Goal: Task Accomplishment & Management: Manage account settings

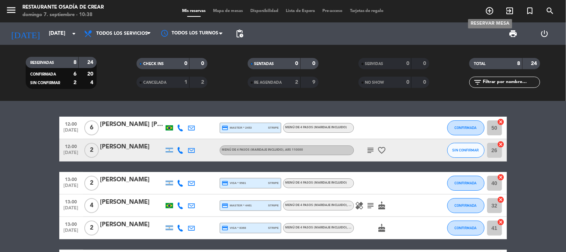
click at [486, 12] on icon "add_circle_outline" at bounding box center [490, 10] width 9 height 9
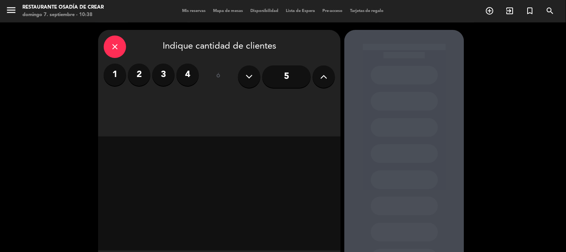
click at [147, 75] on label "2" at bounding box center [139, 74] width 22 height 22
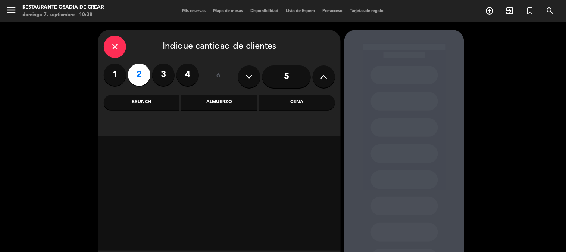
click at [215, 101] on div "Almuerzo" at bounding box center [219, 102] width 76 height 15
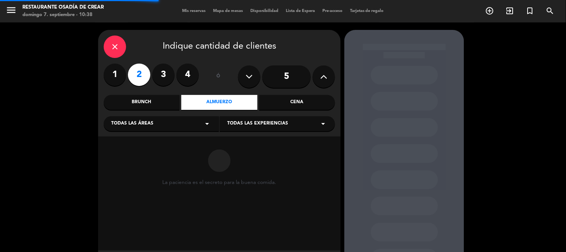
click at [241, 123] on span "Todas las experiencias" at bounding box center [257, 123] width 61 height 7
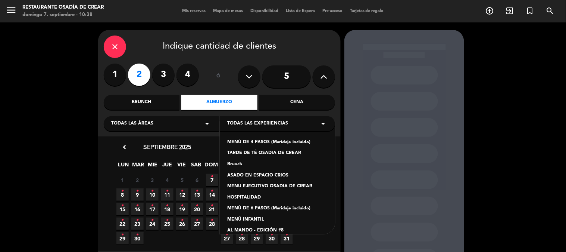
click at [241, 142] on div "MENÚ DE 4 PASOS (Maridaje incluido)" at bounding box center [277, 141] width 100 height 7
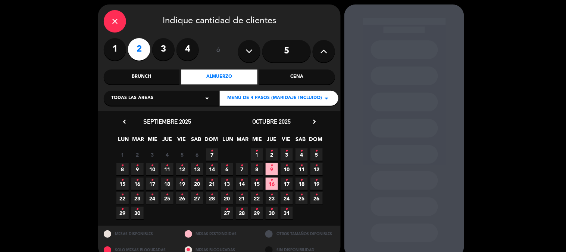
scroll to position [38, 0]
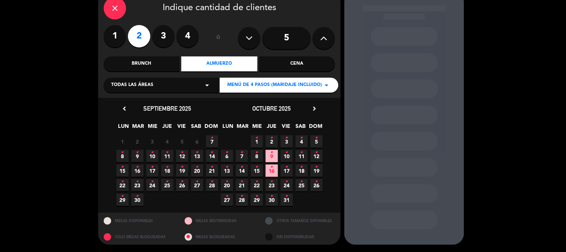
click at [211, 139] on icon "•" at bounding box center [212, 138] width 3 height 12
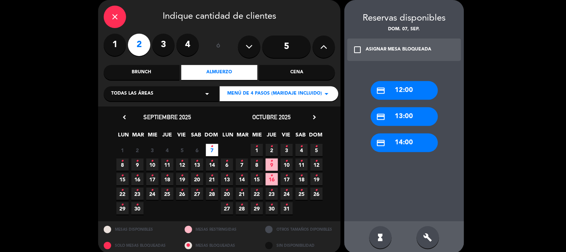
click at [401, 146] on div "credit_card 14:00" at bounding box center [404, 142] width 67 height 19
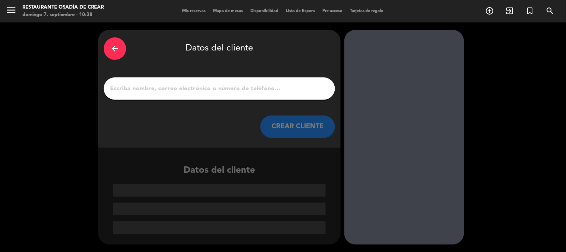
scroll to position [0, 0]
paste input "[PERSON_NAME]"
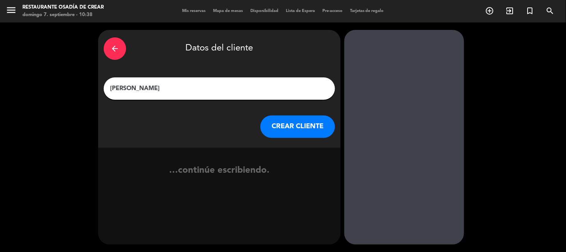
type input "[PERSON_NAME]"
click at [278, 128] on button "CREAR CLIENTE" at bounding box center [298, 126] width 75 height 22
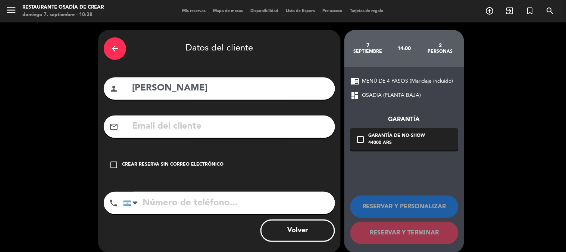
paste input "[EMAIL_ADDRESS][DOMAIN_NAME]"
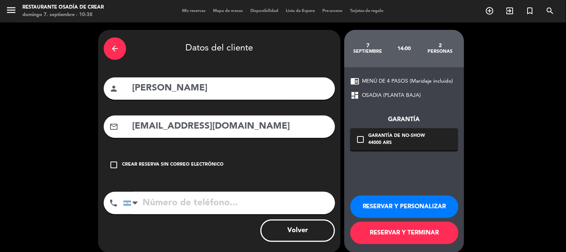
type input "[EMAIL_ADDRESS][DOMAIN_NAME]"
paste input "1158007828"
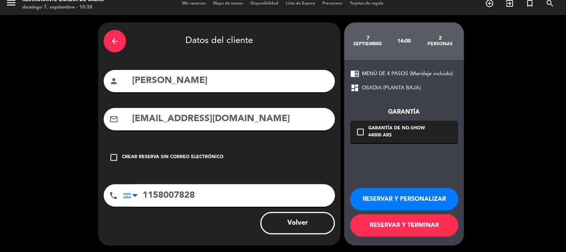
scroll to position [8, 0]
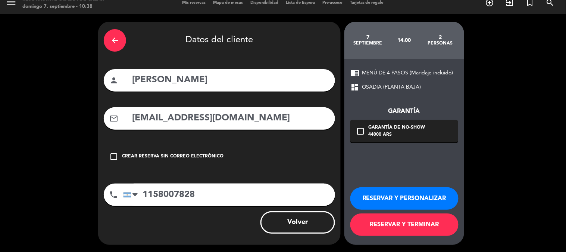
type input "1158007828"
click at [420, 225] on button "RESERVAR Y TERMINAR" at bounding box center [405, 224] width 108 height 22
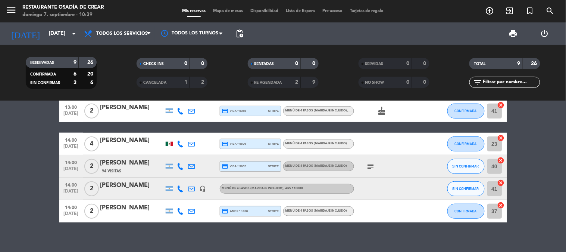
scroll to position [124, 0]
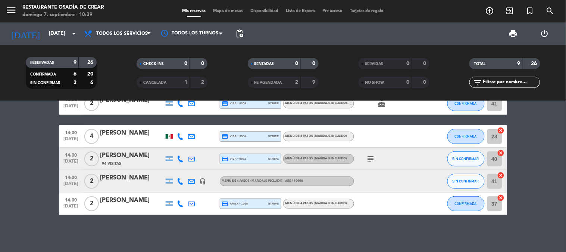
click at [137, 181] on div "[PERSON_NAME]" at bounding box center [131, 178] width 63 height 10
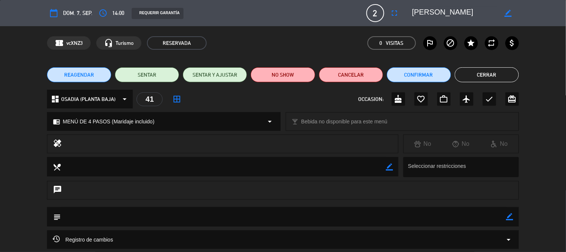
click at [155, 15] on div "REQUERIR GARANTÍA" at bounding box center [158, 13] width 52 height 11
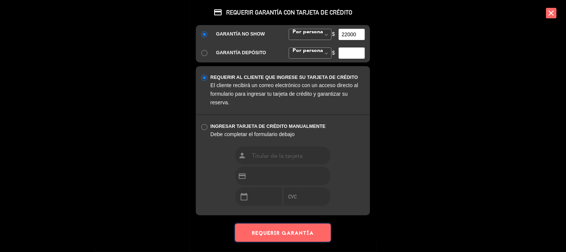
click at [277, 231] on button "REQUERIR GARANTÍA" at bounding box center [283, 232] width 96 height 18
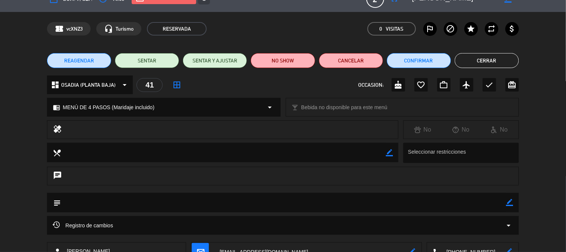
scroll to position [0, 0]
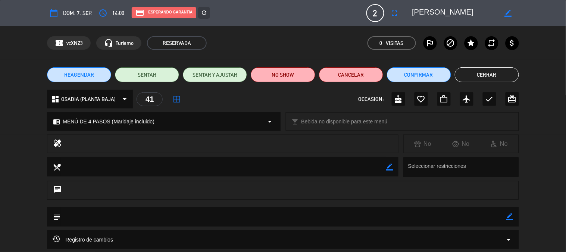
click at [502, 73] on button "Cerrar" at bounding box center [487, 74] width 64 height 15
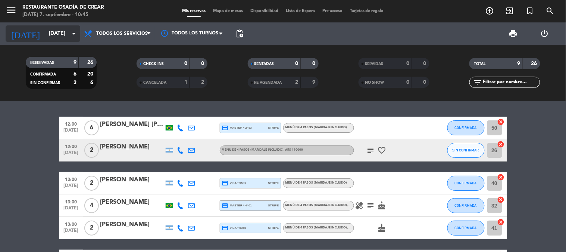
click at [45, 31] on input "[DATE]" at bounding box center [80, 33] width 71 height 13
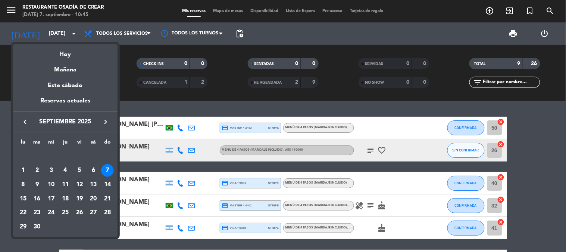
click at [80, 182] on div "12" at bounding box center [79, 184] width 13 height 13
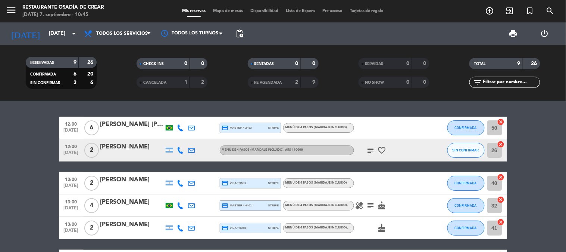
type input "[DATE]"
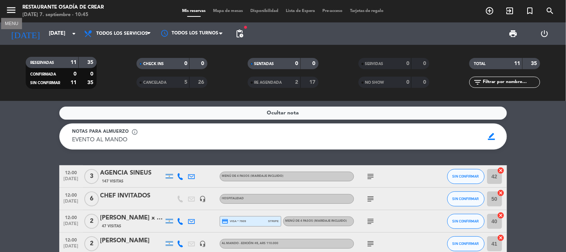
click at [9, 9] on icon "menu" at bounding box center [11, 9] width 11 height 11
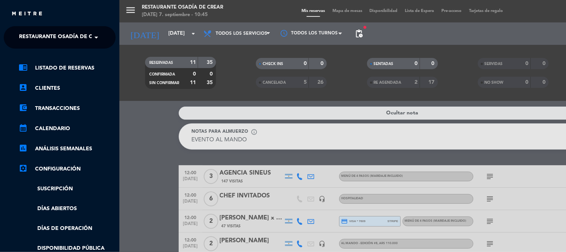
click at [40, 34] on span "Restaurante Osadía de Crear" at bounding box center [62, 37] width 87 height 16
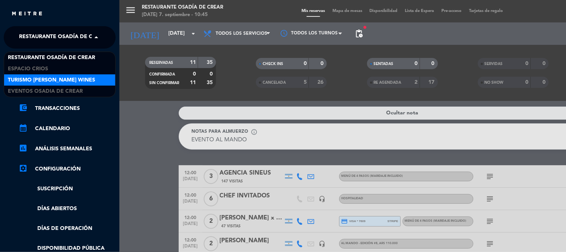
click at [43, 76] on span "Turismo [PERSON_NAME] Wines" at bounding box center [51, 80] width 87 height 9
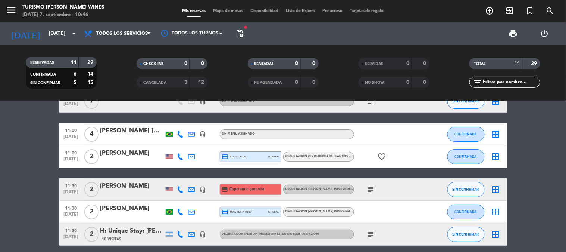
scroll to position [41, 0]
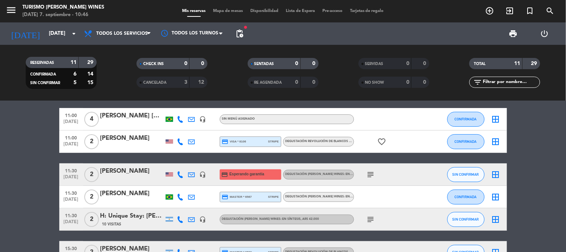
click at [115, 171] on div "[PERSON_NAME]" at bounding box center [131, 171] width 63 height 10
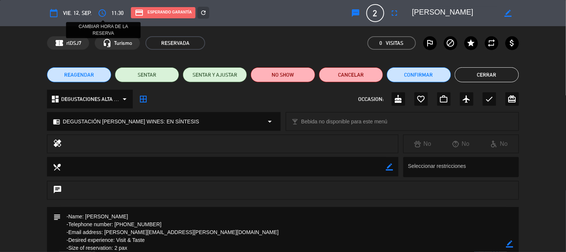
click at [102, 14] on icon "access_time" at bounding box center [102, 13] width 9 height 9
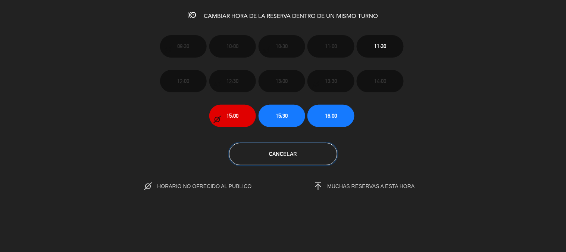
click at [323, 151] on button "Cancelar" at bounding box center [283, 154] width 108 height 22
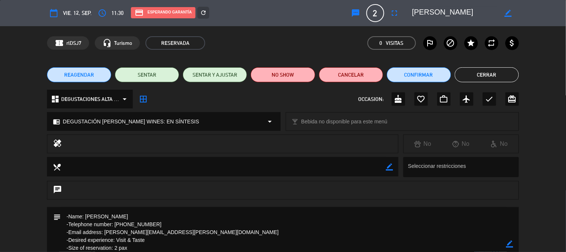
click at [91, 75] on span "REAGENDAR" at bounding box center [79, 75] width 30 height 8
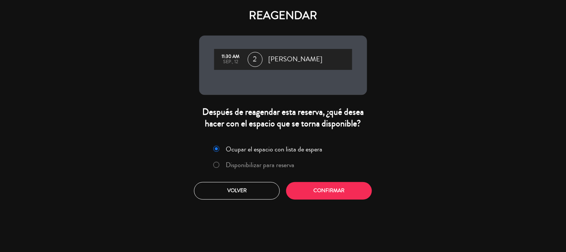
click at [248, 165] on label "Disponibilizar para reserva" at bounding box center [260, 164] width 69 height 7
click at [312, 192] on button "Confirmar" at bounding box center [329, 191] width 86 height 18
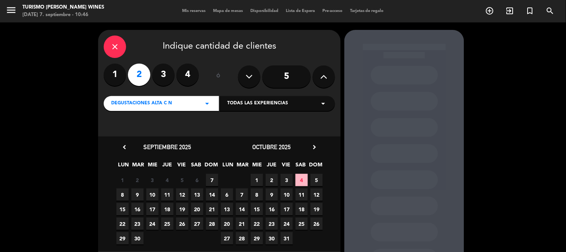
click at [210, 105] on icon "arrow_drop_down" at bounding box center [207, 103] width 9 height 9
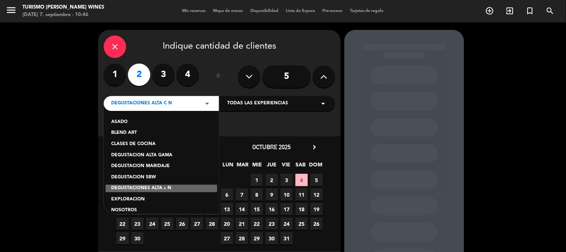
click at [238, 105] on span "Todas las experiencias" at bounding box center [257, 103] width 61 height 7
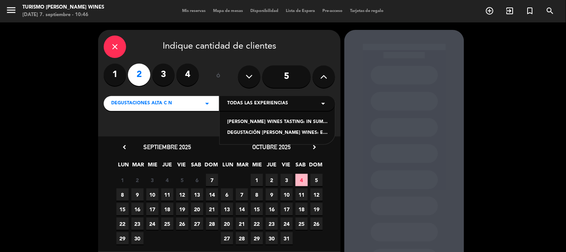
click at [268, 124] on div "[PERSON_NAME] WINES TASTING: IN SUMMARY - ENGLISH LANGUAGE" at bounding box center [277, 121] width 100 height 7
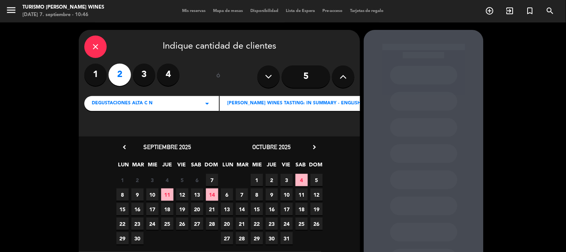
click at [100, 43] on icon "close" at bounding box center [95, 46] width 9 height 9
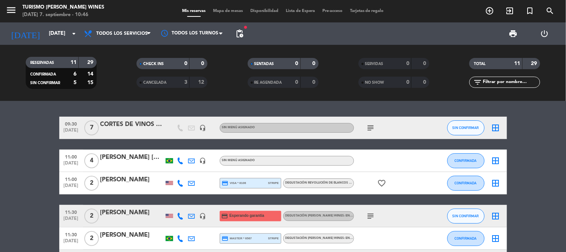
click at [131, 216] on div "[PERSON_NAME]" at bounding box center [131, 213] width 63 height 10
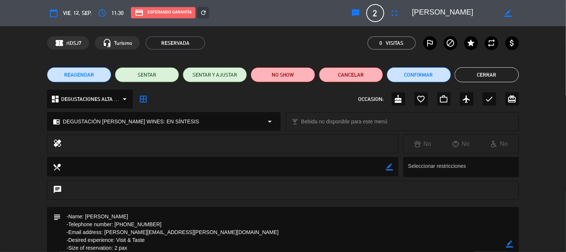
click at [91, 79] on button "REAGENDAR" at bounding box center [79, 74] width 64 height 15
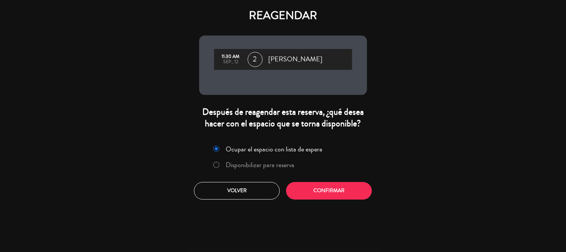
click at [226, 161] on label "Disponibilizar para reserva" at bounding box center [260, 164] width 69 height 7
click at [301, 190] on button "Confirmar" at bounding box center [329, 191] width 86 height 18
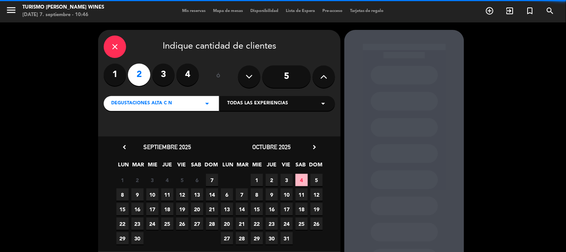
click at [240, 106] on span "Todas las experiencias" at bounding box center [257, 103] width 61 height 7
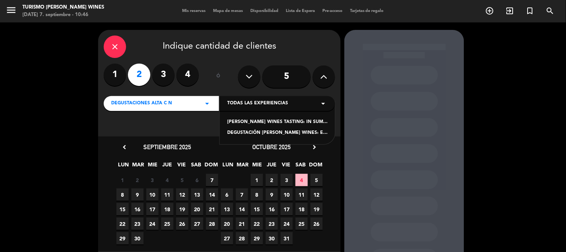
click at [280, 120] on div "[PERSON_NAME] WINES TASTING: IN SUMMARY - ENGLISH LANGUAGE" at bounding box center [277, 121] width 100 height 7
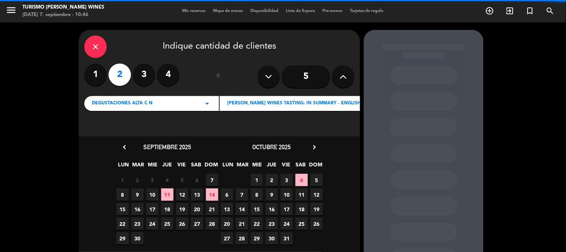
scroll to position [38, 0]
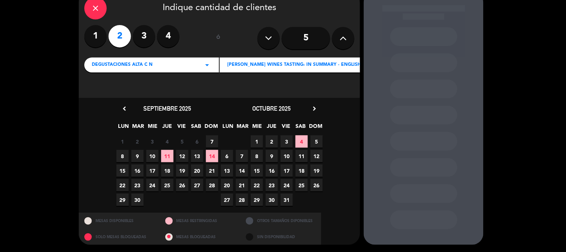
click at [184, 155] on span "12" at bounding box center [182, 156] width 12 height 12
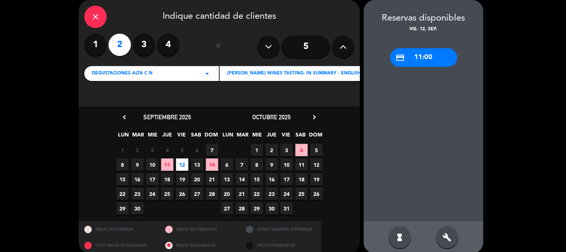
click at [406, 57] on div "credit_card 11:00" at bounding box center [423, 57] width 67 height 19
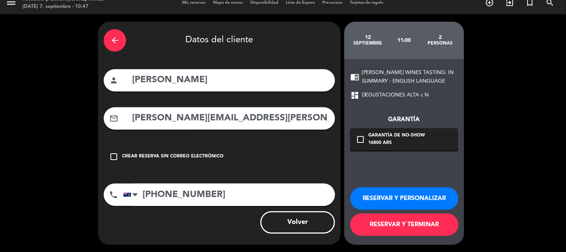
click at [390, 219] on button "RESERVAR Y TERMINAR" at bounding box center [405, 224] width 108 height 22
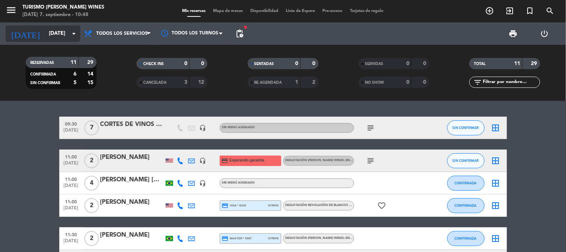
click at [45, 28] on input "[DATE]" at bounding box center [80, 33] width 71 height 13
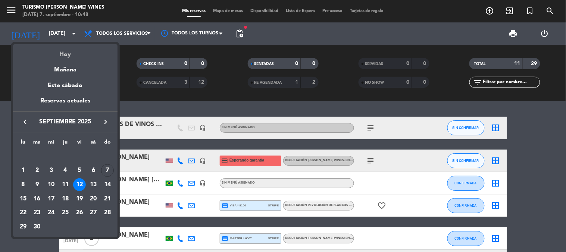
click at [56, 51] on div "Hoy" at bounding box center [65, 51] width 105 height 15
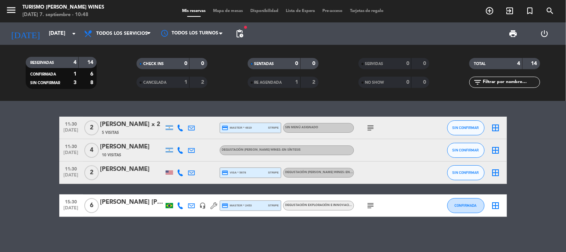
click at [115, 174] on div at bounding box center [131, 177] width 63 height 6
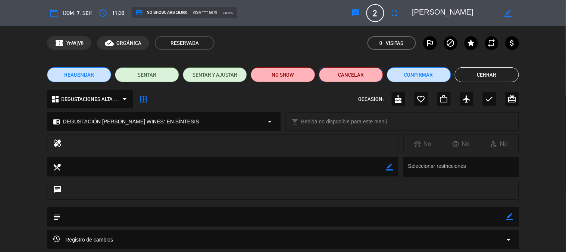
click at [353, 77] on button "Cancelar" at bounding box center [351, 74] width 64 height 15
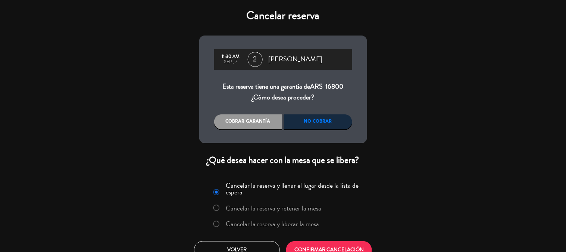
click at [333, 123] on div "No cobrar" at bounding box center [318, 121] width 68 height 15
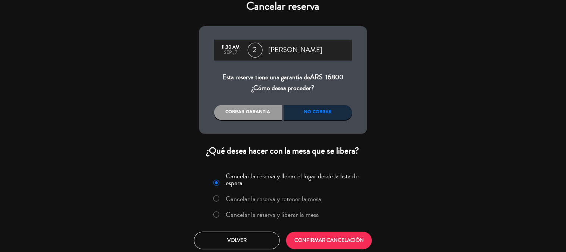
scroll to position [12, 0]
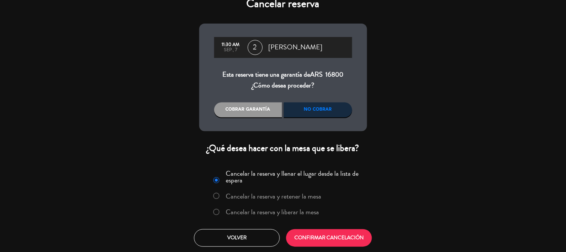
click at [291, 211] on label "Cancelar la reserva y liberar la mesa" at bounding box center [272, 211] width 93 height 7
click at [350, 239] on button "CONFIRMAR CANCELACIÓN" at bounding box center [329, 238] width 86 height 18
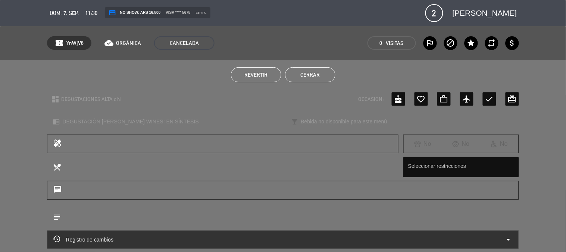
click at [303, 77] on button "Cerrar" at bounding box center [310, 74] width 50 height 15
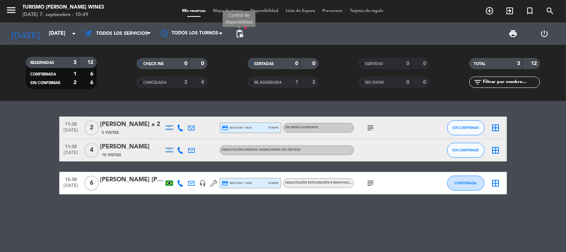
click at [240, 32] on span "pending_actions" at bounding box center [239, 33] width 9 height 9
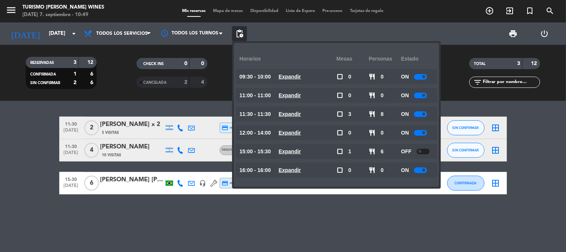
click at [240, 32] on span "pending_actions" at bounding box center [239, 33] width 9 height 9
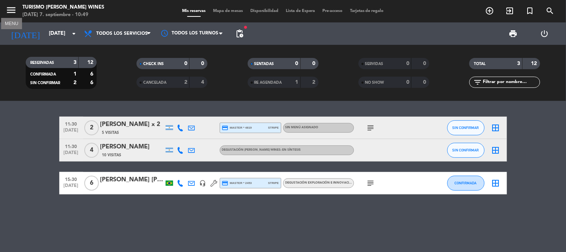
click at [8, 13] on icon "menu" at bounding box center [11, 9] width 11 height 11
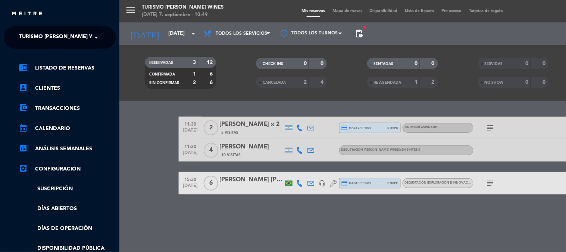
click at [45, 38] on span "Turismo [PERSON_NAME] Wines" at bounding box center [62, 37] width 87 height 16
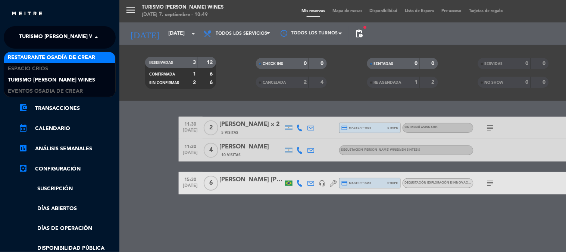
click at [47, 55] on span "Restaurante Osadía de Crear" at bounding box center [51, 57] width 87 height 9
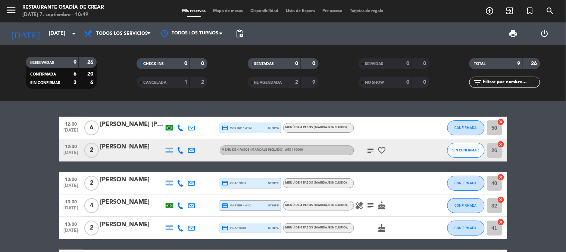
click at [366, 147] on span "subject" at bounding box center [370, 150] width 11 height 9
click at [370, 147] on icon "subject" at bounding box center [371, 150] width 9 height 9
click at [183, 153] on div at bounding box center [180, 150] width 11 height 22
click at [181, 152] on icon at bounding box center [180, 150] width 7 height 7
click at [167, 133] on span "Copiar" at bounding box center [175, 137] width 16 height 8
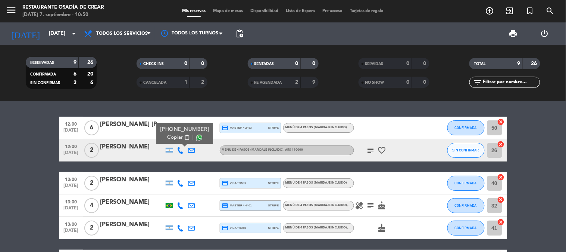
click at [25, 157] on bookings-row "12:00 [DATE] 6 [PERSON_NAME] [PERSON_NAME] credit_card master * 2453 stripe MEN…" at bounding box center [283, 227] width 566 height 222
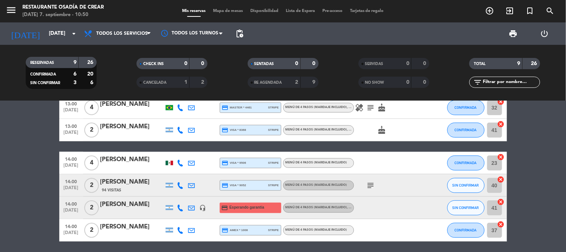
scroll to position [124, 0]
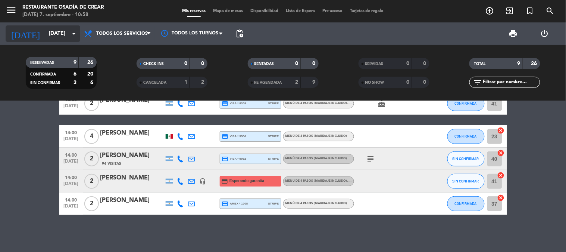
click at [45, 35] on input "[DATE]" at bounding box center [80, 33] width 71 height 13
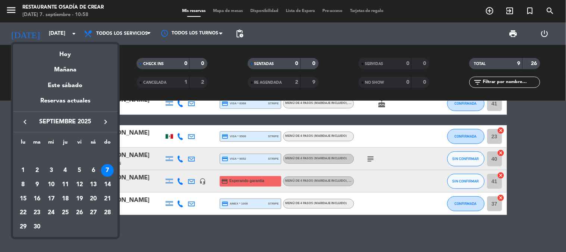
click at [89, 184] on div "13" at bounding box center [93, 184] width 13 height 13
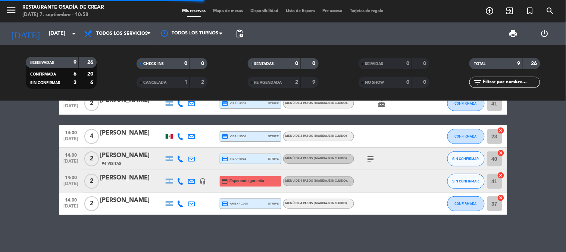
scroll to position [80, 0]
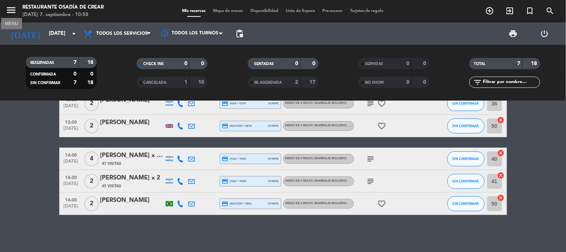
click at [11, 8] on icon "menu" at bounding box center [11, 9] width 11 height 11
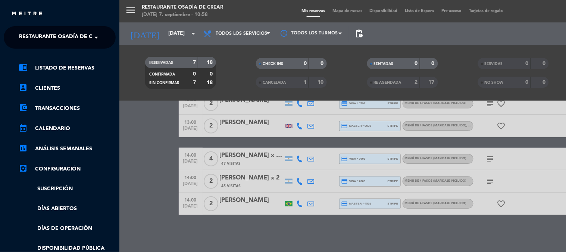
click at [55, 40] on span "Restaurante Osadía de Crear" at bounding box center [62, 37] width 87 height 16
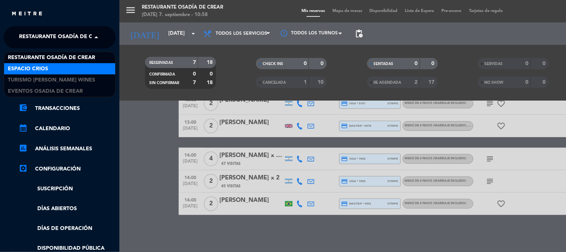
click at [52, 66] on div "Espacio Crios" at bounding box center [59, 68] width 111 height 11
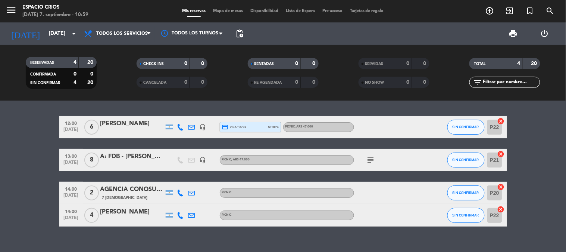
scroll to position [0, 0]
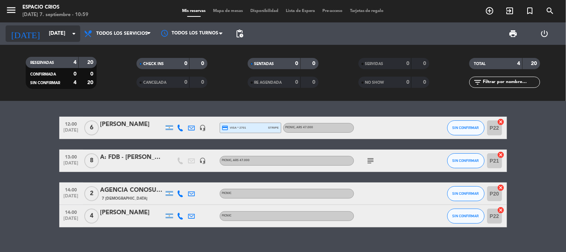
click at [62, 36] on input "[DATE]" at bounding box center [80, 33] width 71 height 13
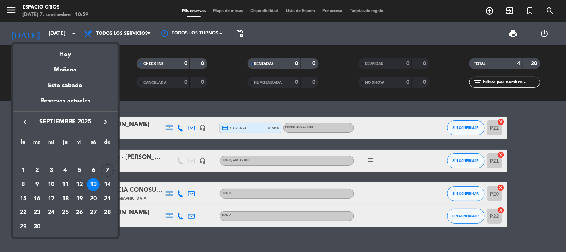
click at [77, 183] on div "12" at bounding box center [79, 184] width 13 height 13
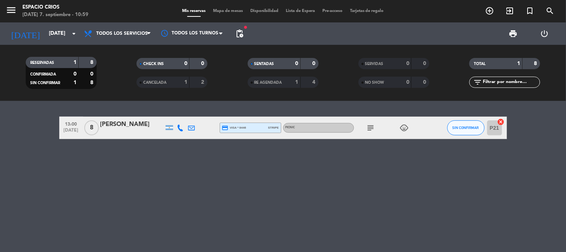
click at [68, 42] on div "[DATE] [DATE] arrow_drop_down" at bounding box center [43, 33] width 75 height 22
click at [70, 34] on icon "arrow_drop_down" at bounding box center [73, 33] width 9 height 9
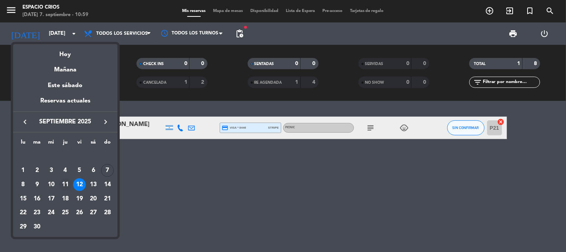
click at [66, 184] on div "11" at bounding box center [65, 184] width 13 height 13
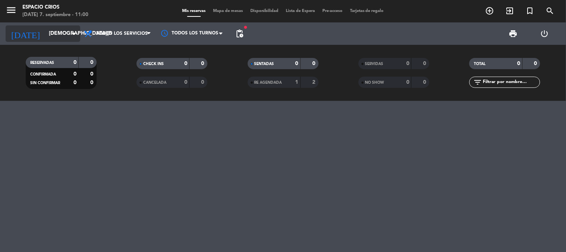
click at [46, 35] on input "[DEMOGRAPHIC_DATA][DATE]" at bounding box center [80, 33] width 71 height 13
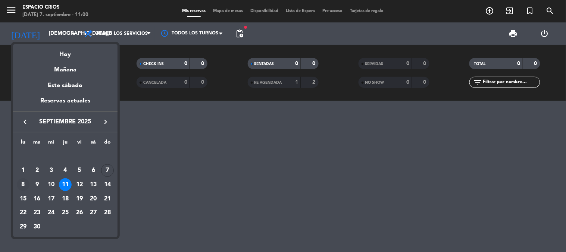
click at [21, 183] on div "8" at bounding box center [23, 184] width 13 height 13
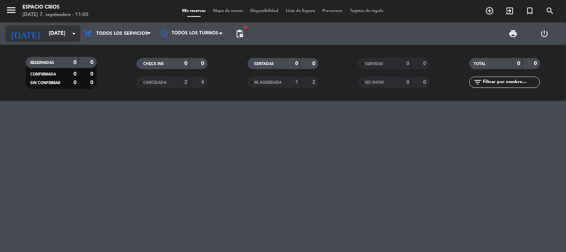
click at [45, 34] on input "[DATE]" at bounding box center [80, 33] width 71 height 13
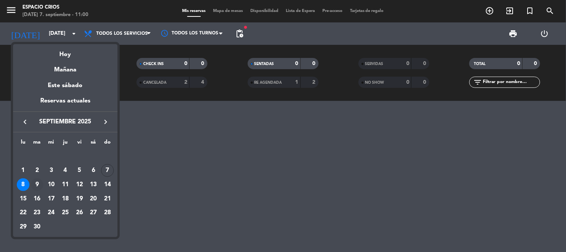
click at [40, 182] on div "9" at bounding box center [37, 184] width 13 height 13
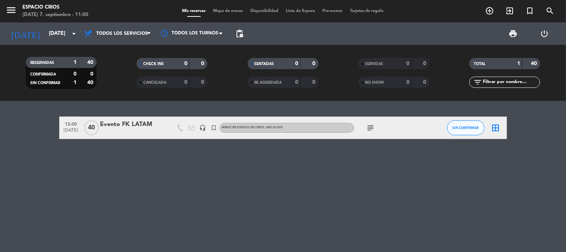
click at [370, 127] on icon "subject" at bounding box center [371, 127] width 9 height 9
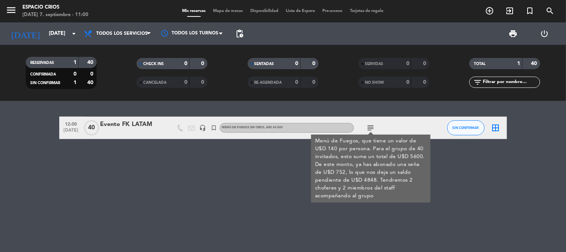
click at [275, 178] on div "12:00 [DATE] Evento FK LATAM headset_mic turned_in_not Menú de fuegos en CRIOS …" at bounding box center [283, 176] width 566 height 151
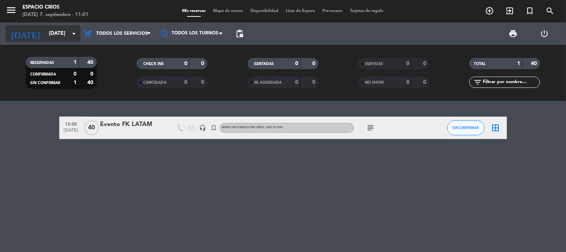
click at [45, 31] on input "[DATE]" at bounding box center [80, 33] width 71 height 13
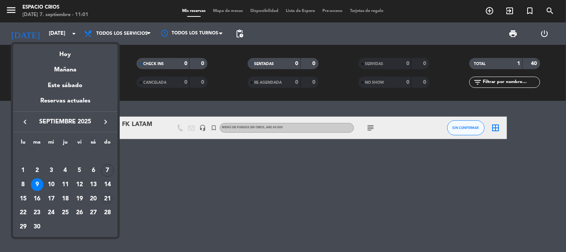
click at [109, 196] on div "21" at bounding box center [107, 198] width 13 height 13
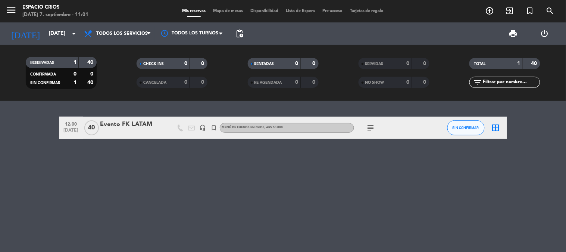
type input "[DATE]"
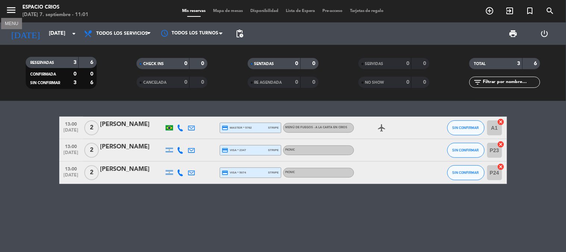
click at [9, 9] on icon "menu" at bounding box center [11, 9] width 11 height 11
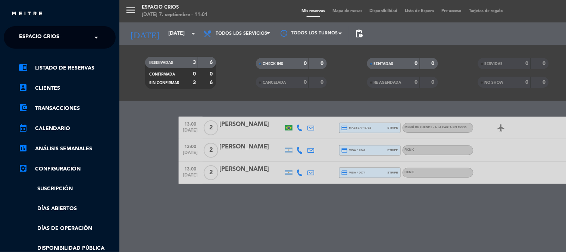
click at [40, 35] on span "Espacio Crios" at bounding box center [39, 37] width 40 height 16
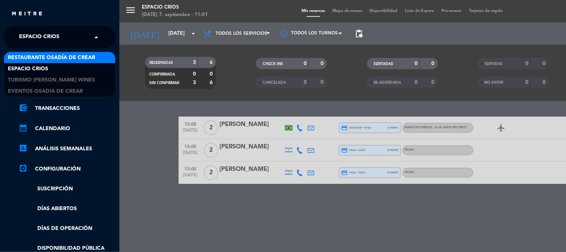
click at [46, 56] on span "Restaurante Osadía de Crear" at bounding box center [51, 57] width 87 height 9
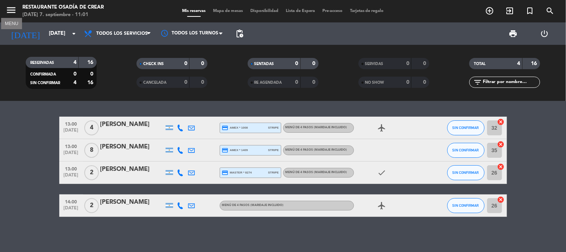
click at [6, 7] on icon "menu" at bounding box center [11, 9] width 11 height 11
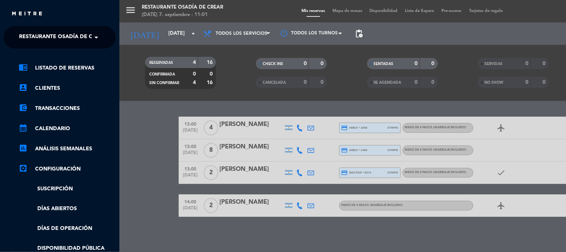
click at [40, 34] on span "Restaurante Osadía de Crear" at bounding box center [62, 37] width 87 height 16
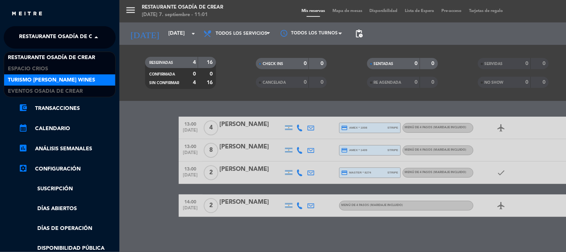
click at [47, 78] on span "Turismo [PERSON_NAME] Wines" at bounding box center [51, 80] width 87 height 9
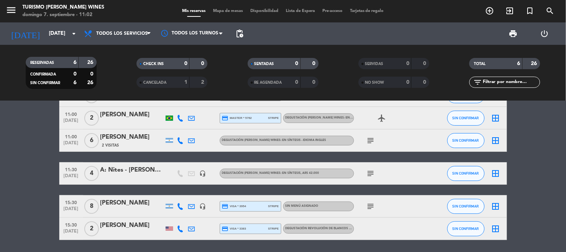
scroll to position [41, 0]
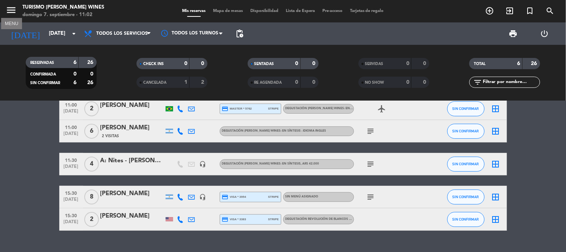
click at [13, 11] on icon "menu" at bounding box center [11, 9] width 11 height 11
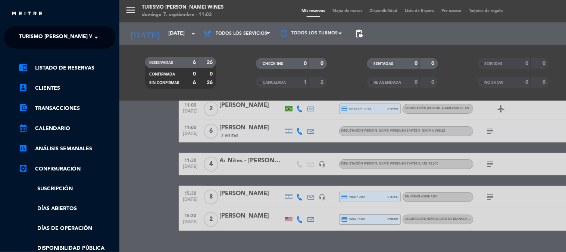
click at [49, 35] on span "Turismo [PERSON_NAME] Wines" at bounding box center [62, 37] width 87 height 16
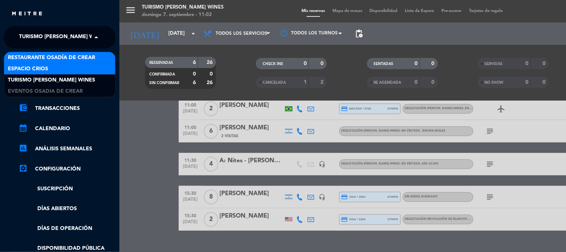
click at [55, 66] on div "Espacio Crios" at bounding box center [59, 68] width 111 height 11
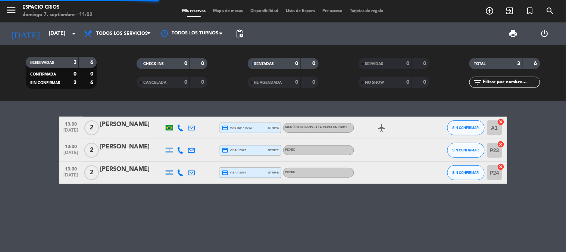
scroll to position [0, 0]
click at [16, 11] on icon "menu" at bounding box center [11, 9] width 11 height 11
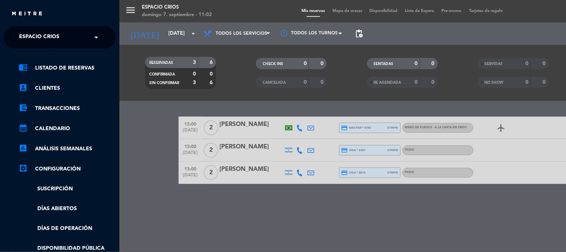
click at [44, 34] on span "Espacio Crios" at bounding box center [39, 37] width 40 height 16
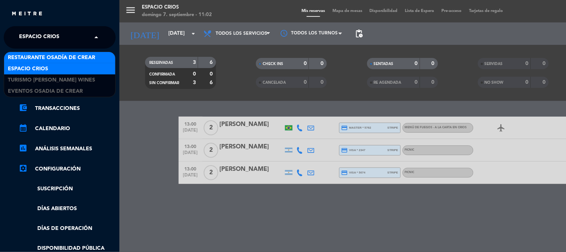
click at [48, 53] on span "Restaurante Osadía de Crear" at bounding box center [51, 57] width 87 height 9
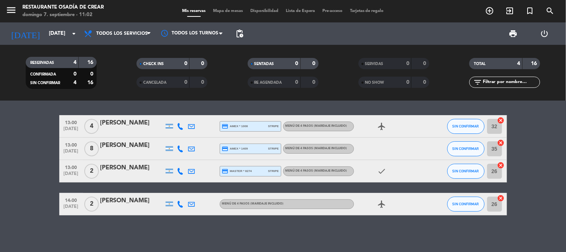
scroll to position [2, 0]
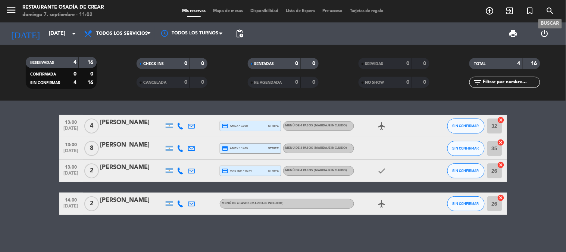
click at [555, 10] on icon "search" at bounding box center [550, 10] width 9 height 9
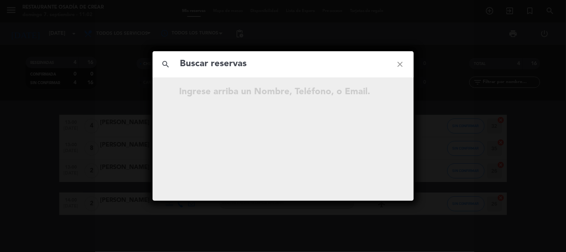
click at [328, 64] on input "text" at bounding box center [284, 63] width 208 height 15
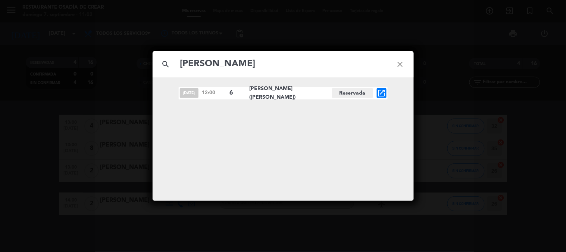
type input "[PERSON_NAME]"
click at [380, 94] on icon "open_in_new" at bounding box center [381, 92] width 9 height 9
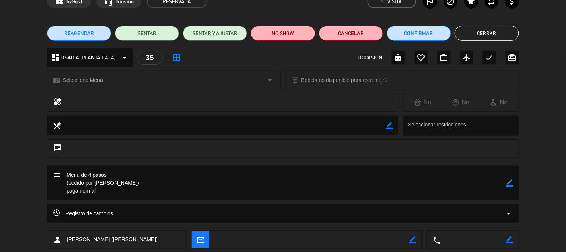
scroll to position [0, 0]
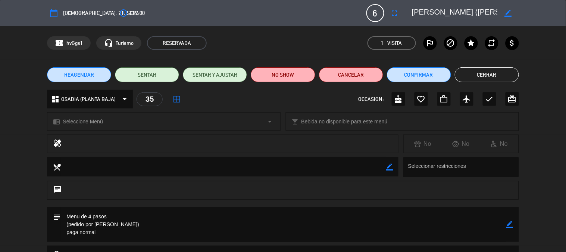
click at [50, 15] on icon "calendar_today" at bounding box center [53, 13] width 9 height 9
click at [54, 13] on icon "calendar_today" at bounding box center [53, 13] width 9 height 9
click at [71, 10] on span "[DEMOGRAPHIC_DATA]. 21, sep." at bounding box center [100, 13] width 74 height 9
click at [80, 11] on span "[DEMOGRAPHIC_DATA]. 21, sep." at bounding box center [100, 13] width 74 height 9
click at [90, 12] on span "[DEMOGRAPHIC_DATA]. 21, sep." at bounding box center [100, 13] width 74 height 9
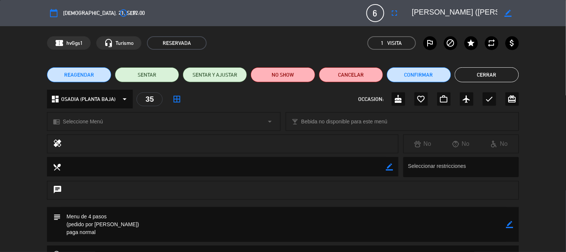
click at [494, 78] on button "Cerrar" at bounding box center [487, 74] width 64 height 15
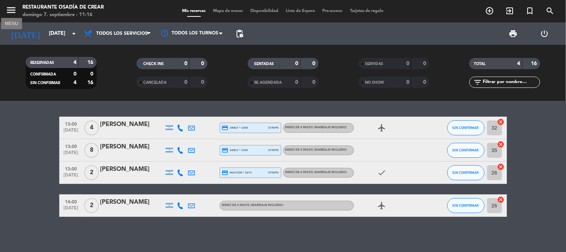
click at [6, 4] on icon "menu" at bounding box center [11, 9] width 11 height 11
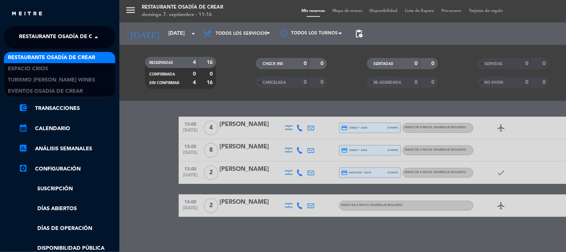
click at [76, 39] on span "Restaurante Osadía de Crear" at bounding box center [62, 37] width 87 height 16
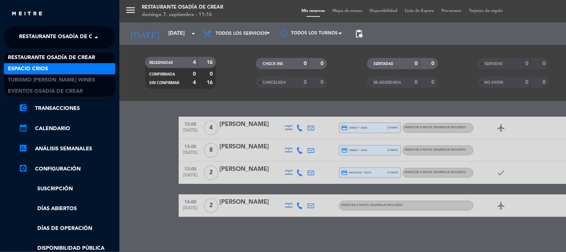
click at [69, 68] on div "Espacio Crios" at bounding box center [59, 68] width 111 height 11
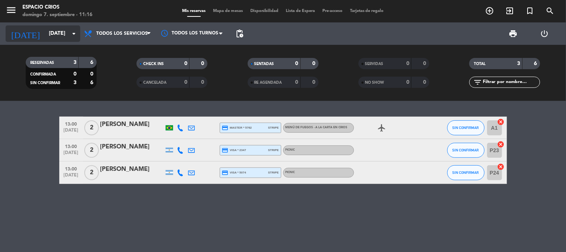
click at [54, 37] on input "[DATE]" at bounding box center [80, 33] width 71 height 13
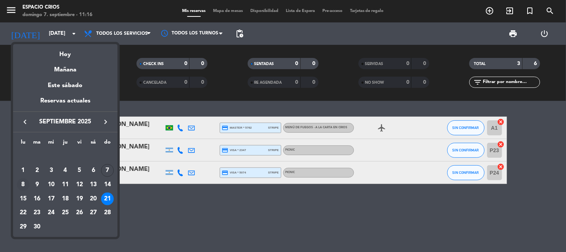
click at [21, 181] on div "8" at bounding box center [23, 184] width 13 height 13
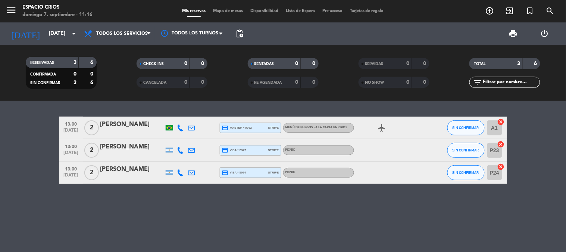
type input "[DATE]"
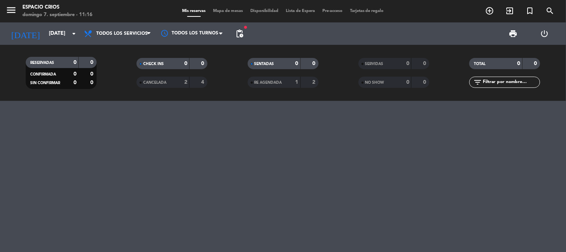
click at [302, 8] on div "Mis reservas Mapa de mesas Disponibilidad Lista de Espera Pre-acceso Tarjetas d…" at bounding box center [282, 11] width 209 height 7
click at [301, 10] on span "Lista de Espera" at bounding box center [300, 11] width 37 height 4
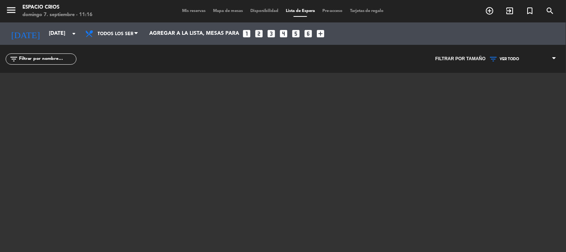
click at [185, 10] on span "Mis reservas" at bounding box center [193, 11] width 31 height 4
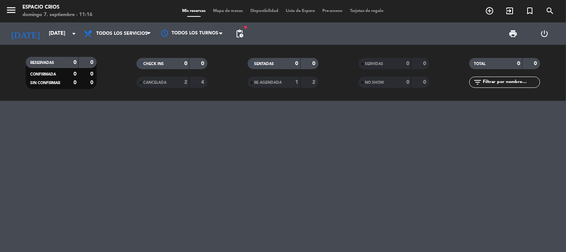
click at [163, 81] on span "CANCELADA" at bounding box center [154, 83] width 23 height 4
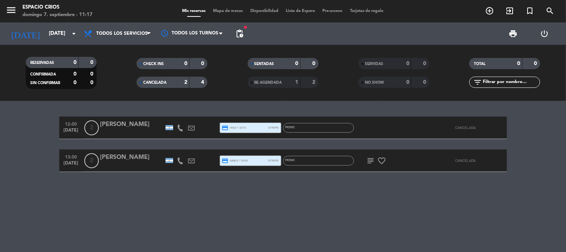
click at [166, 81] on span "CANCELADA" at bounding box center [154, 83] width 23 height 4
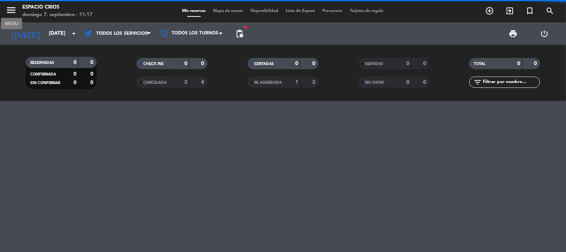
click at [14, 9] on icon "menu" at bounding box center [11, 9] width 11 height 11
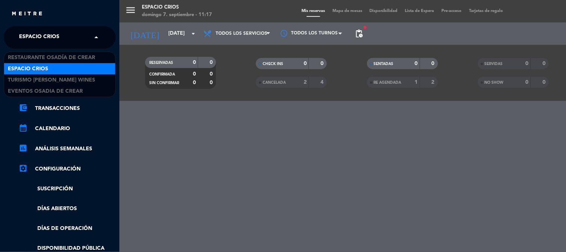
click at [35, 36] on span "Espacio Crios" at bounding box center [39, 37] width 40 height 16
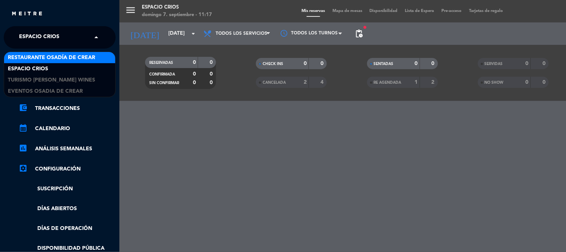
click at [49, 61] on span "Restaurante Osadía de Crear" at bounding box center [51, 57] width 87 height 9
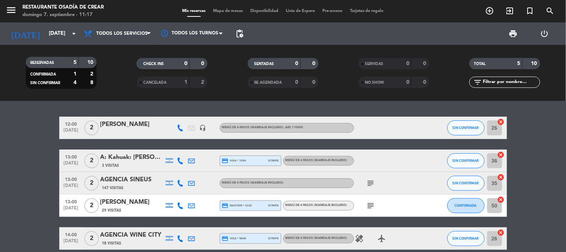
click at [131, 128] on div "[PERSON_NAME]" at bounding box center [131, 124] width 63 height 10
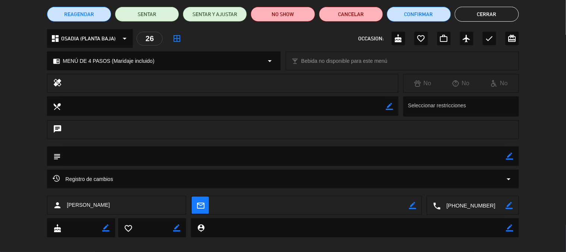
scroll to position [68, 0]
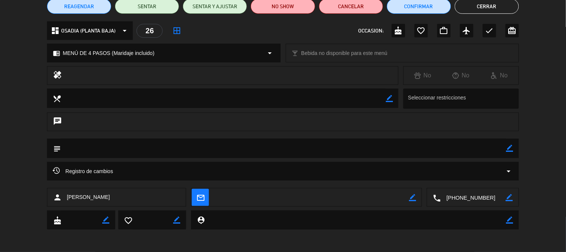
click at [509, 150] on icon "border_color" at bounding box center [510, 147] width 7 height 7
click at [441, 155] on textarea at bounding box center [283, 147] width 445 height 19
type textarea "E"
click at [505, 6] on button "Cerrar" at bounding box center [487, 6] width 64 height 15
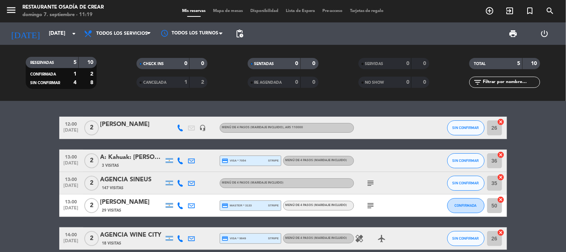
click at [14, 6] on icon "menu" at bounding box center [11, 9] width 11 height 11
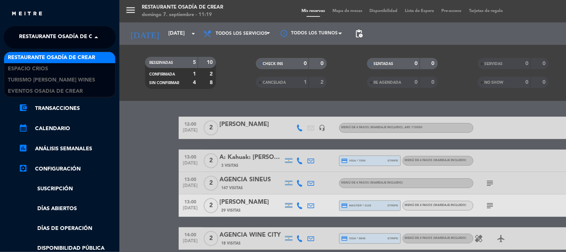
click at [36, 35] on span "Restaurante Osadía de Crear" at bounding box center [62, 37] width 87 height 16
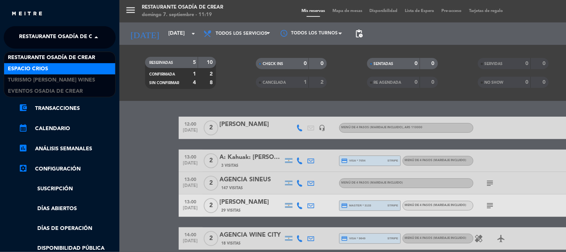
click at [41, 71] on span "Espacio Crios" at bounding box center [28, 69] width 40 height 9
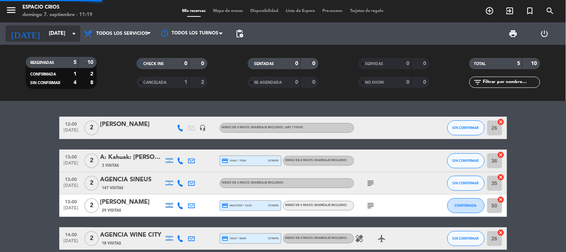
click at [45, 36] on input "[DATE]" at bounding box center [80, 33] width 71 height 13
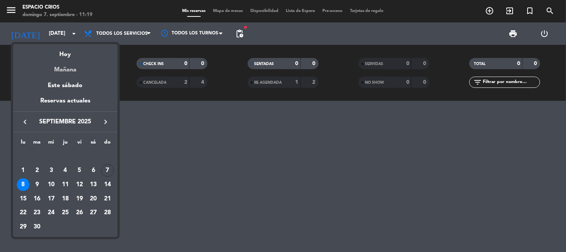
click at [65, 68] on div "Mañana" at bounding box center [65, 66] width 105 height 15
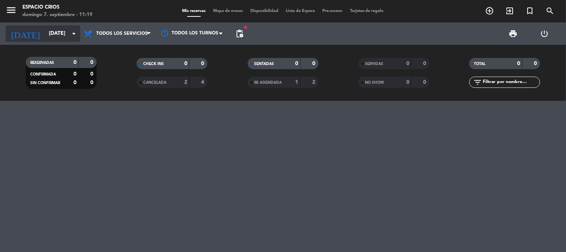
click at [53, 38] on input "[DATE]" at bounding box center [80, 33] width 71 height 13
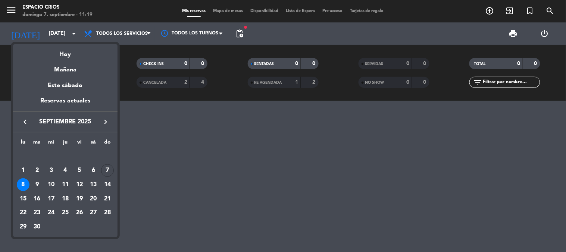
click at [17, 12] on div at bounding box center [283, 126] width 566 height 252
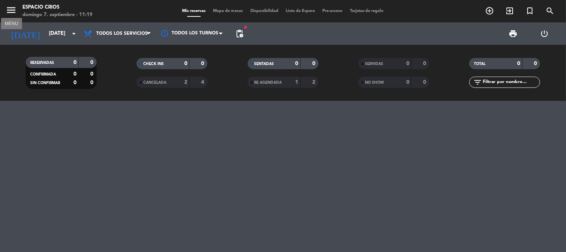
click at [16, 12] on icon "menu" at bounding box center [11, 9] width 11 height 11
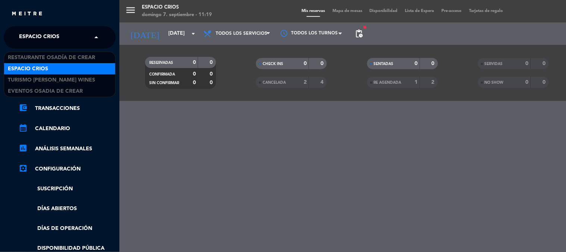
click at [46, 34] on span "Espacio Crios" at bounding box center [39, 37] width 40 height 16
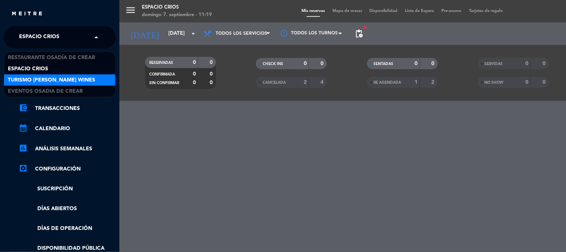
click at [46, 81] on span "Turismo [PERSON_NAME] Wines" at bounding box center [51, 80] width 87 height 9
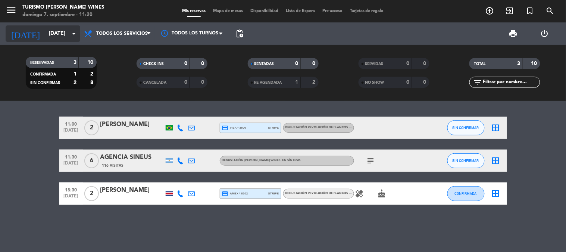
click at [50, 34] on input "[DATE]" at bounding box center [80, 33] width 71 height 13
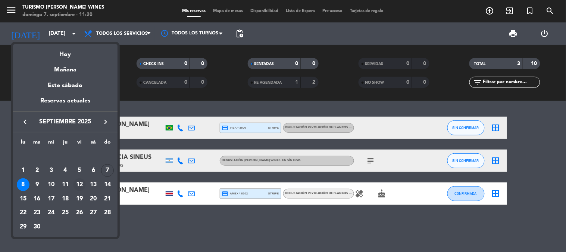
click at [79, 185] on div "12" at bounding box center [79, 184] width 13 height 13
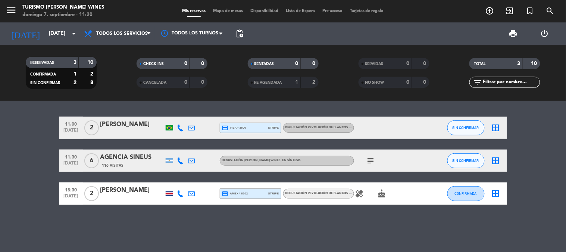
type input "[DATE]"
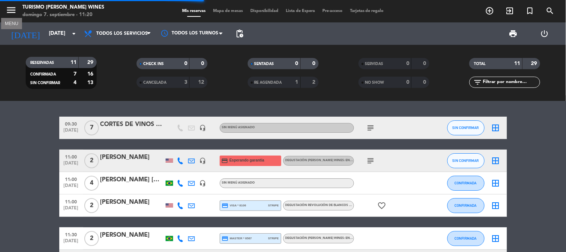
click at [12, 8] on icon "menu" at bounding box center [11, 9] width 11 height 11
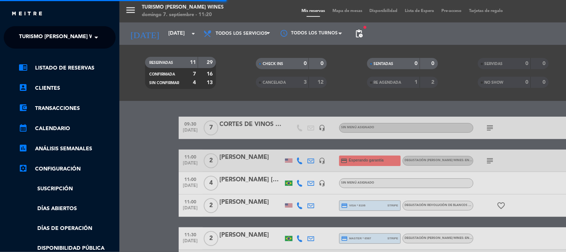
click at [52, 38] on span "Turismo [PERSON_NAME] Wines" at bounding box center [62, 37] width 87 height 16
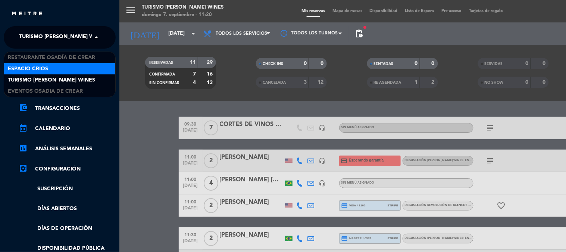
click at [59, 70] on div "Espacio Crios" at bounding box center [59, 68] width 111 height 11
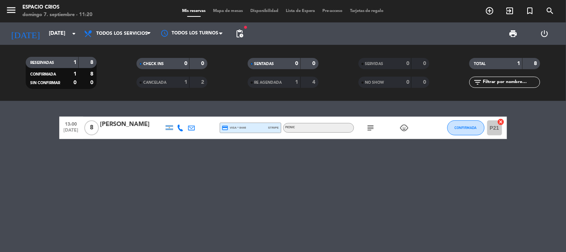
click at [127, 126] on div "[PERSON_NAME]" at bounding box center [131, 124] width 63 height 10
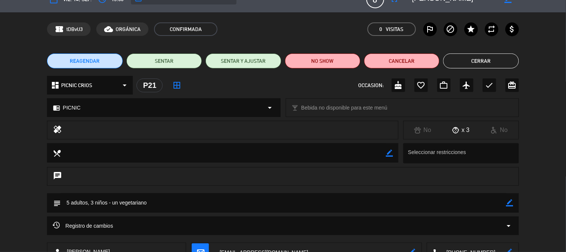
scroll to position [0, 0]
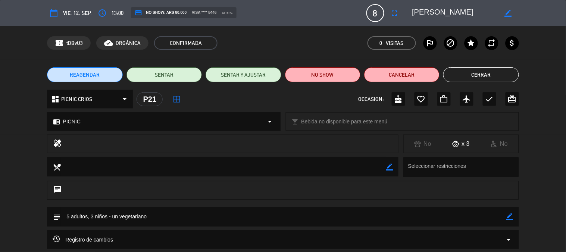
click at [93, 73] on span "REAGENDAR" at bounding box center [85, 75] width 30 height 8
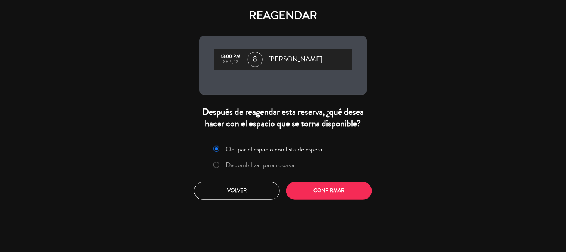
click at [264, 165] on label "Disponibilizar para reserva" at bounding box center [260, 164] width 69 height 7
click at [308, 192] on button "Confirmar" at bounding box center [329, 191] width 86 height 18
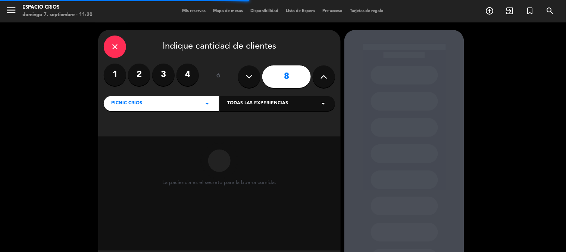
scroll to position [38, 0]
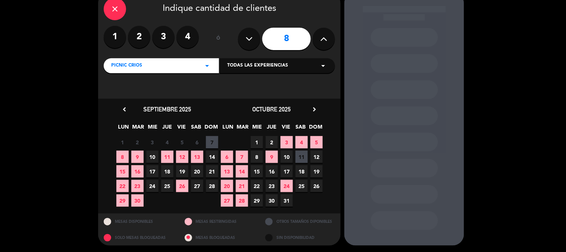
click at [230, 173] on span "13" at bounding box center [227, 171] width 12 height 12
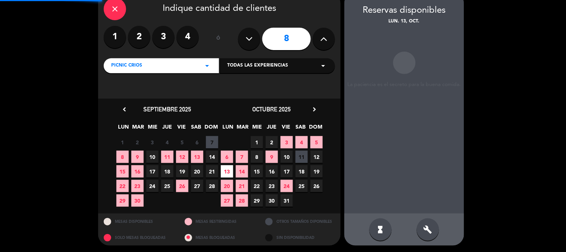
scroll to position [30, 0]
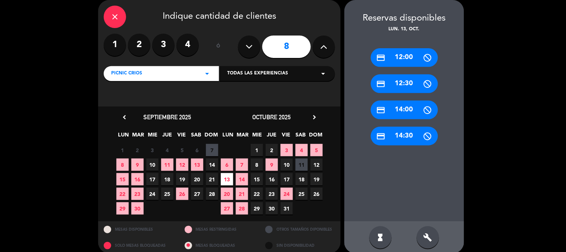
click at [426, 234] on icon "build" at bounding box center [428, 237] width 9 height 9
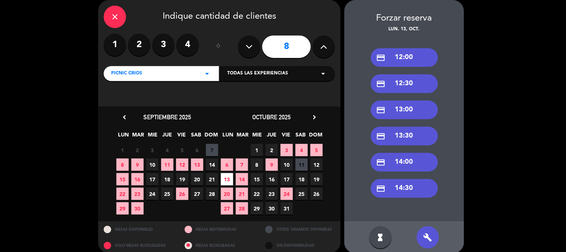
click at [407, 112] on div "credit_card 13:00" at bounding box center [404, 109] width 67 height 19
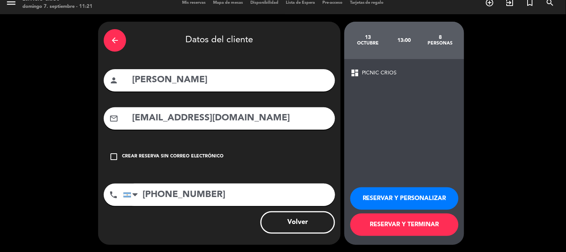
click at [405, 232] on button "RESERVAR Y TERMINAR" at bounding box center [405, 224] width 108 height 22
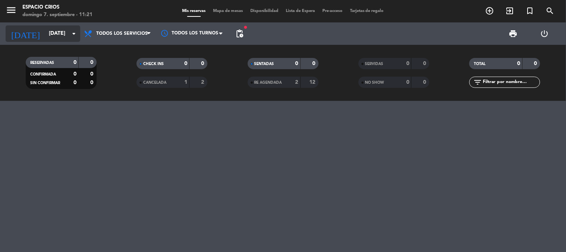
click at [45, 31] on input "[DATE]" at bounding box center [80, 33] width 71 height 13
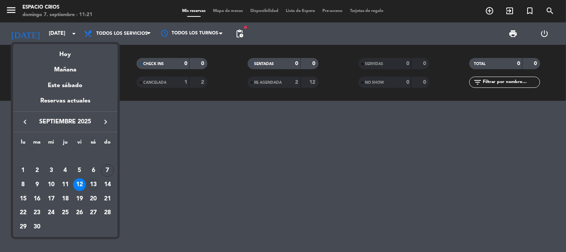
click at [95, 185] on div "13" at bounding box center [93, 184] width 13 height 13
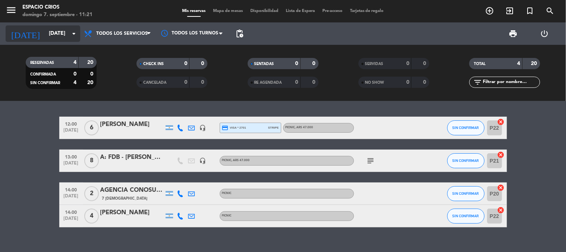
click at [48, 34] on input "[DATE]" at bounding box center [80, 33] width 71 height 13
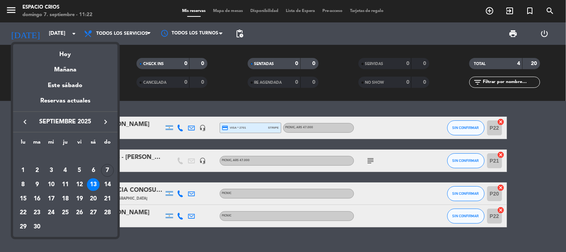
click at [101, 122] on icon "keyboard_arrow_right" at bounding box center [105, 121] width 9 height 9
click at [24, 197] on div "13" at bounding box center [23, 198] width 13 height 13
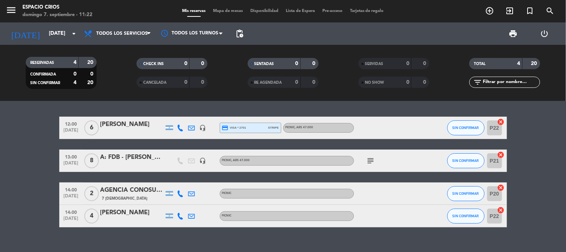
type input "[DATE]"
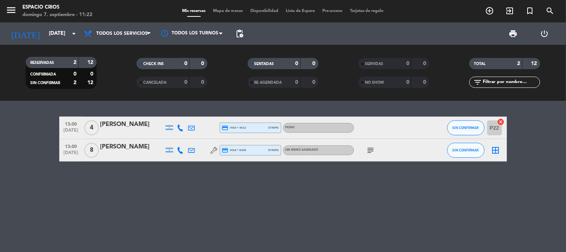
click at [125, 148] on div "[PERSON_NAME]" at bounding box center [131, 147] width 63 height 10
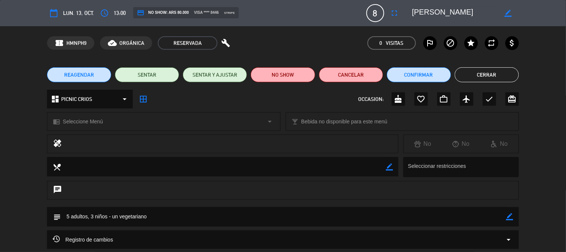
click at [80, 74] on span "REAGENDAR" at bounding box center [79, 75] width 30 height 8
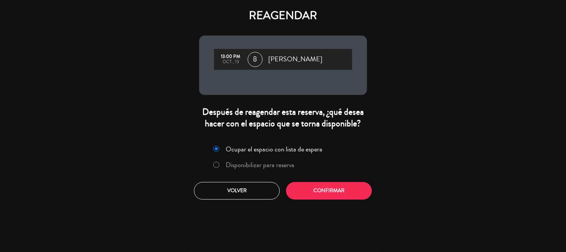
click at [227, 163] on label "Disponibilizar para reserva" at bounding box center [260, 164] width 69 height 7
click at [326, 193] on button "Confirmar" at bounding box center [329, 191] width 86 height 18
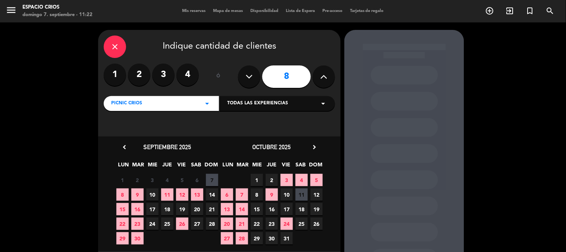
click at [197, 192] on span "13" at bounding box center [197, 194] width 12 height 12
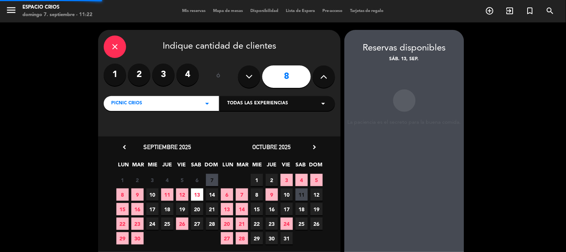
scroll to position [30, 0]
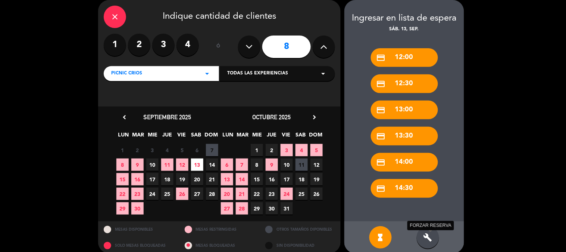
click at [427, 236] on icon "build" at bounding box center [428, 237] width 9 height 9
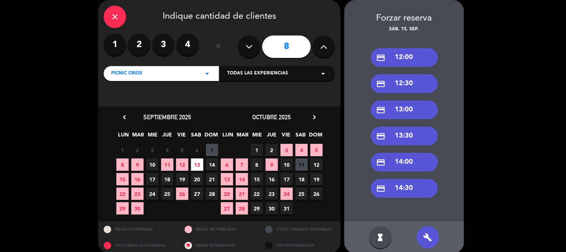
click at [405, 113] on div "credit_card 13:00" at bounding box center [404, 109] width 67 height 19
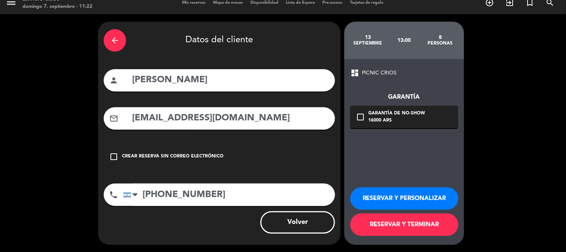
click at [413, 228] on button "RESERVAR Y TERMINAR" at bounding box center [405, 224] width 108 height 22
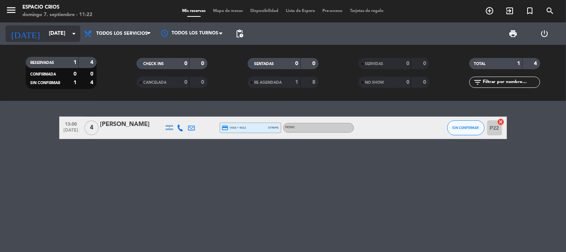
click at [45, 35] on input "[DATE]" at bounding box center [80, 33] width 71 height 13
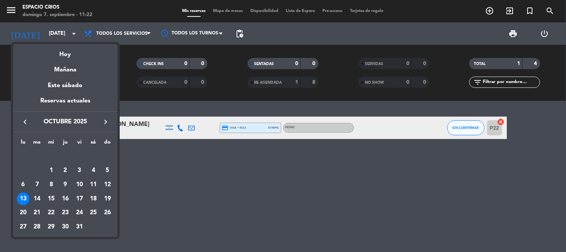
click at [29, 125] on icon "keyboard_arrow_left" at bounding box center [25, 121] width 9 height 9
click at [94, 184] on div "13" at bounding box center [93, 184] width 13 height 13
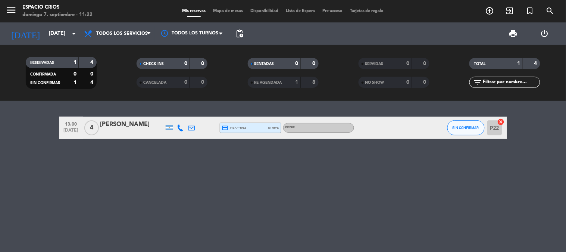
type input "[DATE]"
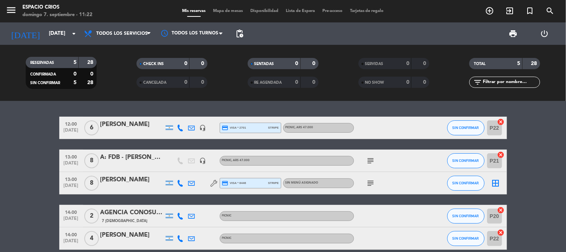
click at [122, 183] on div "[PERSON_NAME]" at bounding box center [131, 180] width 63 height 10
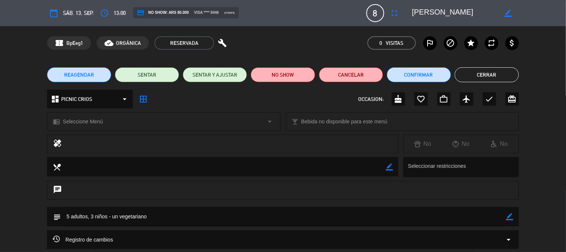
click at [109, 121] on div "chrome_reader_mode Seleccione Menú arrow_drop_down" at bounding box center [163, 121] width 233 height 18
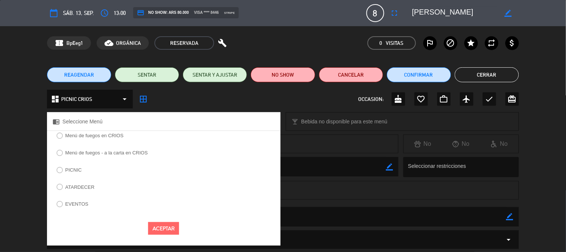
click at [32, 146] on div "healing No No No" at bounding box center [283, 145] width 566 height 22
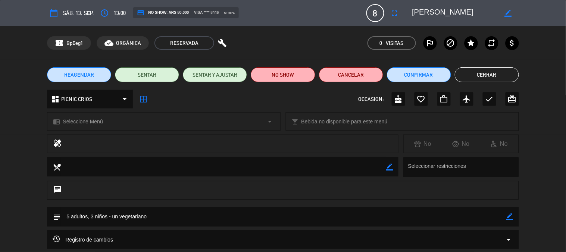
click at [479, 71] on button "Cerrar" at bounding box center [487, 74] width 64 height 15
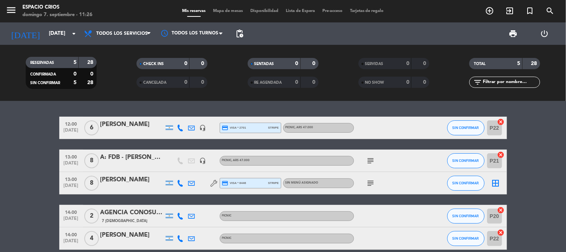
click at [126, 184] on div "[PERSON_NAME]" at bounding box center [131, 180] width 63 height 10
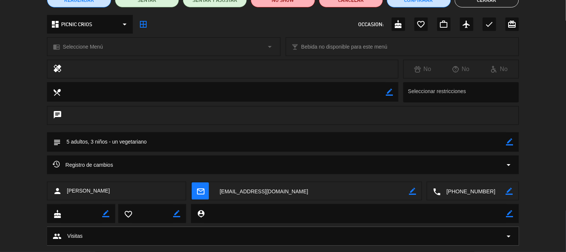
scroll to position [83, 0]
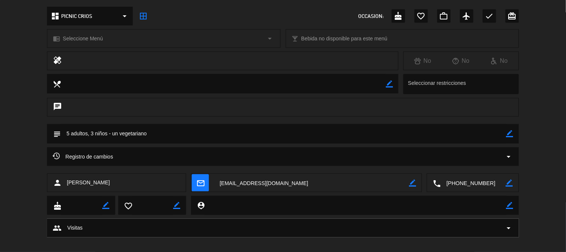
click at [510, 134] on icon "border_color" at bounding box center [510, 133] width 7 height 7
click at [445, 134] on textarea at bounding box center [283, 133] width 445 height 19
click at [510, 135] on icon at bounding box center [510, 133] width 7 height 7
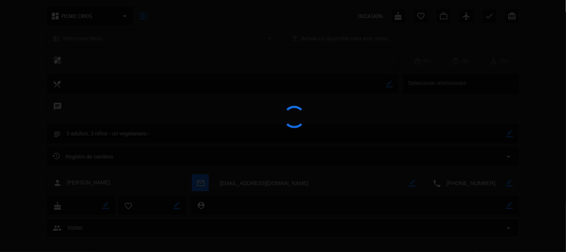
type textarea "5 adultos, 3 niños - un vegetariano -"
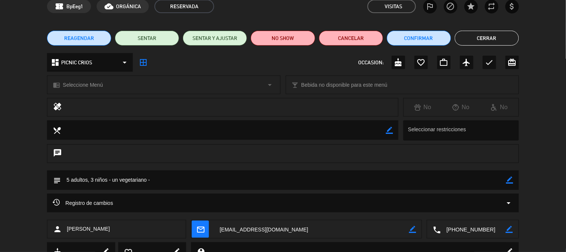
scroll to position [0, 0]
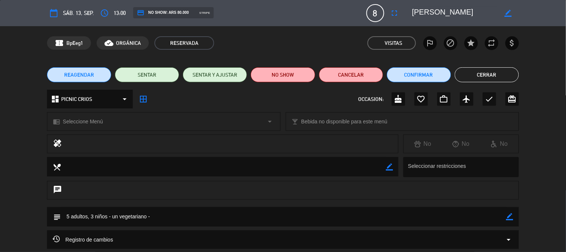
click at [484, 78] on button "Cerrar" at bounding box center [487, 74] width 64 height 15
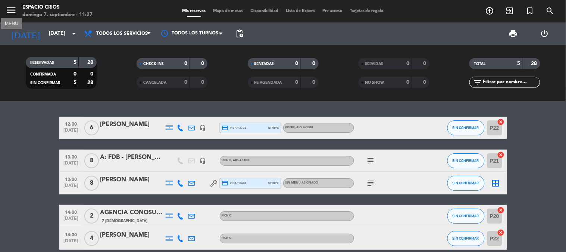
click at [12, 9] on icon "menu" at bounding box center [11, 9] width 11 height 11
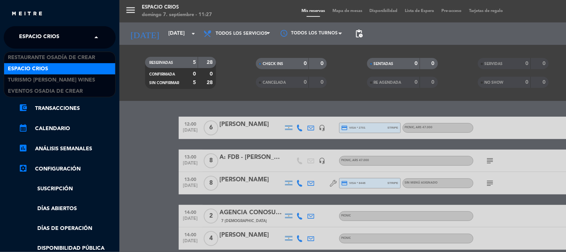
click at [39, 31] on span "Espacio Crios" at bounding box center [39, 37] width 40 height 16
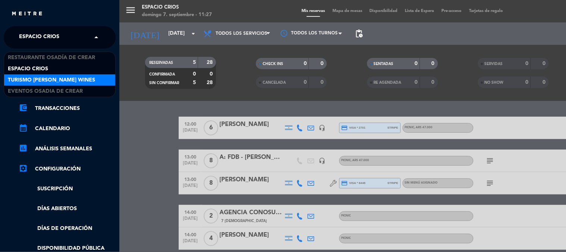
click at [44, 78] on span "Turismo [PERSON_NAME] Wines" at bounding box center [51, 80] width 87 height 9
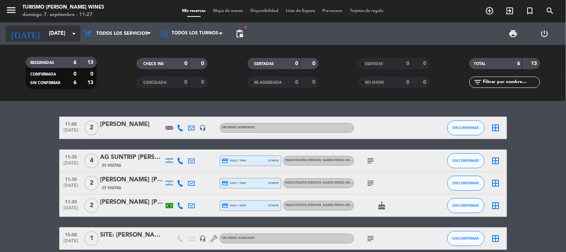
click at [45, 31] on input "[DATE]" at bounding box center [80, 33] width 71 height 13
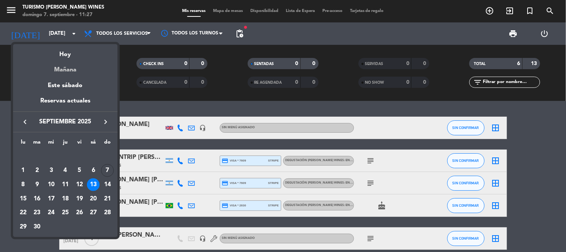
click at [68, 71] on div "Mañana" at bounding box center [65, 66] width 105 height 15
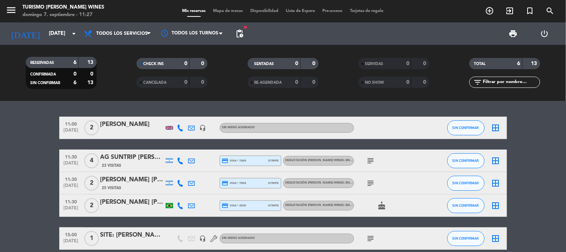
type input "[DATE]"
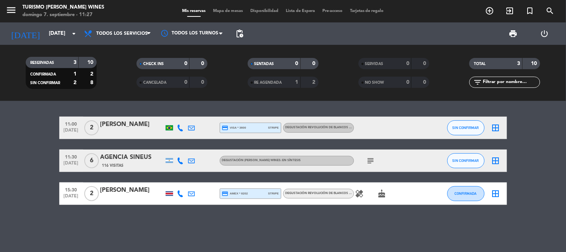
click at [180, 129] on icon at bounding box center [180, 127] width 7 height 7
click at [174, 116] on span "Copiar" at bounding box center [174, 115] width 16 height 8
click at [116, 128] on div "[PERSON_NAME]" at bounding box center [131, 124] width 63 height 10
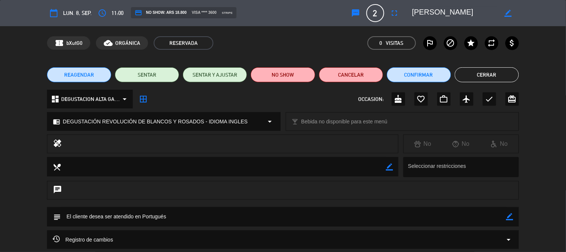
drag, startPoint x: 413, startPoint y: 12, endPoint x: 467, endPoint y: 18, distance: 54.5
click at [467, 18] on textarea at bounding box center [454, 12] width 85 height 13
click at [99, 14] on icon "access_time" at bounding box center [102, 13] width 9 height 9
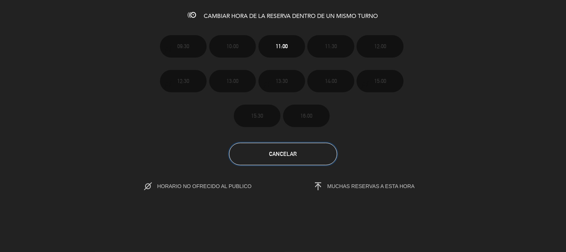
click at [294, 158] on button "Cancelar" at bounding box center [283, 154] width 108 height 22
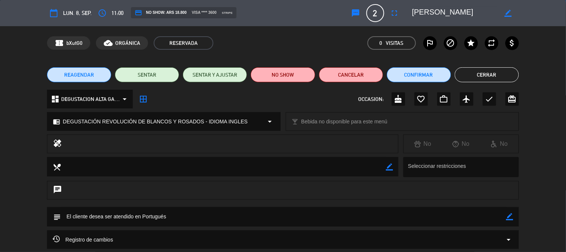
scroll to position [41, 0]
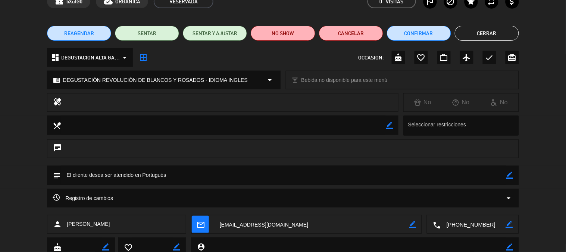
click at [467, 27] on button "Cerrar" at bounding box center [487, 33] width 64 height 15
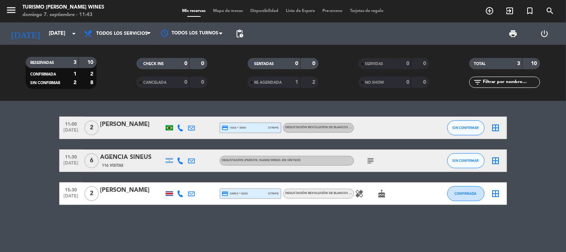
click at [121, 125] on div "[PERSON_NAME]" at bounding box center [131, 124] width 63 height 10
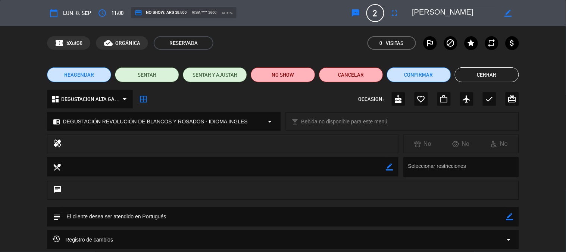
click at [83, 74] on span "REAGENDAR" at bounding box center [79, 75] width 30 height 8
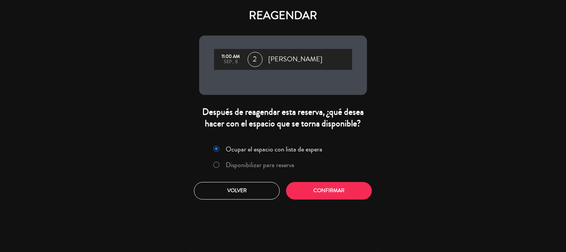
click at [278, 165] on label "Disponibilizar para reserva" at bounding box center [260, 164] width 69 height 7
click at [301, 194] on button "Confirmar" at bounding box center [329, 191] width 86 height 18
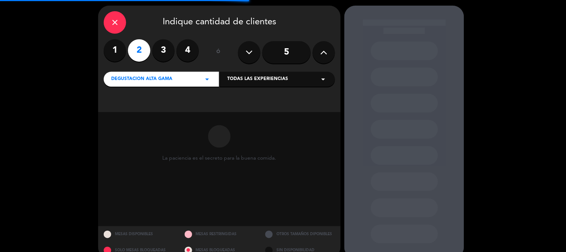
scroll to position [38, 0]
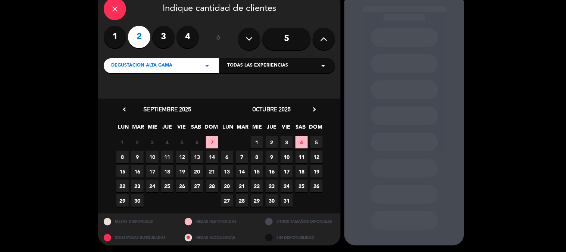
click at [123, 155] on span "8" at bounding box center [122, 156] width 12 height 12
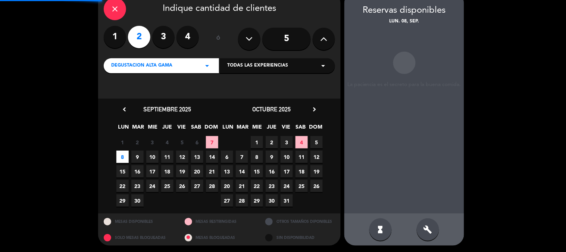
scroll to position [30, 0]
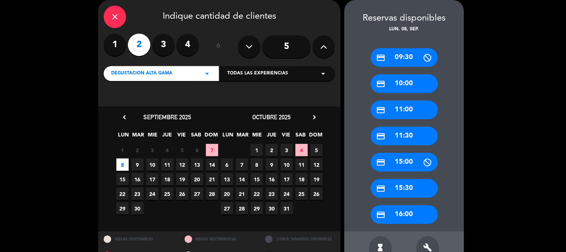
click at [410, 132] on div "credit_card 11:30" at bounding box center [404, 136] width 67 height 19
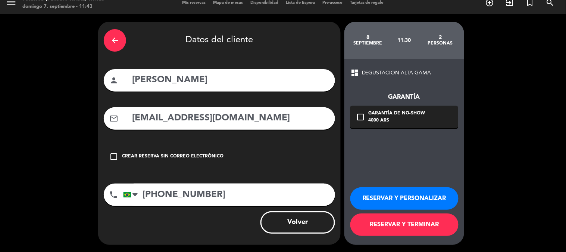
click at [396, 224] on button "RESERVAR Y TERMINAR" at bounding box center [405, 224] width 108 height 22
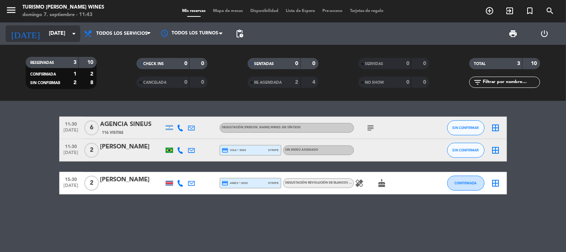
click at [45, 31] on input "[DATE]" at bounding box center [80, 33] width 71 height 13
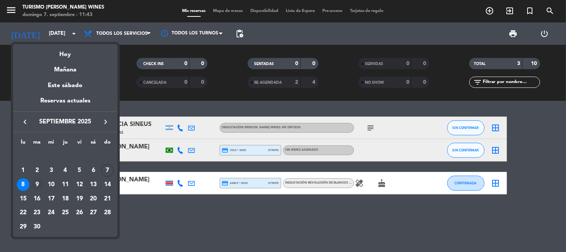
click at [38, 186] on div "9" at bounding box center [37, 184] width 13 height 13
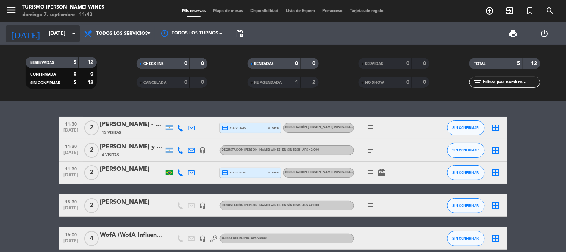
click at [45, 27] on input "[DATE]" at bounding box center [80, 33] width 71 height 13
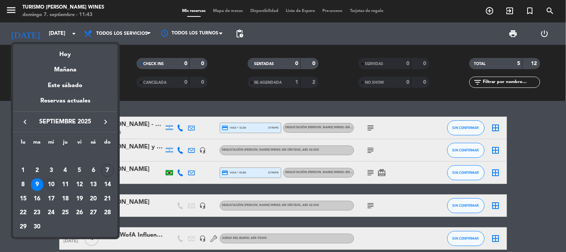
click at [50, 186] on div "10" at bounding box center [51, 184] width 13 height 13
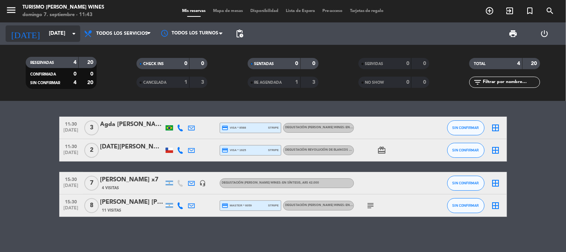
click at [50, 33] on input "[DATE]" at bounding box center [80, 33] width 71 height 13
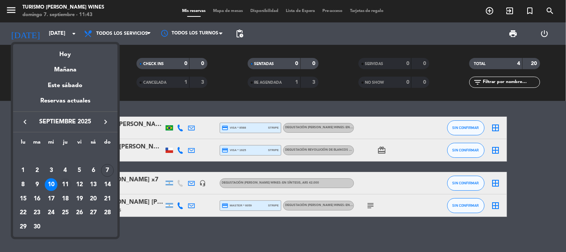
click at [64, 181] on div "11" at bounding box center [65, 184] width 13 height 13
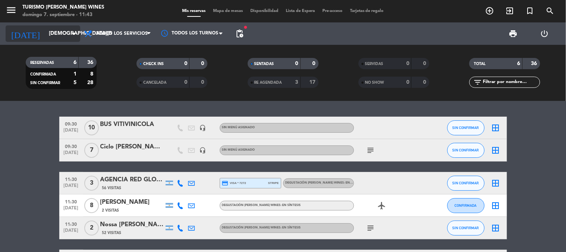
click at [50, 41] on div "[DATE] [DATE] arrow_drop_down" at bounding box center [43, 33] width 75 height 16
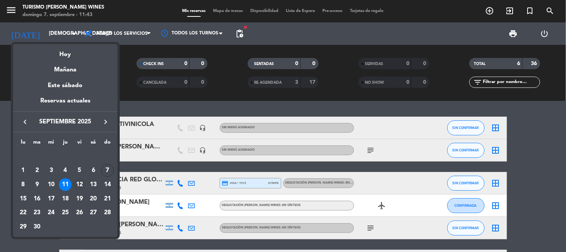
click at [82, 185] on div "12" at bounding box center [79, 184] width 13 height 13
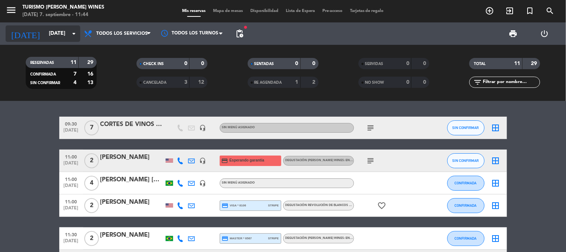
click at [45, 34] on input "[DATE]" at bounding box center [80, 33] width 71 height 13
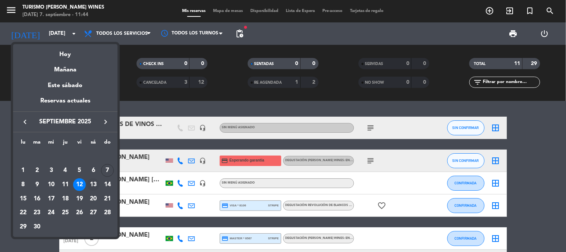
click at [90, 183] on div "13" at bounding box center [93, 184] width 13 height 13
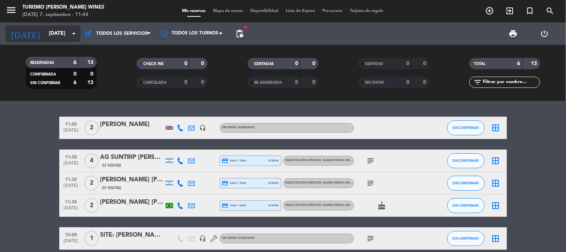
click at [47, 37] on input "[DATE]" at bounding box center [80, 33] width 71 height 13
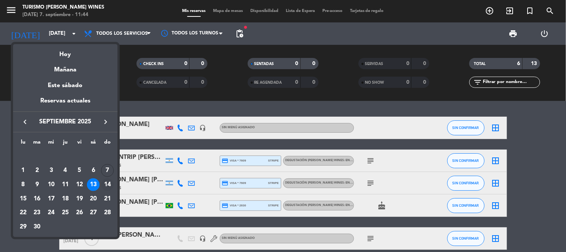
click at [105, 182] on div "14" at bounding box center [107, 184] width 13 height 13
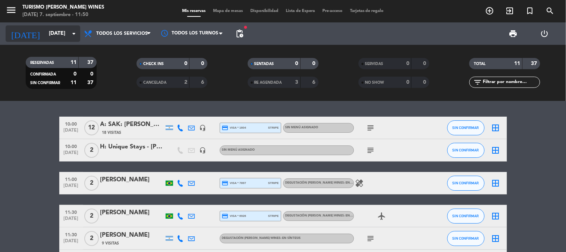
click at [48, 41] on div "[DATE] [DATE] arrow_drop_down" at bounding box center [43, 33] width 75 height 16
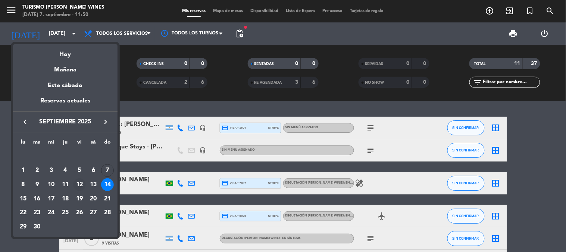
click at [83, 185] on div "12" at bounding box center [79, 184] width 13 height 13
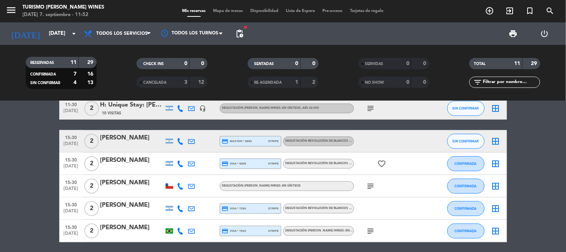
scroll to position [166, 0]
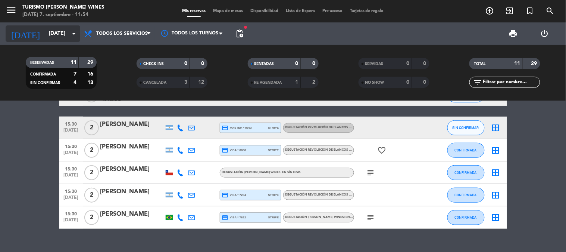
click at [56, 29] on input "[DATE]" at bounding box center [80, 33] width 71 height 13
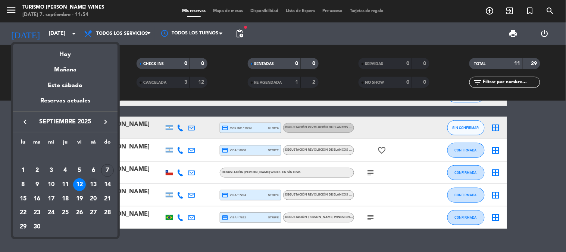
click at [98, 184] on div "13" at bounding box center [93, 184] width 13 height 13
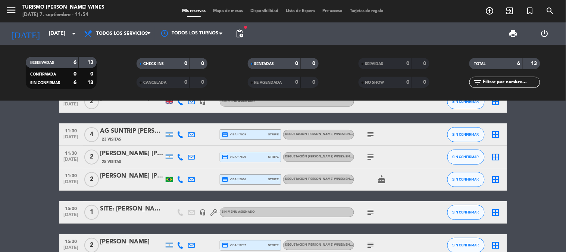
scroll to position [0, 0]
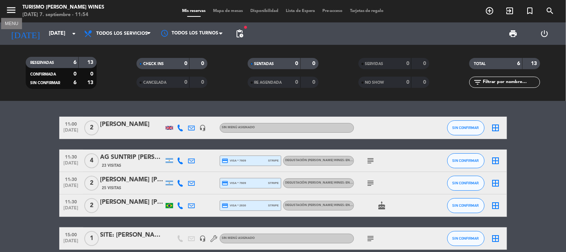
click at [6, 5] on icon "menu" at bounding box center [11, 9] width 11 height 11
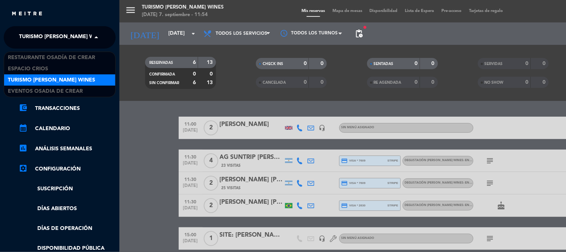
click at [38, 35] on span "Turismo [PERSON_NAME] Wines" at bounding box center [62, 37] width 87 height 16
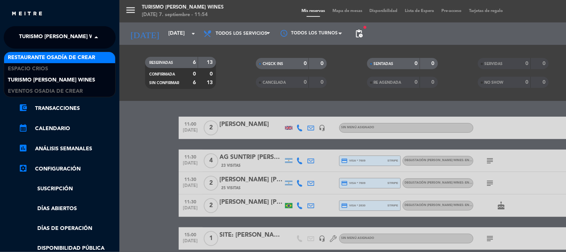
click at [48, 58] on span "Restaurante Osadía de Crear" at bounding box center [51, 57] width 87 height 9
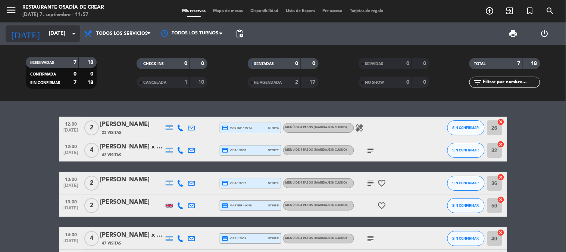
click at [57, 34] on input "[DATE]" at bounding box center [80, 33] width 71 height 13
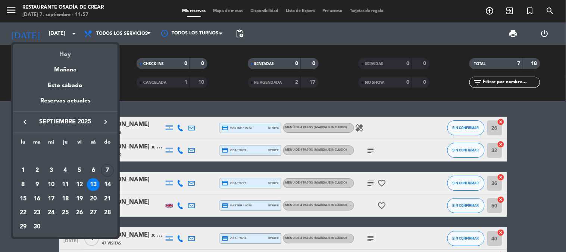
click at [62, 55] on div "Hoy" at bounding box center [65, 51] width 105 height 15
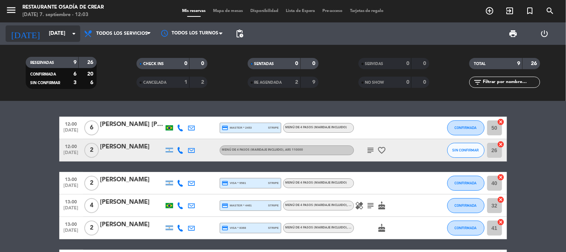
click at [45, 31] on input "[DATE]" at bounding box center [80, 33] width 71 height 13
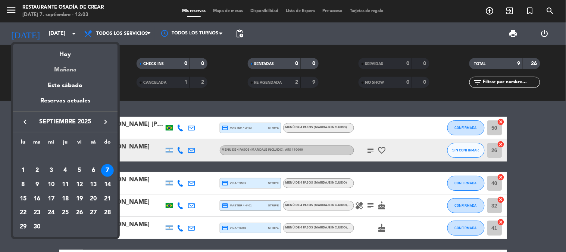
click at [72, 66] on div "Mañana" at bounding box center [65, 66] width 105 height 15
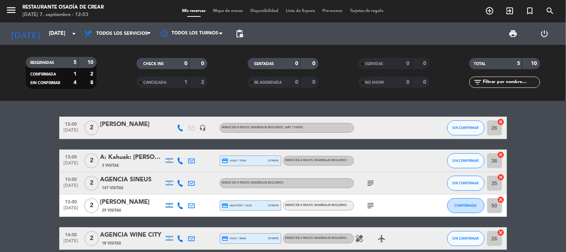
click at [13, 9] on icon "menu" at bounding box center [11, 9] width 11 height 11
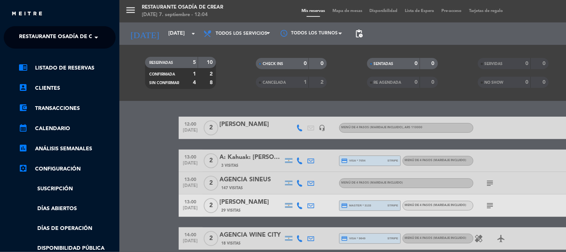
click at [35, 35] on span "Restaurante Osadía de Crear" at bounding box center [62, 37] width 87 height 16
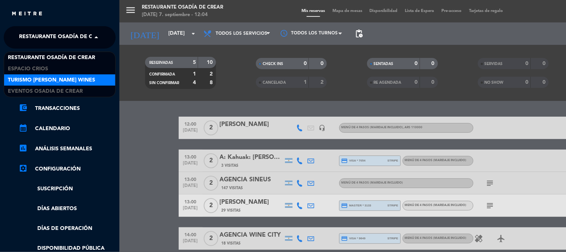
click at [50, 77] on span "Turismo [PERSON_NAME] Wines" at bounding box center [51, 80] width 87 height 9
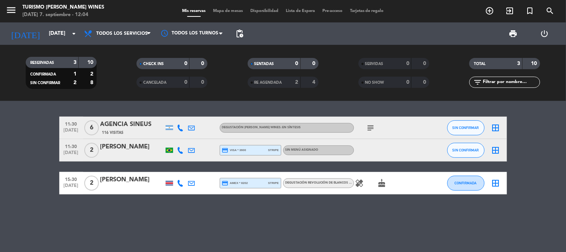
click at [120, 151] on div "[PERSON_NAME]" at bounding box center [131, 147] width 63 height 10
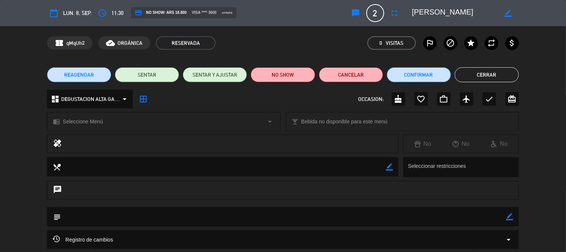
drag, startPoint x: 413, startPoint y: 12, endPoint x: 463, endPoint y: 14, distance: 50.4
click at [463, 14] on textarea at bounding box center [454, 12] width 85 height 13
click at [499, 73] on button "Cerrar" at bounding box center [487, 74] width 64 height 15
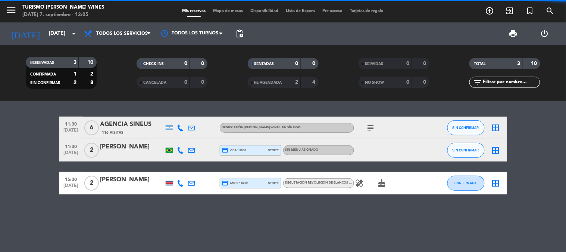
click at [181, 150] on icon at bounding box center [180, 150] width 7 height 7
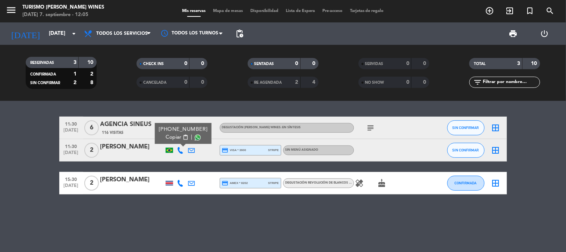
click at [173, 137] on span "Copiar" at bounding box center [174, 137] width 16 height 8
click at [128, 128] on div "AGENCIA SINEUS" at bounding box center [131, 124] width 63 height 10
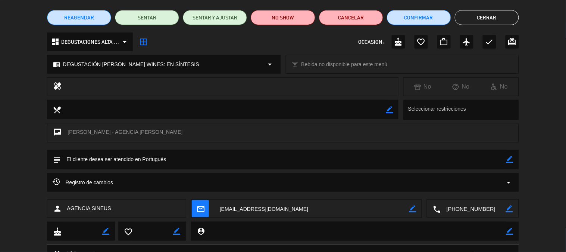
scroll to position [83, 0]
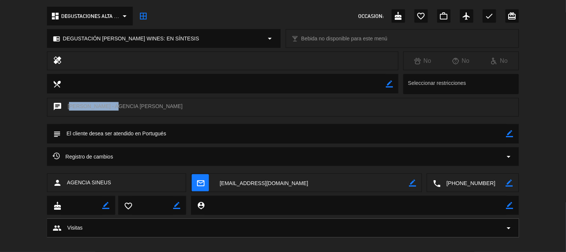
drag, startPoint x: 68, startPoint y: 106, endPoint x: 122, endPoint y: 107, distance: 54.9
click at [122, 107] on div "chat [PERSON_NAME] - AGENCIA [PERSON_NAME]" at bounding box center [283, 107] width 472 height 19
copy div "[PERSON_NAME]"
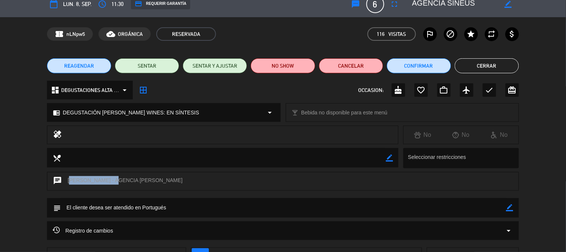
scroll to position [0, 0]
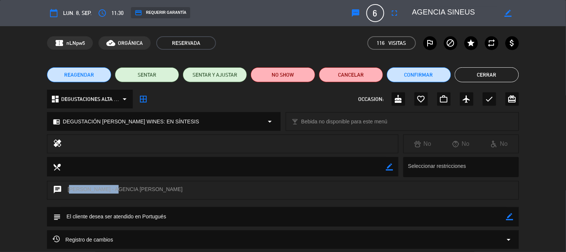
click at [486, 79] on button "Cerrar" at bounding box center [487, 74] width 64 height 15
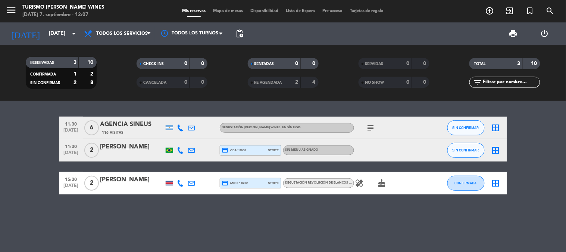
click at [123, 183] on div "[PERSON_NAME]" at bounding box center [131, 180] width 63 height 10
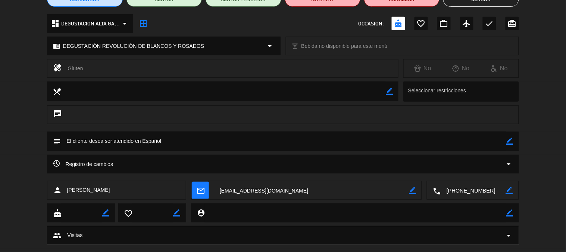
scroll to position [91, 0]
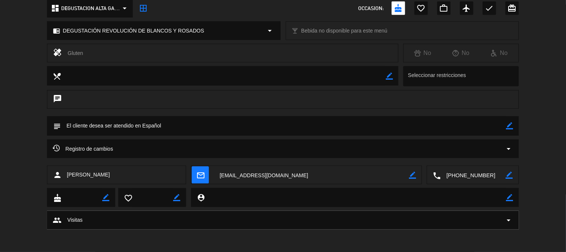
click at [459, 174] on textarea at bounding box center [473, 175] width 65 height 19
click at [446, 154] on span "Click para copiar" at bounding box center [464, 157] width 39 height 8
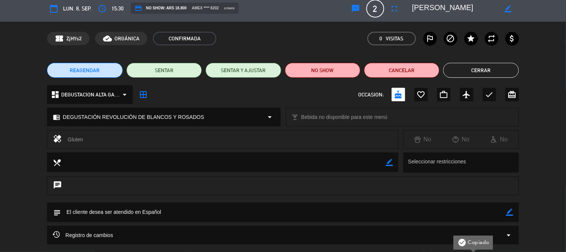
scroll to position [0, 0]
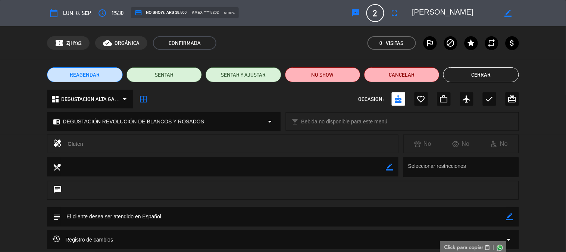
drag, startPoint x: 414, startPoint y: 11, endPoint x: 491, endPoint y: 12, distance: 77.6
click at [491, 12] on textarea at bounding box center [454, 12] width 85 height 13
click at [473, 71] on button "Cerrar" at bounding box center [480, 74] width 75 height 15
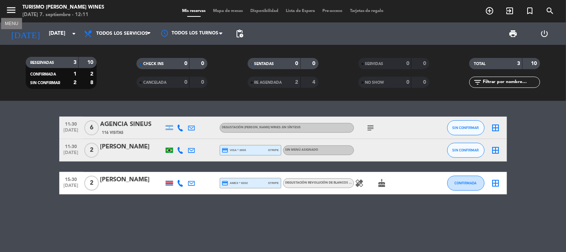
click at [10, 9] on icon "menu" at bounding box center [11, 9] width 11 height 11
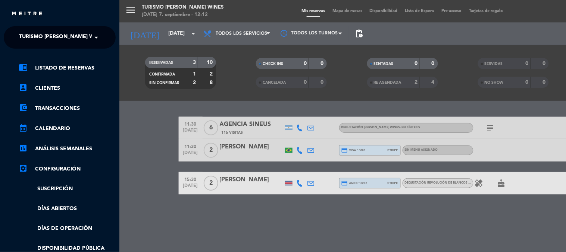
click at [104, 38] on ng-select "× Turismo [PERSON_NAME] Wines ×" at bounding box center [60, 37] width 112 height 22
click at [93, 36] on span at bounding box center [98, 37] width 13 height 16
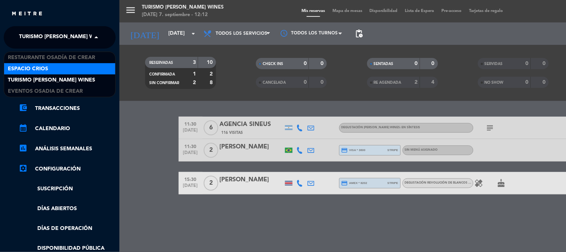
click at [80, 66] on div "Espacio Crios" at bounding box center [59, 68] width 111 height 11
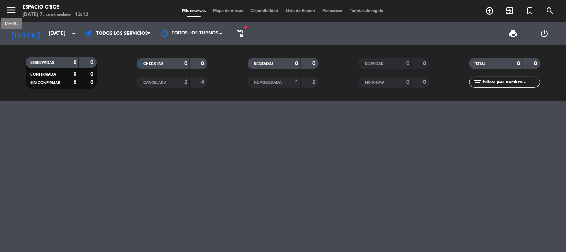
click at [12, 12] on icon "menu" at bounding box center [11, 9] width 11 height 11
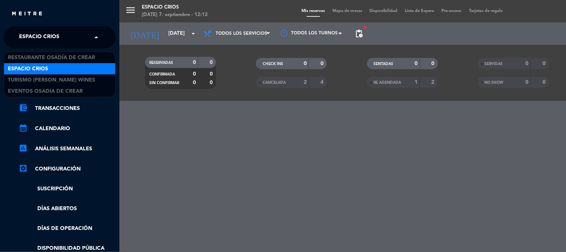
click at [33, 43] on span "Espacio Crios" at bounding box center [39, 37] width 40 height 16
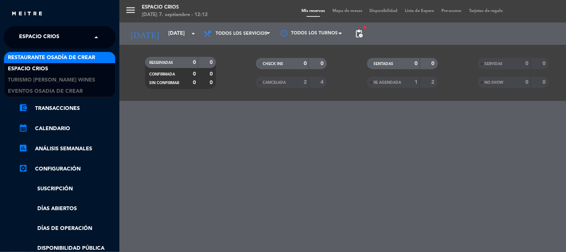
click at [36, 58] on span "Restaurante Osadía de Crear" at bounding box center [51, 57] width 87 height 9
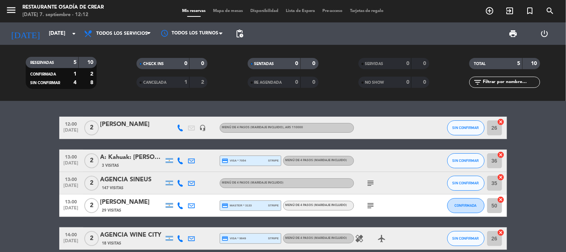
click at [184, 129] on icon at bounding box center [180, 127] width 7 height 7
click at [166, 114] on span "Copiar" at bounding box center [170, 115] width 16 height 8
click at [131, 128] on div "[PERSON_NAME]" at bounding box center [131, 124] width 63 height 10
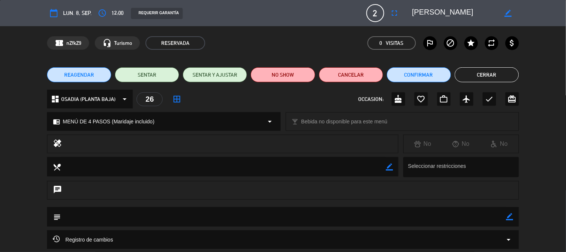
drag, startPoint x: 412, startPoint y: 12, endPoint x: 464, endPoint y: 15, distance: 52.7
click at [464, 15] on div "border_color" at bounding box center [463, 12] width 112 height 13
drag, startPoint x: 415, startPoint y: 11, endPoint x: 462, endPoint y: 13, distance: 47.5
click at [462, 13] on textarea at bounding box center [454, 12] width 85 height 13
click at [468, 73] on button "Cerrar" at bounding box center [487, 74] width 64 height 15
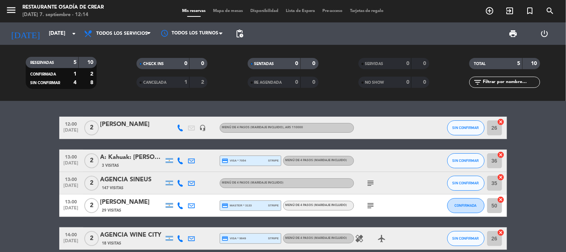
click at [121, 154] on div "A: Kahuak: [PERSON_NAME]" at bounding box center [131, 157] width 63 height 10
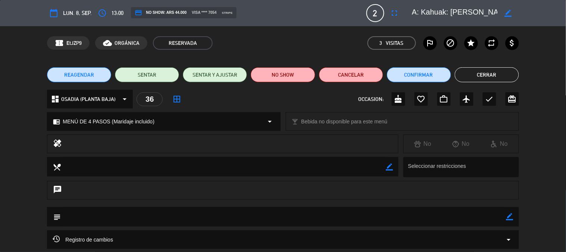
drag, startPoint x: 414, startPoint y: 14, endPoint x: 504, endPoint y: 16, distance: 89.6
click at [504, 16] on div "border_color" at bounding box center [463, 12] width 112 height 13
click at [307, 40] on div "confirmation_number EtJZP9 cloud_done ORGÁNICA RESERVADA 3 Visitas outlined_fla…" at bounding box center [283, 42] width 472 height 13
click at [473, 72] on button "Cerrar" at bounding box center [487, 74] width 64 height 15
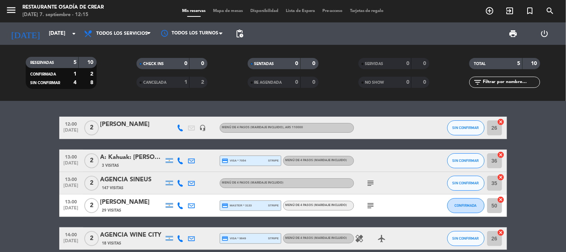
click at [133, 180] on div "AGENCIA SINEUS" at bounding box center [131, 180] width 63 height 10
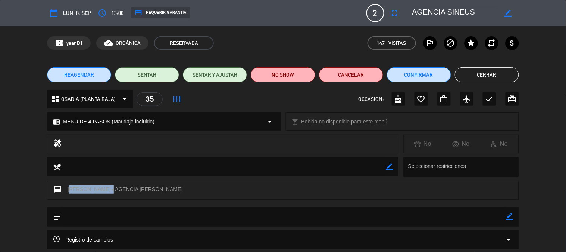
drag, startPoint x: 68, startPoint y: 187, endPoint x: 110, endPoint y: 190, distance: 42.7
click at [110, 190] on div "chat [PERSON_NAME] - AGENCIA [PERSON_NAME]" at bounding box center [283, 190] width 472 height 19
copy div "[PERSON_NAME]"
click at [29, 164] on div "local_dining border_color Seleccionar restricciones" at bounding box center [283, 169] width 566 height 24
click at [473, 75] on button "Cerrar" at bounding box center [487, 74] width 64 height 15
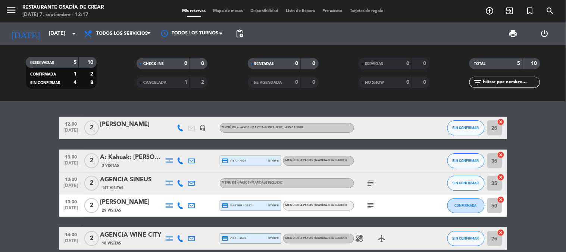
click at [132, 205] on div "[PERSON_NAME]" at bounding box center [131, 202] width 63 height 10
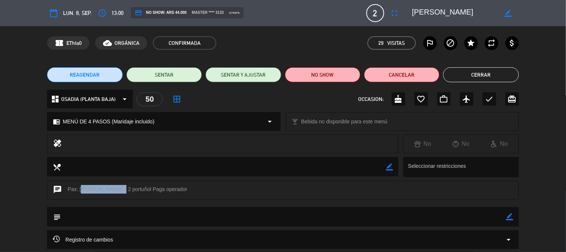
drag, startPoint x: 79, startPoint y: 188, endPoint x: 113, endPoint y: 190, distance: 34.4
click at [113, 190] on div "chat Pax: [PERSON_NAME] x 2 portuñol Paga operador" at bounding box center [283, 190] width 472 height 19
copy div "[PERSON_NAME]"
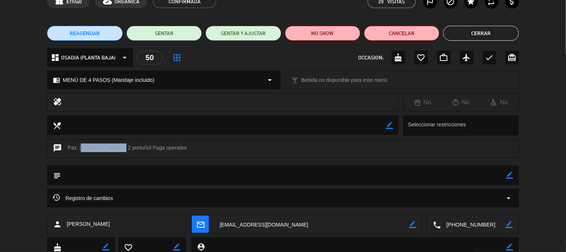
scroll to position [83, 0]
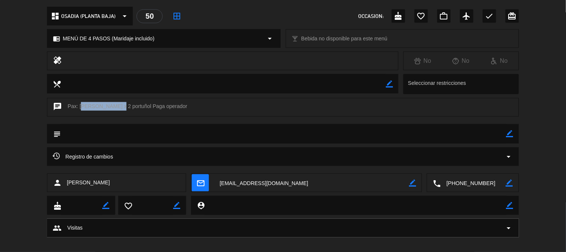
click at [480, 184] on textarea at bounding box center [473, 183] width 65 height 19
copy div "[PERSON_NAME]"
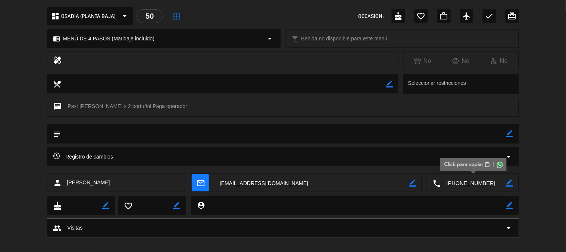
click at [452, 164] on span "Click para copiar" at bounding box center [464, 165] width 39 height 8
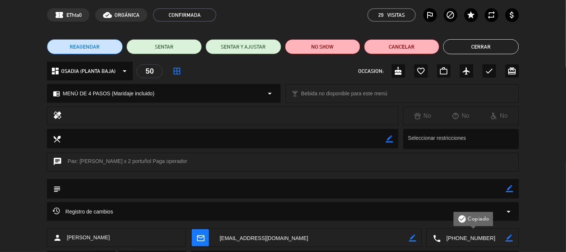
scroll to position [0, 0]
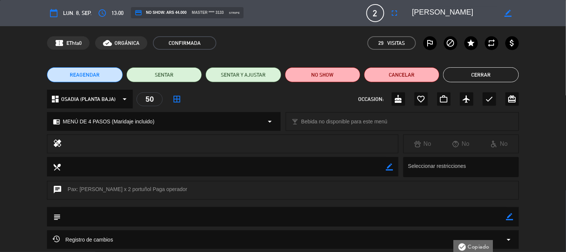
click at [466, 82] on div "REAGENDAR SENTAR SENTAR Y AJUSTAR NO SHOW Cancelar Cerrar" at bounding box center [283, 75] width 566 height 30
click at [467, 78] on button "Cerrar" at bounding box center [480, 74] width 75 height 15
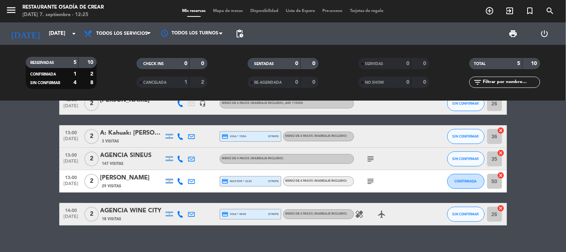
scroll to position [35, 0]
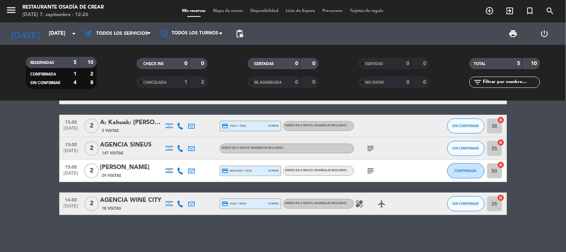
click at [370, 167] on icon "subject" at bounding box center [371, 170] width 9 height 9
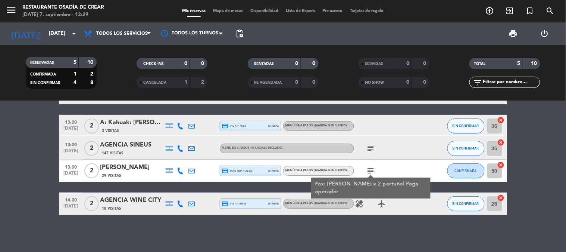
click at [180, 171] on icon at bounding box center [180, 170] width 7 height 7
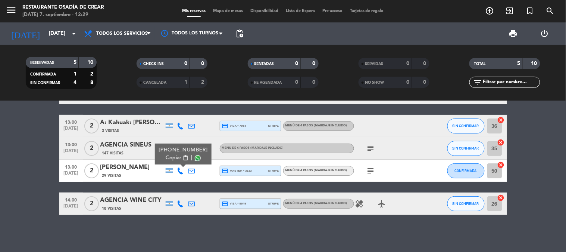
click at [166, 158] on span "Copiar" at bounding box center [174, 158] width 16 height 8
click at [14, 9] on icon "menu" at bounding box center [11, 9] width 11 height 11
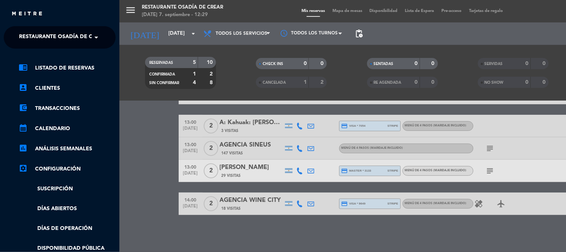
click at [40, 35] on span "Restaurante Osadía de Crear" at bounding box center [62, 37] width 87 height 16
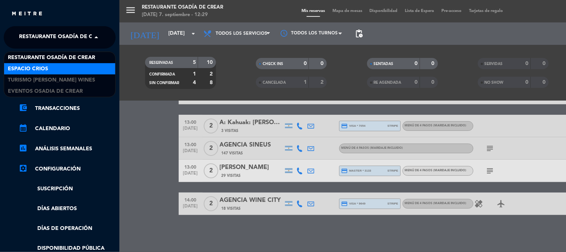
click at [43, 67] on span "Espacio Crios" at bounding box center [28, 69] width 40 height 9
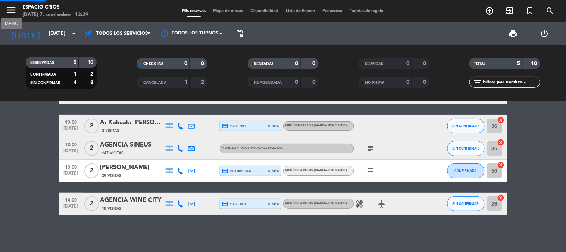
click at [10, 13] on icon "menu" at bounding box center [11, 9] width 11 height 11
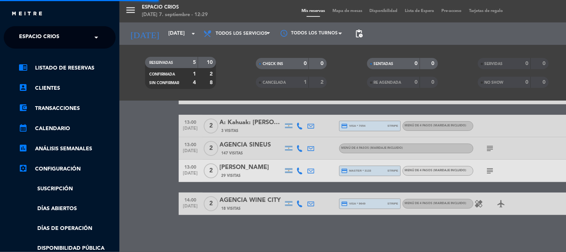
click at [42, 34] on span "Espacio Crios" at bounding box center [39, 37] width 40 height 16
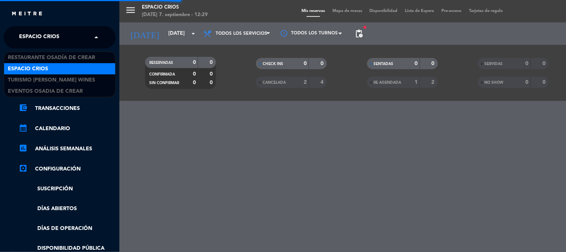
scroll to position [0, 0]
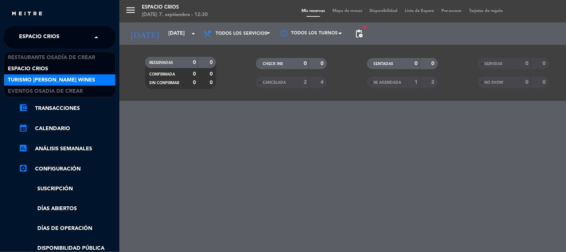
click at [45, 77] on span "Turismo [PERSON_NAME] Wines" at bounding box center [51, 80] width 87 height 9
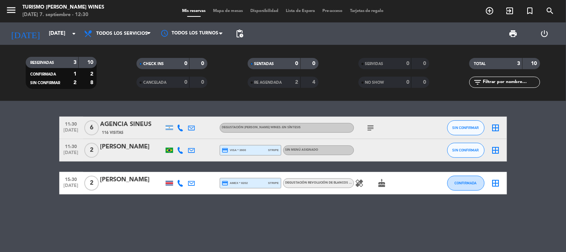
click at [28, 156] on bookings-row "11:30 [DATE] 6 AGENCIA [PERSON_NAME] 116 Visitas DEGUSTACIÓN [PERSON_NAME] WINE…" at bounding box center [283, 155] width 566 height 78
click at [179, 150] on icon at bounding box center [180, 150] width 7 height 7
click at [170, 136] on span "Copiar" at bounding box center [174, 137] width 16 height 8
click at [35, 136] on bookings-row "11:30 [DATE] 6 AGENCIA [PERSON_NAME] 116 Visitas DEGUSTACIÓN [PERSON_NAME] WINE…" at bounding box center [283, 155] width 566 height 78
click at [10, 12] on icon "menu" at bounding box center [11, 9] width 11 height 11
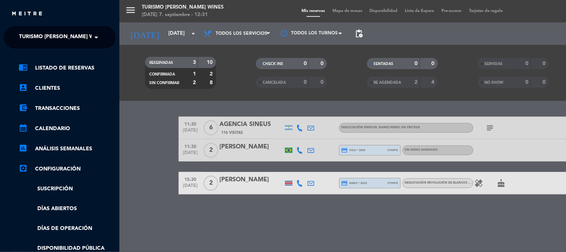
click at [46, 32] on span "Turismo [PERSON_NAME] Wines" at bounding box center [62, 37] width 87 height 16
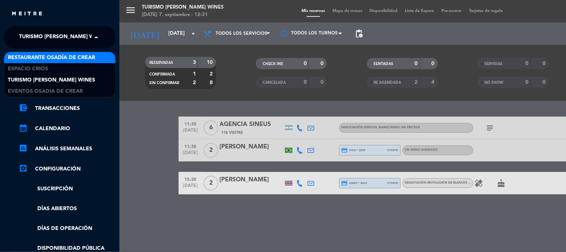
click at [57, 59] on span "Restaurante Osadía de Crear" at bounding box center [51, 57] width 87 height 9
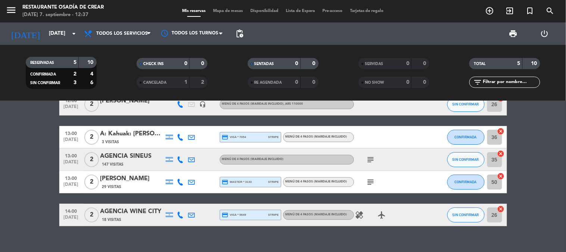
scroll to position [35, 0]
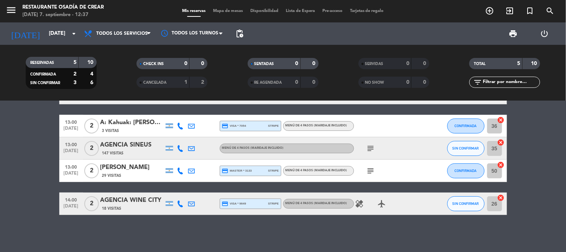
click at [140, 202] on div "AGENCIA WINE CITY" at bounding box center [131, 200] width 63 height 10
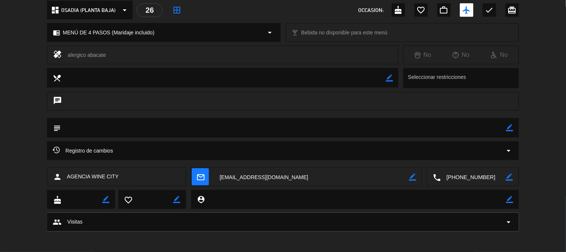
scroll to position [91, 0]
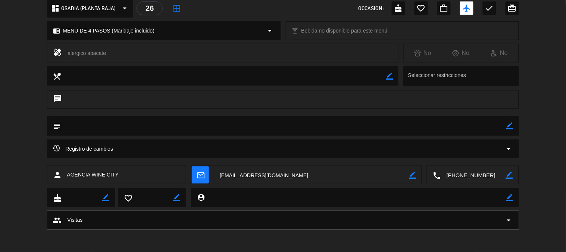
click at [457, 172] on textarea at bounding box center [473, 175] width 65 height 19
click at [449, 154] on span "Click para copiar" at bounding box center [464, 157] width 39 height 8
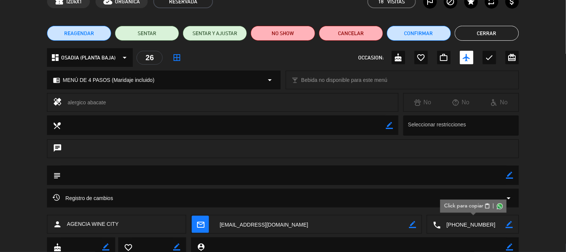
scroll to position [0, 0]
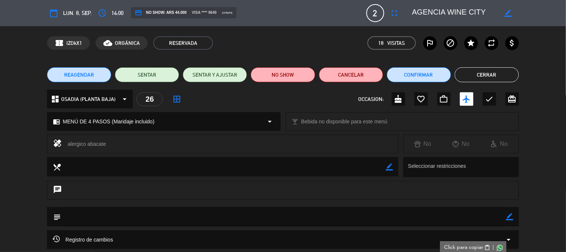
drag, startPoint x: 449, startPoint y: 16, endPoint x: 456, endPoint y: 13, distance: 7.4
click at [450, 16] on textarea at bounding box center [454, 12] width 85 height 13
click at [456, 13] on textarea at bounding box center [454, 12] width 85 height 13
click at [529, 156] on div "healing alergico abacate No No No" at bounding box center [283, 145] width 566 height 22
click at [488, 75] on button "Cerrar" at bounding box center [487, 74] width 64 height 15
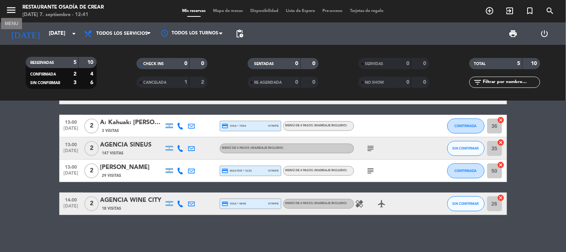
click at [12, 10] on icon "menu" at bounding box center [11, 9] width 11 height 11
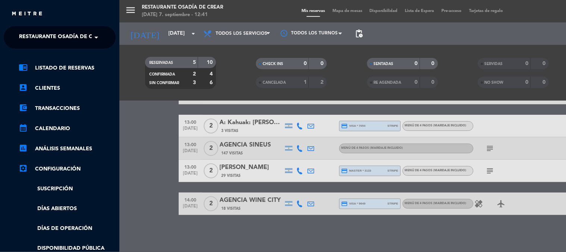
click at [45, 36] on span "Restaurante Osadía de Crear" at bounding box center [62, 37] width 87 height 16
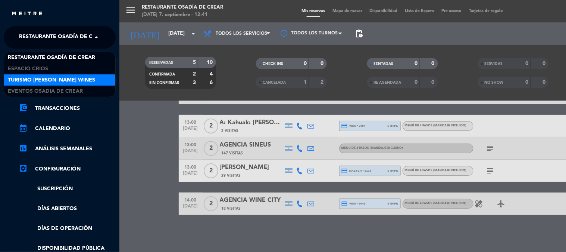
click at [53, 77] on span "Turismo [PERSON_NAME] Wines" at bounding box center [51, 80] width 87 height 9
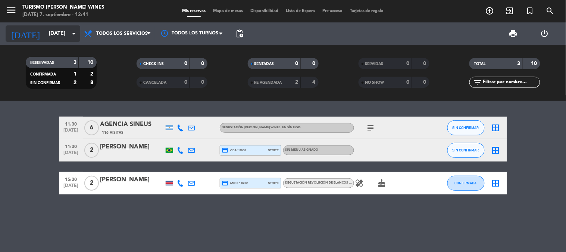
click at [46, 30] on input "[DATE]" at bounding box center [80, 33] width 71 height 13
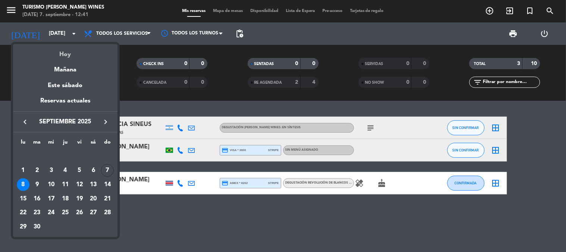
click at [68, 55] on div "Hoy" at bounding box center [65, 51] width 105 height 15
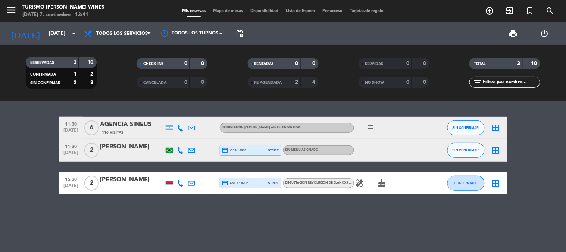
type input "[DATE]"
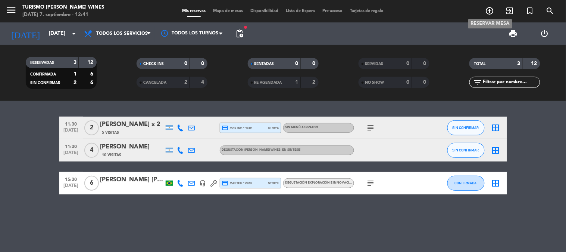
click at [488, 13] on icon "add_circle_outline" at bounding box center [490, 10] width 9 height 9
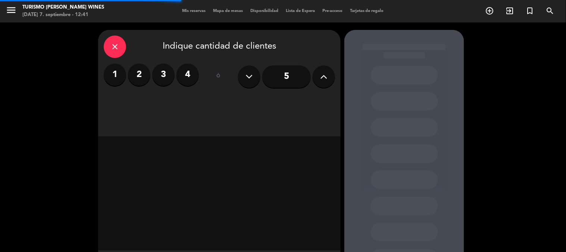
click at [143, 69] on label "2" at bounding box center [139, 74] width 22 height 22
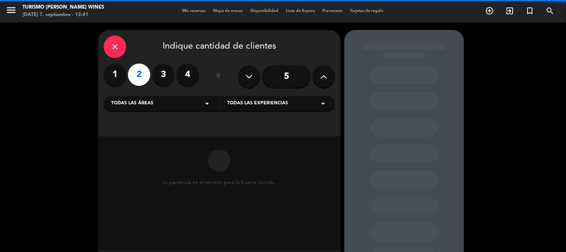
click at [269, 108] on div "Todas las experiencias arrow_drop_down" at bounding box center [277, 103] width 115 height 15
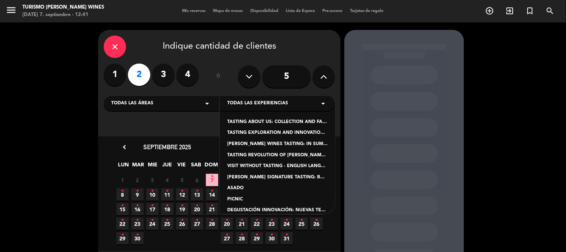
click at [70, 136] on div "close Indique cantidad de clientes 1 2 3 4 ó 5 Todas las áreas arrow_drop_down …" at bounding box center [283, 156] width 566 height 268
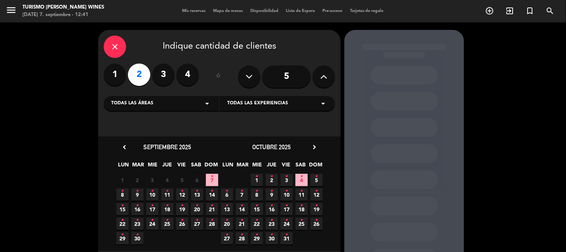
click at [143, 106] on span "Todas las áreas" at bounding box center [132, 103] width 42 height 7
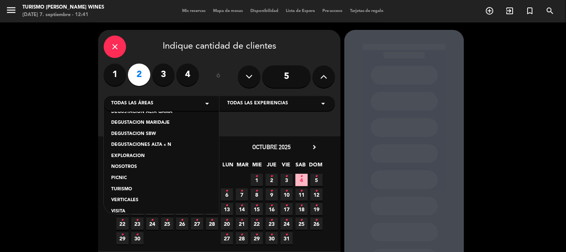
scroll to position [63, 0]
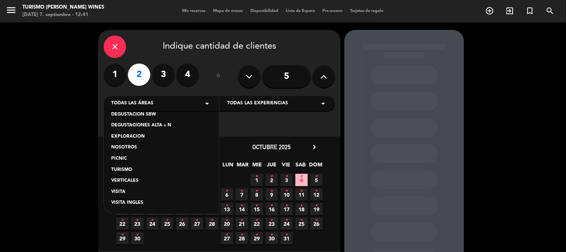
click at [125, 169] on div "TURISMO" at bounding box center [161, 169] width 100 height 7
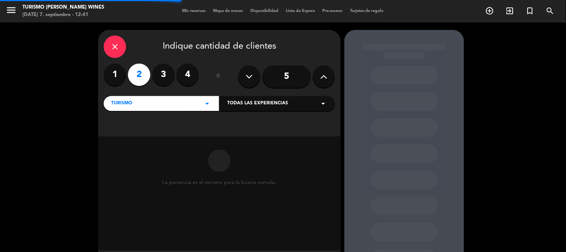
click at [66, 159] on div "close Indique cantidad de clientes 1 2 3 4 ó 5 TURISMO arrow_drop_down Todas la…" at bounding box center [283, 155] width 566 height 267
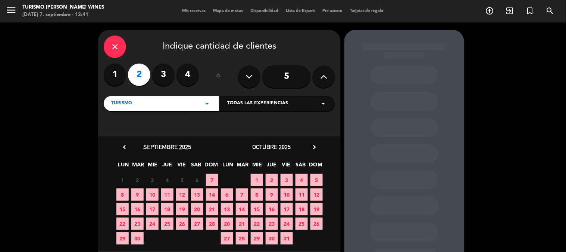
scroll to position [38, 0]
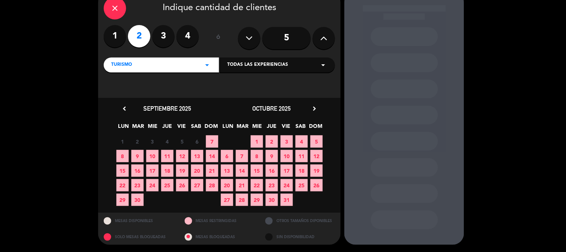
click at [210, 137] on span "7" at bounding box center [212, 141] width 12 height 12
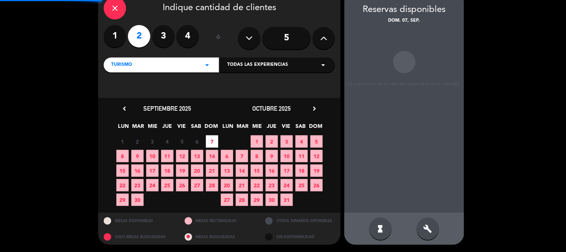
scroll to position [30, 0]
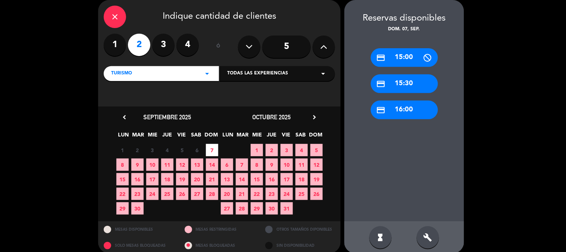
click at [424, 79] on div "credit_card 15:30" at bounding box center [404, 83] width 67 height 19
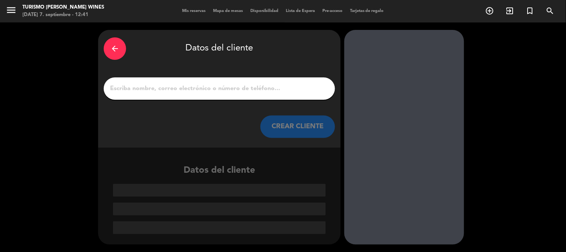
click at [119, 38] on div "arrow_back" at bounding box center [115, 48] width 22 height 22
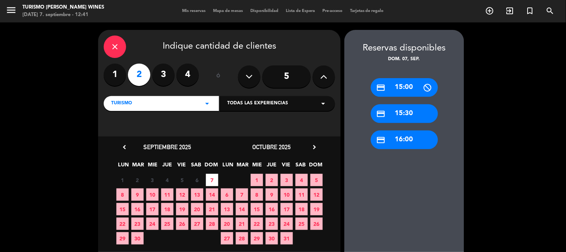
click at [404, 84] on div "credit_card 15:00" at bounding box center [404, 87] width 67 height 19
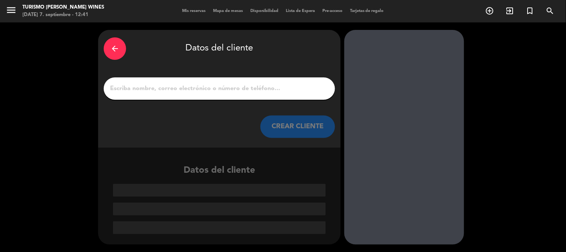
click at [269, 85] on input "1" at bounding box center [219, 88] width 220 height 10
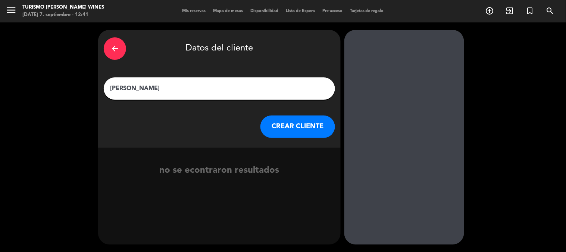
type input "[PERSON_NAME]"
click at [286, 117] on button "CREAR CLIENTE" at bounding box center [298, 126] width 75 height 22
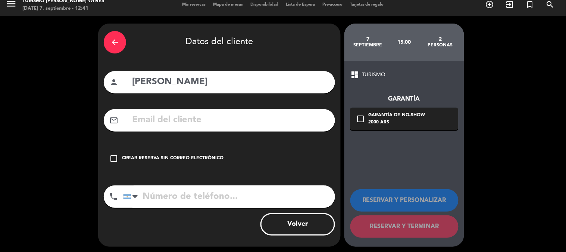
scroll to position [8, 0]
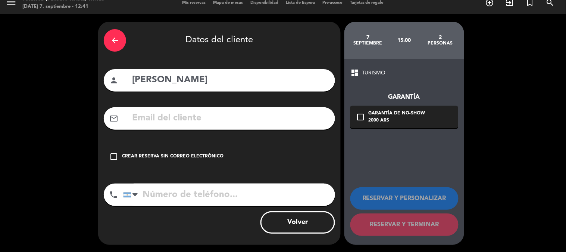
click at [146, 150] on div "check_box_outline_blank Crear reserva sin correo electrónico" at bounding box center [219, 156] width 231 height 22
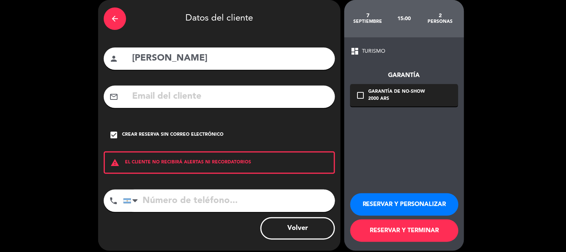
scroll to position [36, 0]
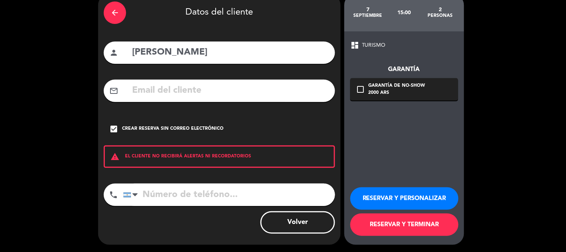
click at [409, 233] on button "RESERVAR Y TERMINAR" at bounding box center [405, 224] width 108 height 22
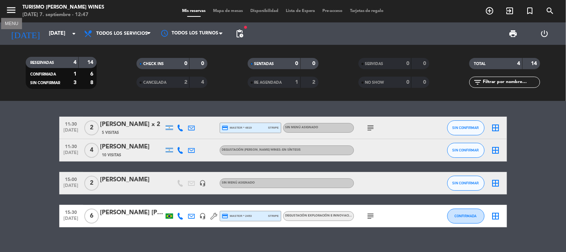
click at [15, 5] on icon "menu" at bounding box center [11, 9] width 11 height 11
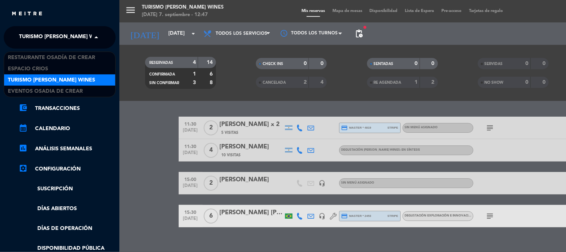
click at [66, 37] on span "Turismo [PERSON_NAME] Wines" at bounding box center [62, 37] width 87 height 16
click at [66, 50] on div "chrome_reader_mode Listado de Reservas account_box Clientes account_balance_wal…" at bounding box center [59, 191] width 123 height 285
click at [66, 31] on span "Turismo [PERSON_NAME] Wines" at bounding box center [62, 37] width 87 height 16
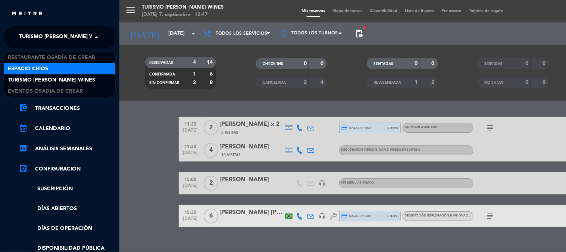
click at [69, 65] on div "Espacio Crios" at bounding box center [59, 68] width 111 height 11
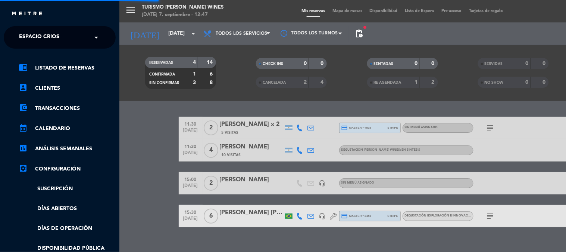
click at [76, 39] on input "text" at bounding box center [60, 37] width 91 height 16
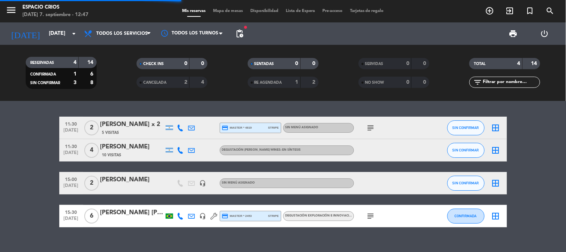
click at [2, 9] on div "menu Espacio Crios [DATE] 7. septiembre - 12:47" at bounding box center [70, 12] width 141 height 18
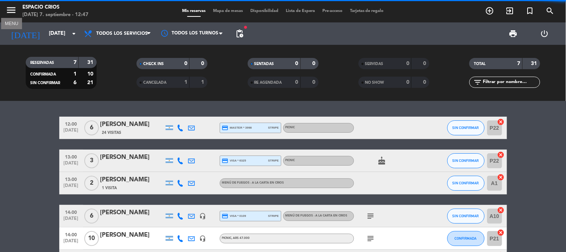
click at [15, 9] on icon "menu" at bounding box center [11, 9] width 11 height 11
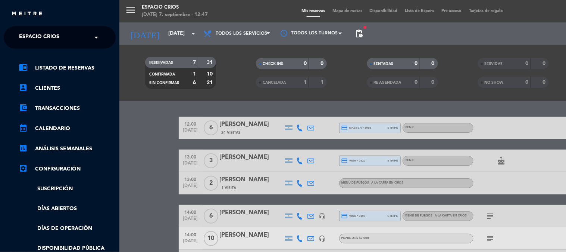
click at [53, 34] on span "Espacio Crios" at bounding box center [39, 37] width 40 height 16
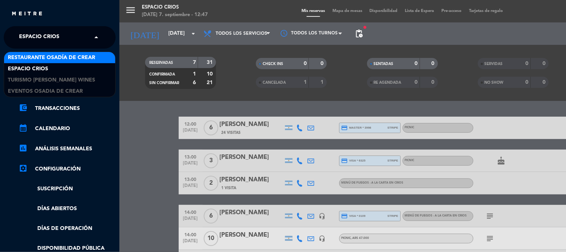
click at [54, 55] on span "Restaurante Osadía de Crear" at bounding box center [51, 57] width 87 height 9
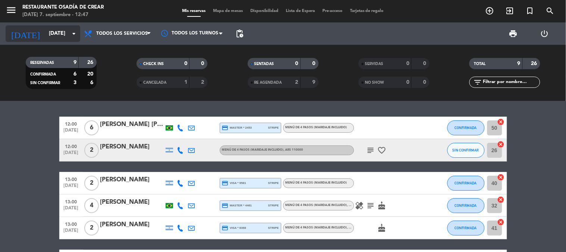
click at [45, 31] on input "[DATE]" at bounding box center [80, 33] width 71 height 13
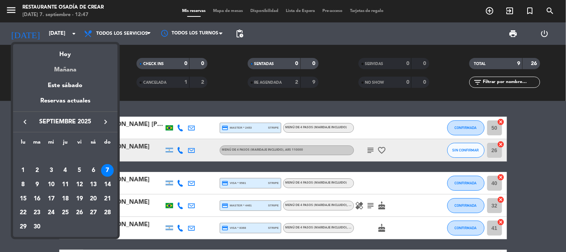
click at [60, 69] on div "Mañana" at bounding box center [65, 66] width 105 height 15
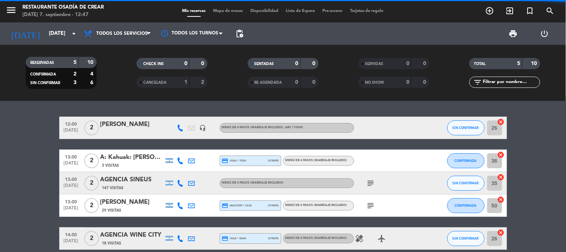
scroll to position [35, 0]
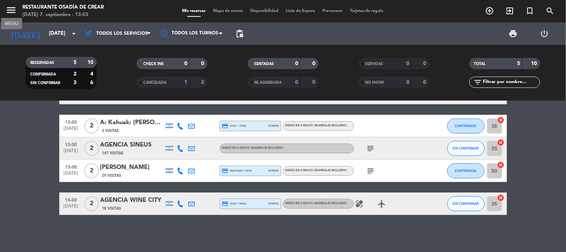
click at [13, 7] on icon "menu" at bounding box center [11, 9] width 11 height 11
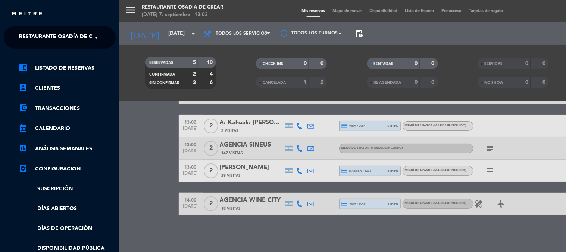
click at [66, 38] on span "Restaurante Osadía de Crear" at bounding box center [62, 37] width 87 height 16
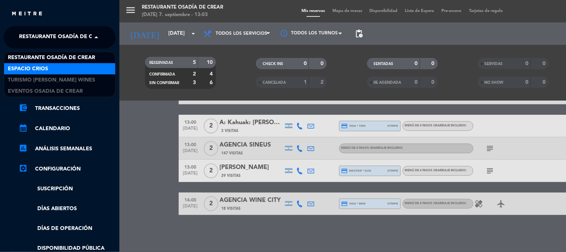
click at [60, 69] on div "Espacio Crios" at bounding box center [59, 68] width 111 height 11
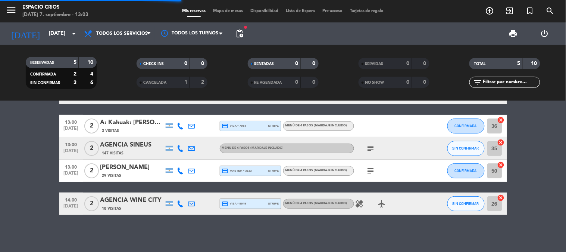
scroll to position [0, 0]
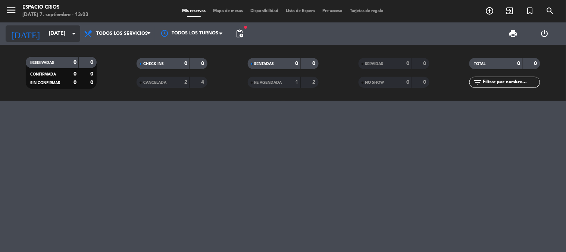
click at [53, 37] on input "[DATE]" at bounding box center [80, 33] width 71 height 13
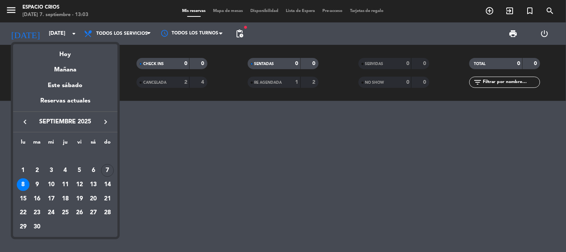
click at [106, 121] on icon "keyboard_arrow_right" at bounding box center [105, 121] width 9 height 9
click at [105, 121] on icon "keyboard_arrow_right" at bounding box center [105, 121] width 9 height 9
click at [92, 210] on div "31" at bounding box center [93, 212] width 13 height 13
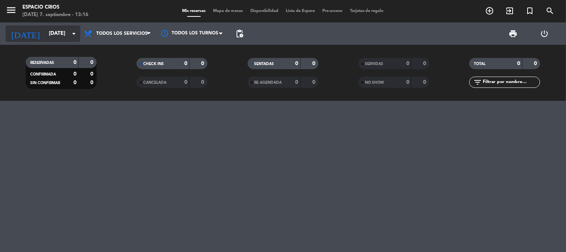
click at [53, 38] on input "[DATE]" at bounding box center [80, 33] width 71 height 13
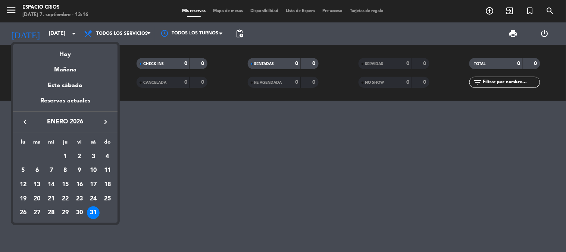
click at [29, 124] on icon "keyboard_arrow_left" at bounding box center [25, 121] width 9 height 9
click at [28, 121] on icon "keyboard_arrow_left" at bounding box center [25, 121] width 9 height 9
click at [69, 182] on div "11" at bounding box center [65, 184] width 13 height 13
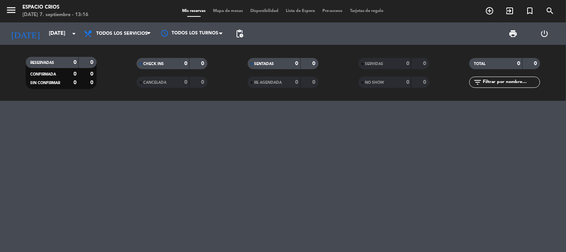
type input "[DEMOGRAPHIC_DATA][DATE]"
click at [12, 9] on icon "menu" at bounding box center [11, 9] width 11 height 11
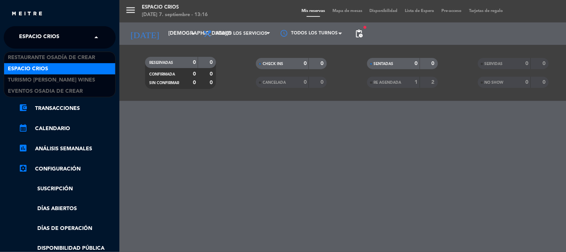
click at [72, 41] on input "text" at bounding box center [60, 37] width 91 height 16
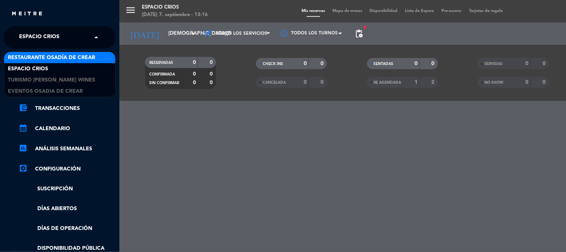
click at [73, 56] on span "Restaurante Osadía de Crear" at bounding box center [51, 57] width 87 height 9
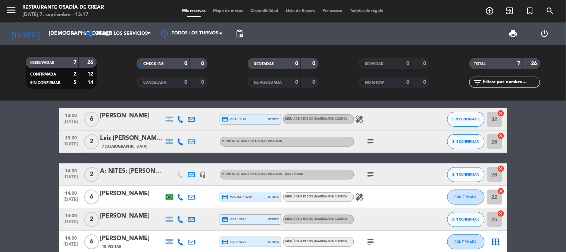
scroll to position [80, 0]
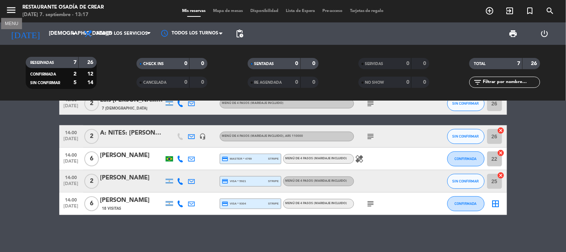
click at [13, 7] on icon "menu" at bounding box center [11, 9] width 11 height 11
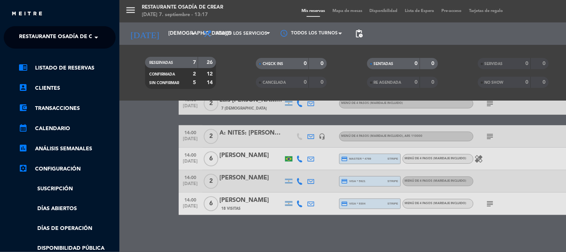
click at [62, 38] on span "Restaurante Osadía de Crear" at bounding box center [62, 37] width 87 height 16
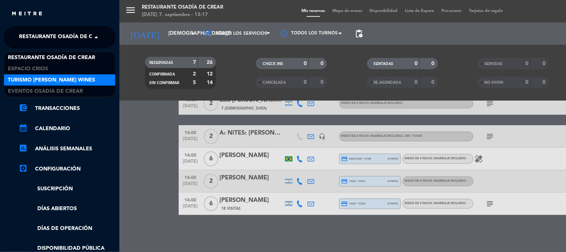
click at [62, 77] on span "Turismo [PERSON_NAME] Wines" at bounding box center [51, 80] width 87 height 9
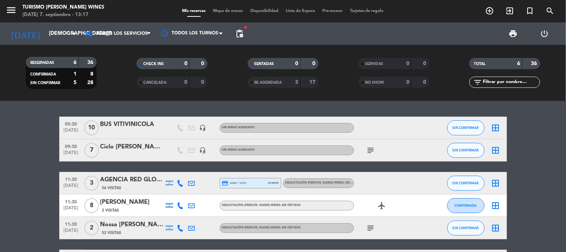
scroll to position [41, 0]
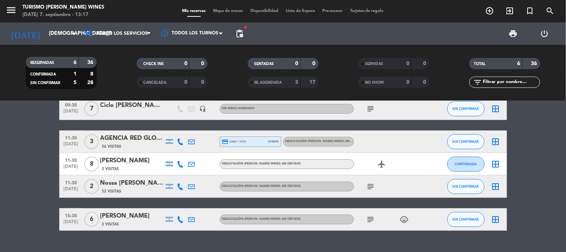
click at [131, 136] on div "AGENCIA RED GLOBE TOURS" at bounding box center [131, 138] width 63 height 10
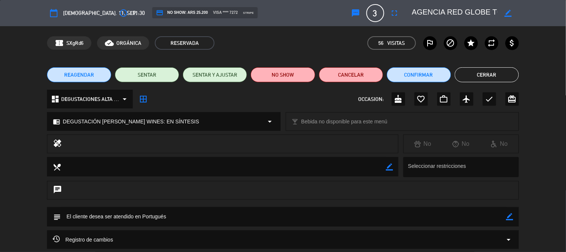
click at [432, 10] on textarea at bounding box center [454, 12] width 85 height 13
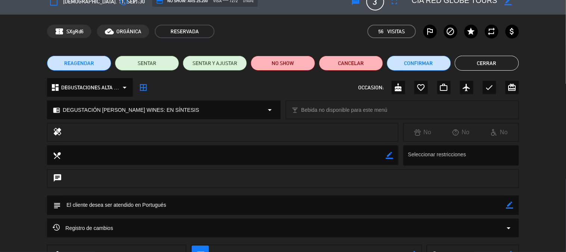
scroll to position [0, 0]
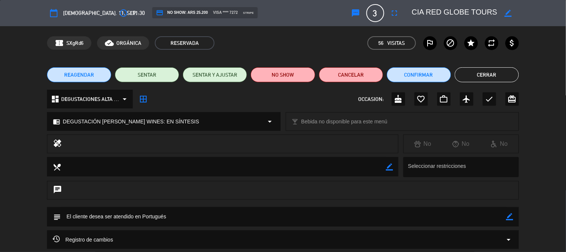
click at [463, 75] on button "Cerrar" at bounding box center [487, 74] width 64 height 15
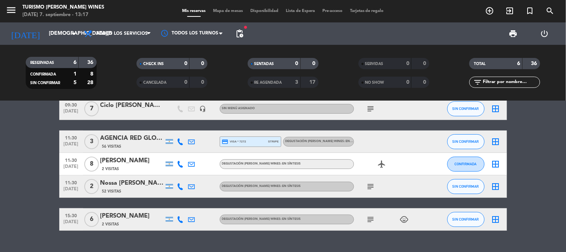
click at [140, 182] on div "Nossa [PERSON_NAME] ([PERSON_NAME])" at bounding box center [131, 183] width 63 height 10
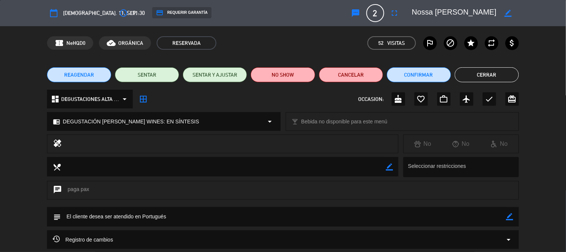
click at [455, 10] on textarea at bounding box center [454, 12] width 85 height 13
click at [490, 71] on button "Cerrar" at bounding box center [487, 74] width 64 height 15
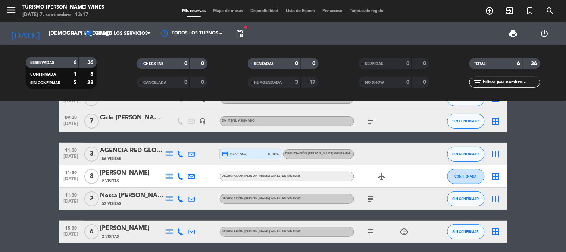
scroll to position [0, 0]
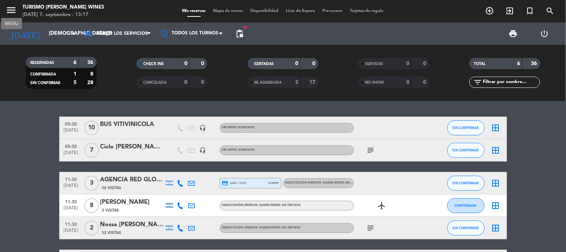
click at [14, 12] on icon "menu" at bounding box center [11, 9] width 11 height 11
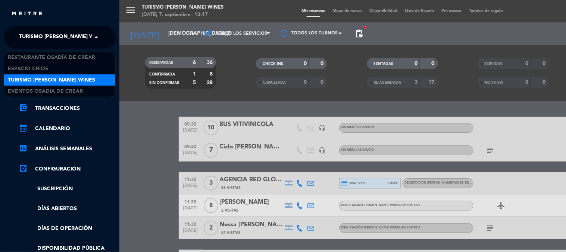
click at [49, 37] on span "Turismo [PERSON_NAME] Wines" at bounding box center [62, 37] width 87 height 16
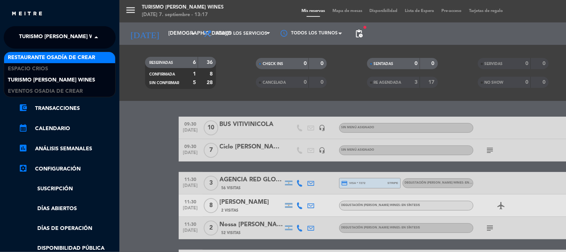
click at [47, 56] on span "Restaurante Osadía de Crear" at bounding box center [51, 57] width 87 height 9
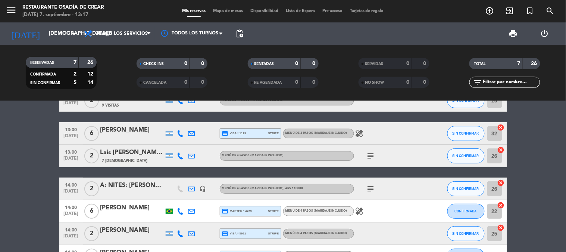
scroll to position [41, 0]
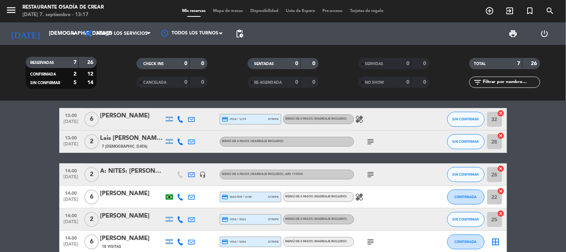
click at [131, 141] on div "Lais [PERSON_NAME] x2 - Mi viaje [PERSON_NAME][GEOGRAPHIC_DATA]" at bounding box center [131, 138] width 63 height 10
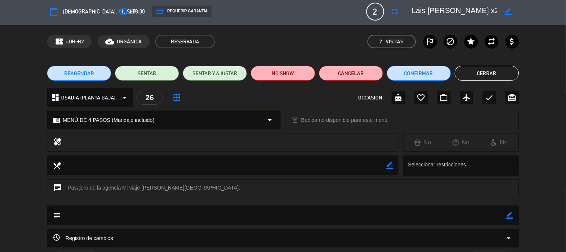
scroll to position [0, 0]
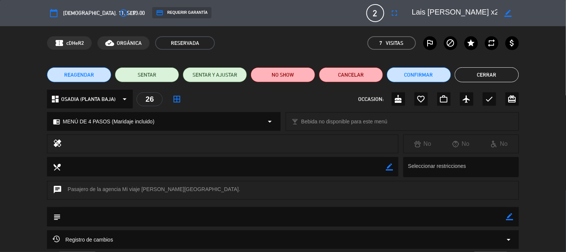
click at [474, 78] on button "Cerrar" at bounding box center [487, 74] width 64 height 15
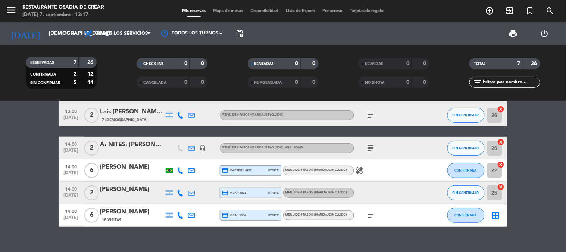
scroll to position [80, 0]
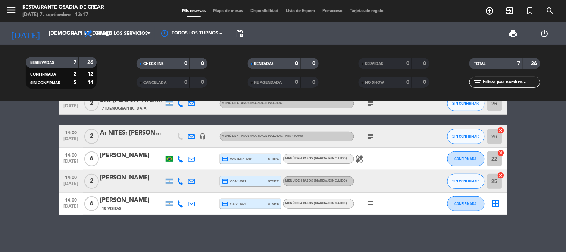
click at [374, 202] on icon "subject" at bounding box center [371, 203] width 9 height 9
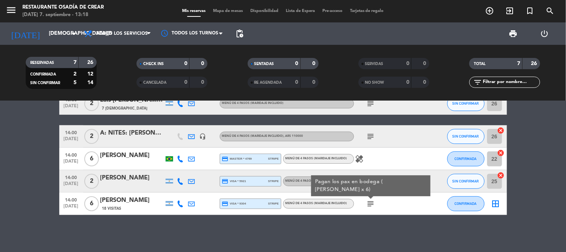
click at [363, 226] on div "12:00 [DATE] 2 [PERSON_NAME] 9 Visitas MENÚ DE 4 PASOS (Maridaje incluido) SIN …" at bounding box center [283, 176] width 566 height 151
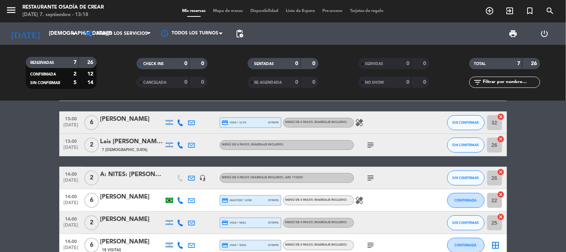
scroll to position [0, 0]
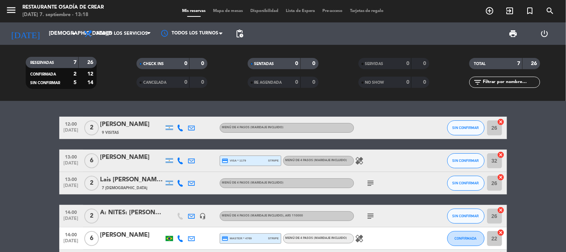
click at [298, 9] on span "Lista de Espera" at bounding box center [300, 11] width 37 height 4
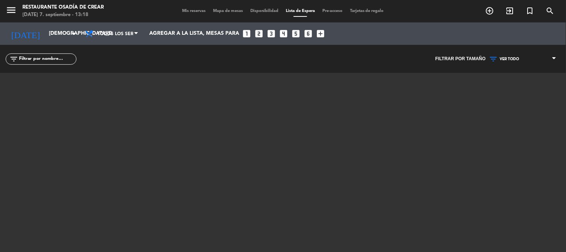
click at [185, 10] on span "Mis reservas" at bounding box center [193, 11] width 31 height 4
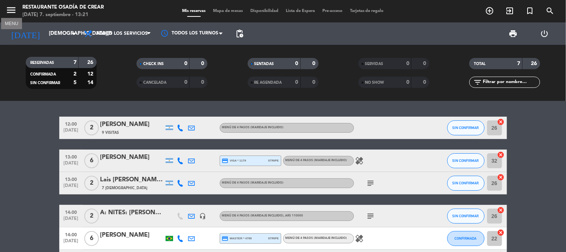
click at [14, 9] on icon "menu" at bounding box center [11, 9] width 11 height 11
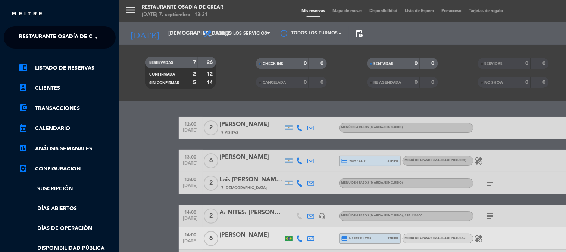
click at [33, 32] on span "Restaurante Osadía de Crear" at bounding box center [62, 37] width 87 height 16
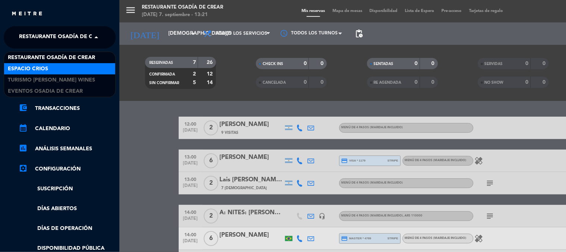
click at [36, 73] on div "Espacio Crios" at bounding box center [59, 68] width 111 height 11
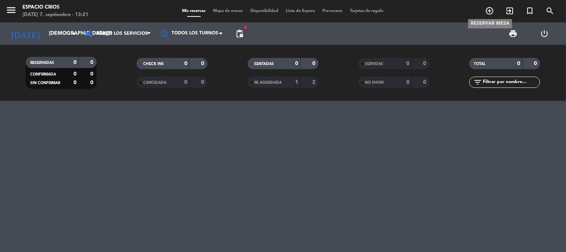
click at [493, 9] on icon "add_circle_outline" at bounding box center [490, 10] width 9 height 9
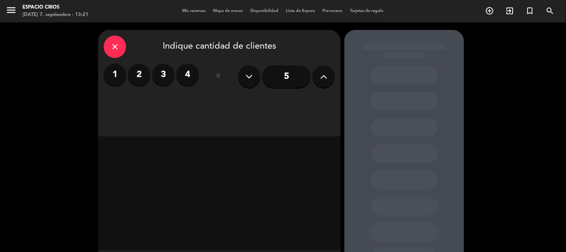
click at [136, 69] on label "2" at bounding box center [139, 74] width 22 height 22
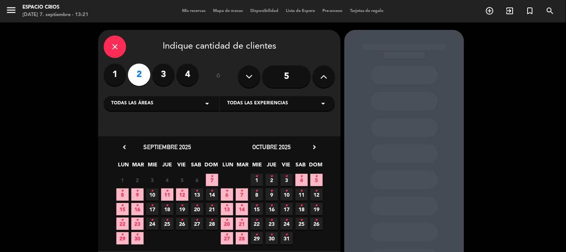
click at [181, 106] on div "Todas las áreas arrow_drop_down" at bounding box center [161, 103] width 115 height 15
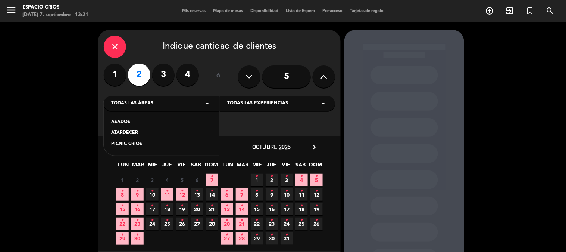
click at [147, 122] on div "ASADOS" at bounding box center [161, 121] width 100 height 7
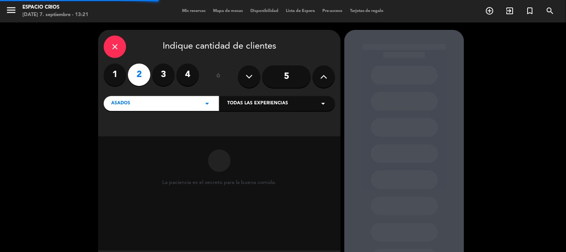
click at [230, 107] on span "Todas las experiencias" at bounding box center [257, 103] width 61 height 7
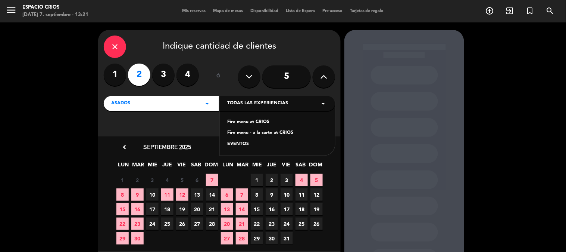
click at [255, 121] on div "Fire menu at CRIOS" at bounding box center [277, 121] width 100 height 7
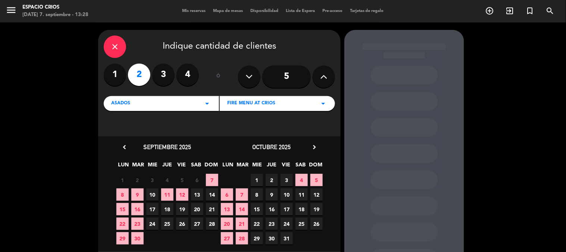
click at [115, 38] on div "close" at bounding box center [115, 46] width 22 height 22
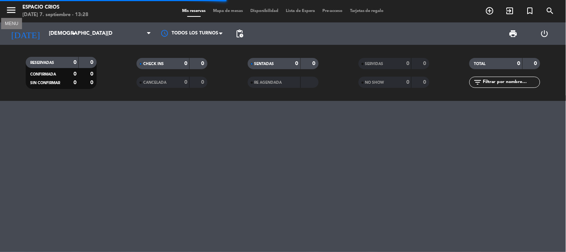
click at [6, 6] on icon "menu" at bounding box center [11, 9] width 11 height 11
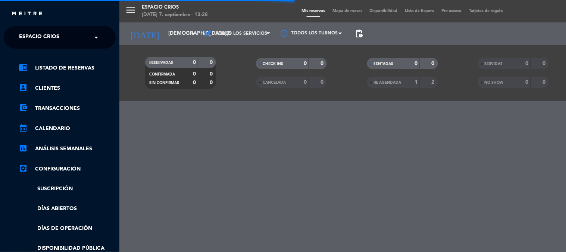
click at [35, 35] on span "Espacio Crios" at bounding box center [39, 37] width 40 height 16
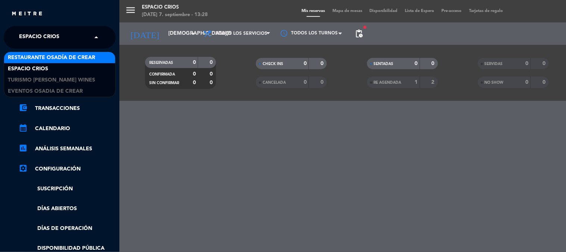
click at [35, 56] on span "Restaurante Osadía de Crear" at bounding box center [51, 57] width 87 height 9
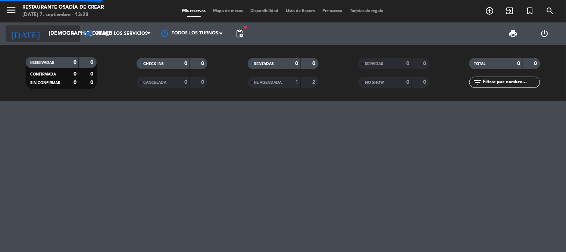
click at [45, 31] on input "[DEMOGRAPHIC_DATA][DATE]" at bounding box center [80, 33] width 71 height 13
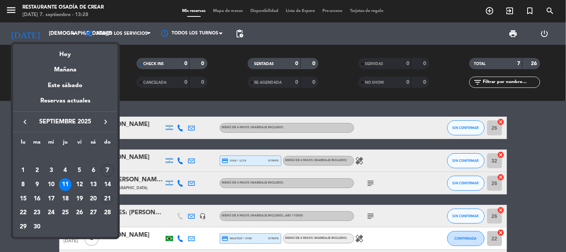
click at [108, 196] on div "21" at bounding box center [107, 198] width 13 height 13
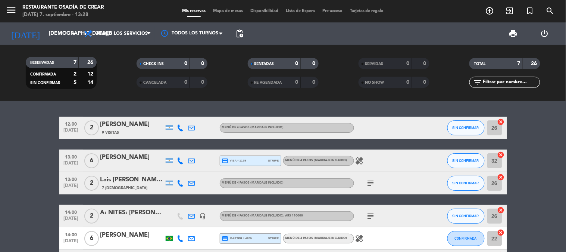
type input "[DATE]"
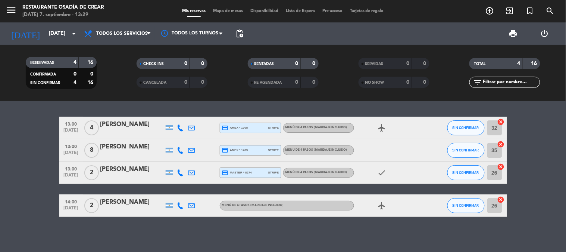
scroll to position [2, 0]
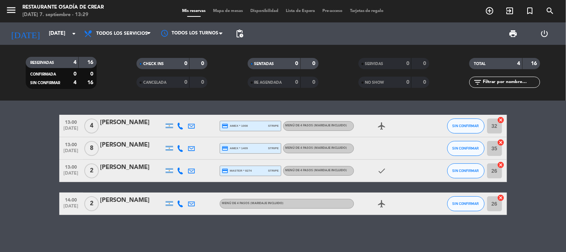
click at [293, 11] on span "Lista de Espera" at bounding box center [300, 11] width 37 height 4
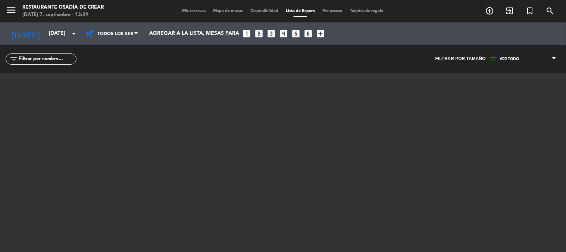
click at [191, 13] on span "Mis reservas" at bounding box center [193, 11] width 31 height 4
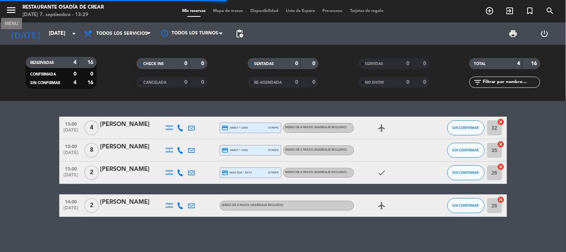
click at [10, 7] on icon "menu" at bounding box center [11, 9] width 11 height 11
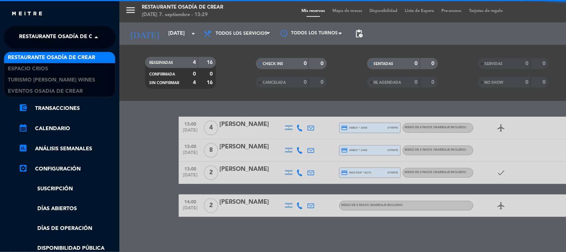
click at [53, 33] on span "Restaurante Osadía de Crear" at bounding box center [62, 37] width 87 height 16
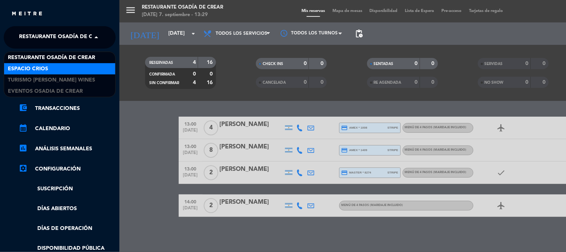
click at [53, 70] on div "Espacio Crios" at bounding box center [59, 68] width 111 height 11
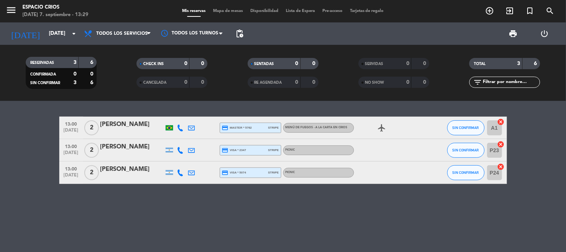
click at [6, 4] on span "menu" at bounding box center [14, 12] width 17 height 18
click at [11, 10] on icon "menu" at bounding box center [11, 9] width 11 height 11
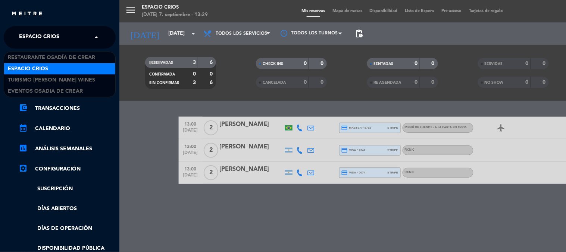
click at [49, 38] on span "Espacio Crios" at bounding box center [39, 37] width 40 height 16
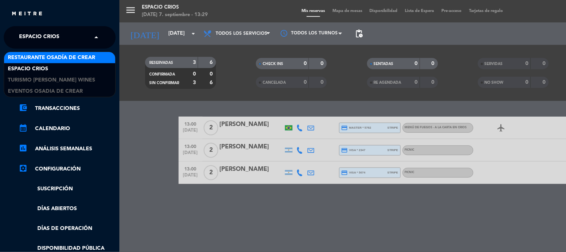
click at [50, 53] on span "Restaurante Osadía de Crear" at bounding box center [51, 57] width 87 height 9
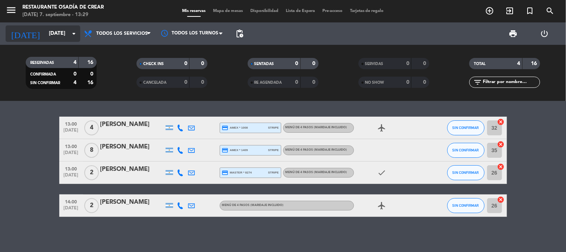
click at [45, 35] on input "[DATE]" at bounding box center [80, 33] width 71 height 13
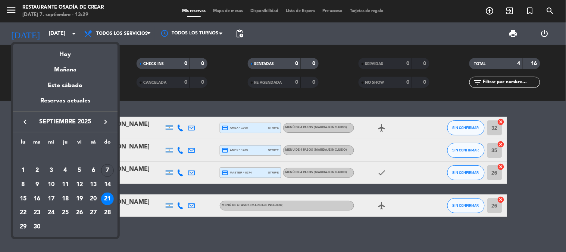
click at [126, 83] on div at bounding box center [283, 126] width 566 height 252
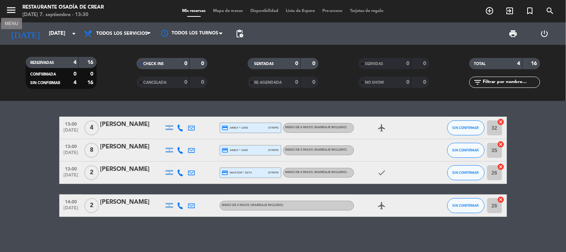
click at [16, 8] on icon "menu" at bounding box center [11, 9] width 11 height 11
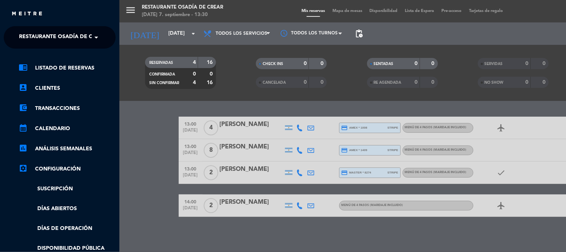
click at [60, 40] on span "Restaurante Osadía de Crear" at bounding box center [62, 37] width 87 height 16
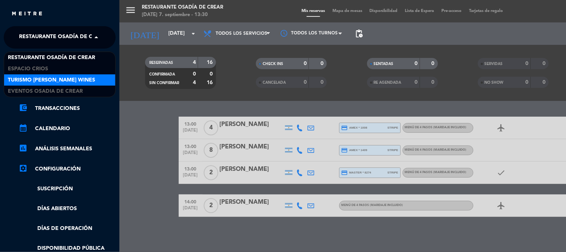
click at [62, 82] on span "Turismo [PERSON_NAME] Wines" at bounding box center [51, 80] width 87 height 9
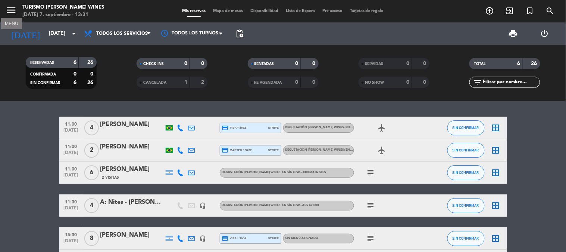
click at [9, 9] on icon "menu" at bounding box center [11, 9] width 11 height 11
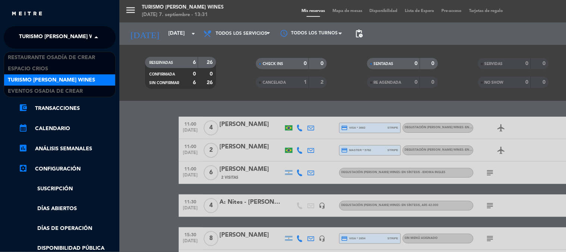
click at [53, 36] on span "Turismo [PERSON_NAME] Wines" at bounding box center [62, 37] width 87 height 16
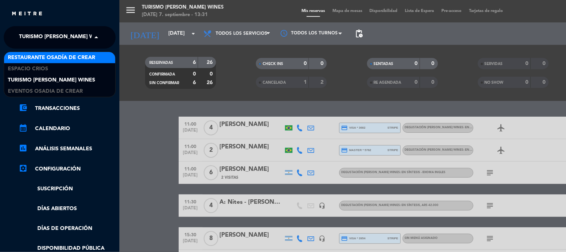
click at [53, 57] on span "Restaurante Osadía de Crear" at bounding box center [51, 57] width 87 height 9
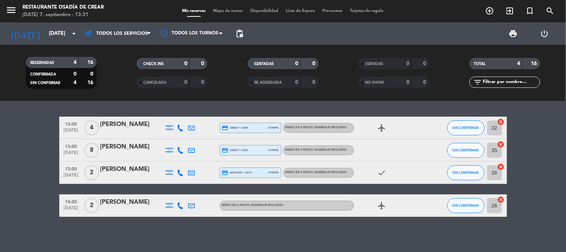
click at [127, 126] on div "[PERSON_NAME]" at bounding box center [131, 124] width 63 height 10
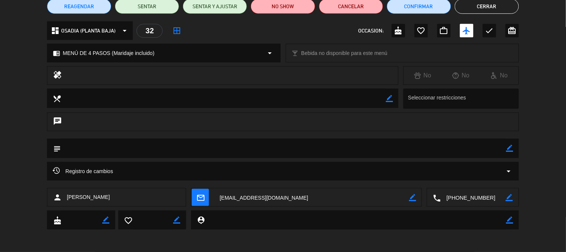
scroll to position [27, 0]
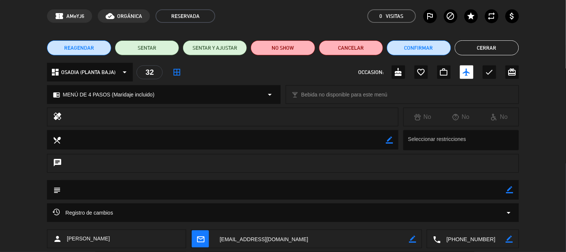
click at [461, 47] on button "Cerrar" at bounding box center [487, 47] width 64 height 15
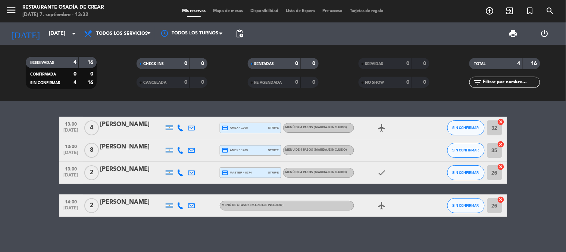
click at [116, 130] on div at bounding box center [131, 133] width 63 height 6
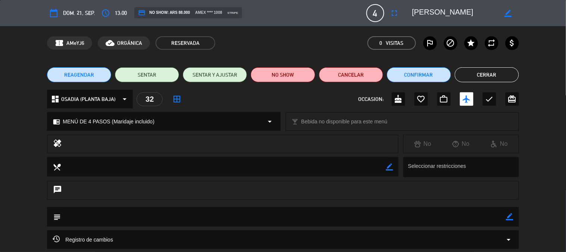
click at [508, 216] on icon "border_color" at bounding box center [510, 216] width 7 height 7
click at [450, 217] on textarea at bounding box center [283, 216] width 445 height 19
paste textarea "[PERSON_NAME]"
type textarea "tienen visita 11:30 a nombre [PERSON_NAME]"
click at [511, 218] on icon at bounding box center [510, 216] width 7 height 7
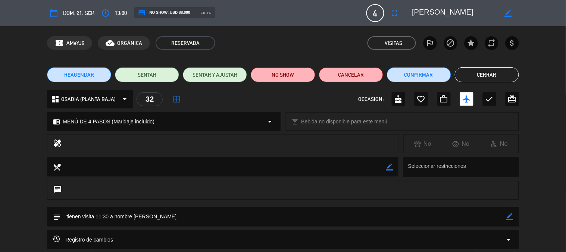
click at [486, 74] on button "Cerrar" at bounding box center [487, 74] width 64 height 15
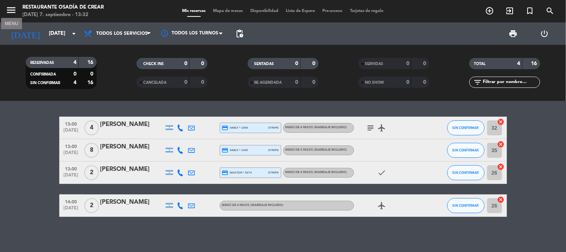
click at [11, 8] on icon "menu" at bounding box center [11, 9] width 11 height 11
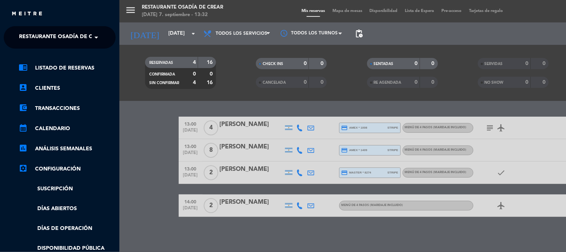
click at [35, 35] on span "Restaurante Osadía de Crear" at bounding box center [62, 37] width 87 height 16
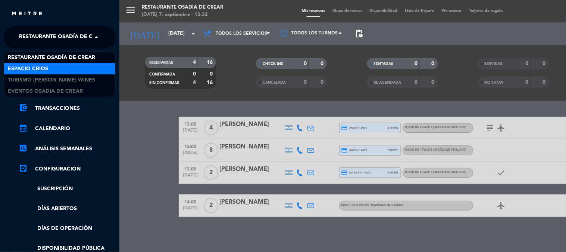
click at [39, 69] on span "Espacio Crios" at bounding box center [28, 69] width 40 height 9
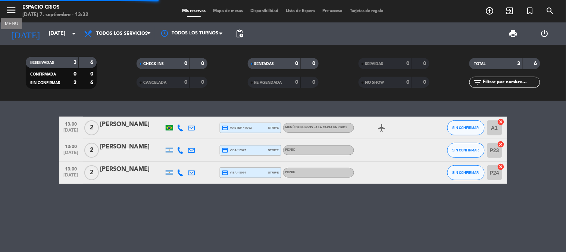
click at [6, 10] on icon "menu" at bounding box center [11, 9] width 11 height 11
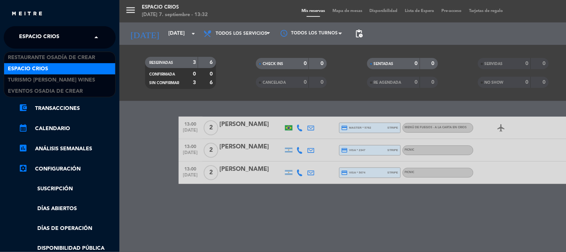
click at [29, 36] on span "Espacio Crios" at bounding box center [39, 37] width 40 height 16
click at [33, 78] on span "Turismo [PERSON_NAME] Wines" at bounding box center [51, 80] width 87 height 9
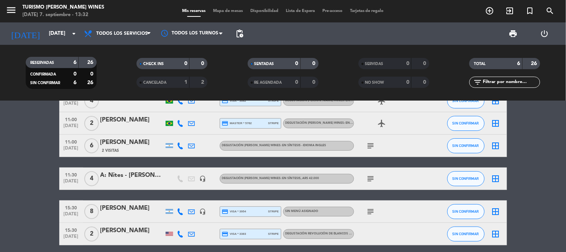
scroll to position [0, 0]
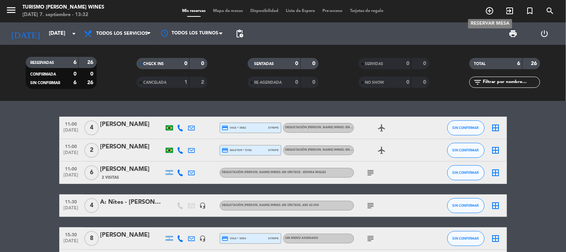
click at [489, 9] on icon "add_circle_outline" at bounding box center [490, 10] width 9 height 9
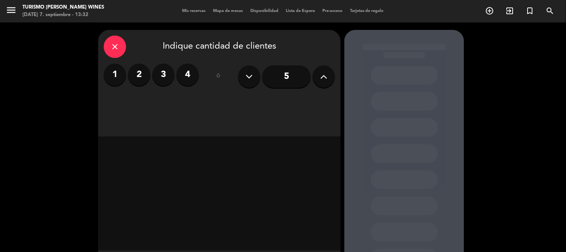
click at [144, 76] on label "2" at bounding box center [139, 74] width 22 height 22
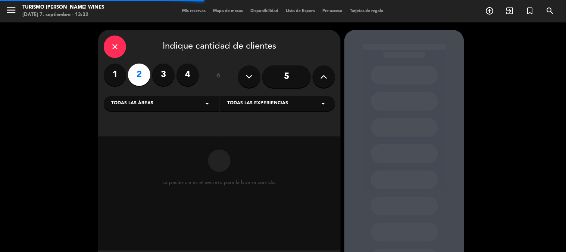
click at [173, 107] on div "Todas las áreas arrow_drop_down" at bounding box center [161, 103] width 115 height 15
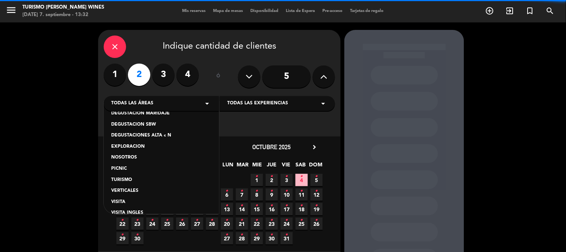
scroll to position [63, 0]
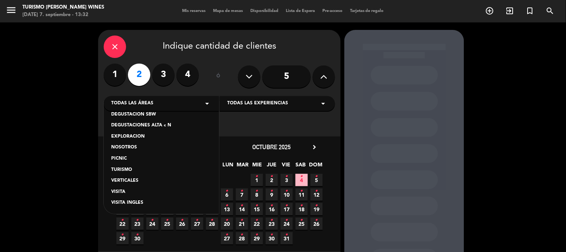
click at [119, 193] on div "VISITA" at bounding box center [161, 191] width 100 height 7
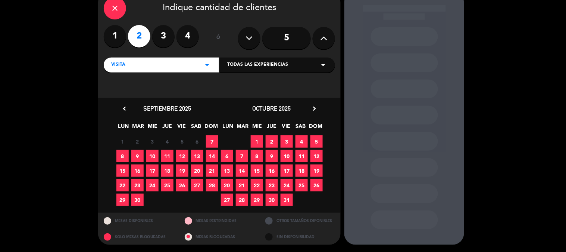
click at [180, 37] on label "4" at bounding box center [188, 36] width 22 height 22
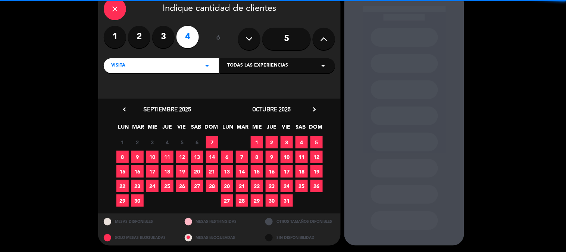
scroll to position [38, 0]
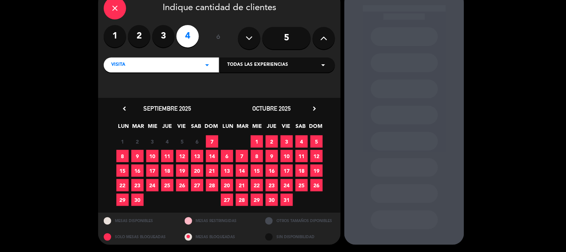
click at [210, 169] on span "21" at bounding box center [212, 170] width 12 height 12
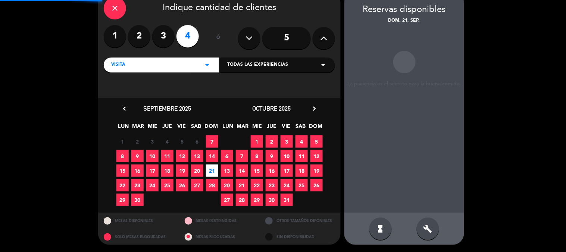
scroll to position [30, 0]
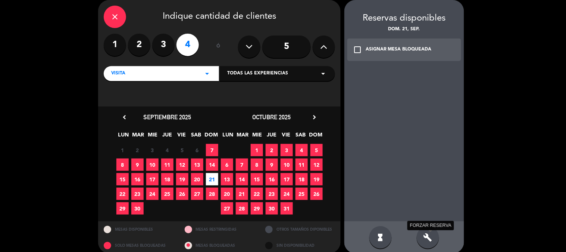
click at [427, 239] on icon "build" at bounding box center [428, 237] width 9 height 9
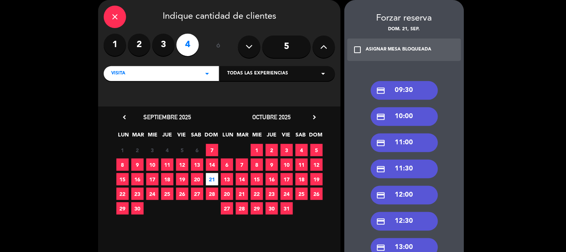
click at [409, 169] on div "credit_card 11:30" at bounding box center [404, 168] width 67 height 19
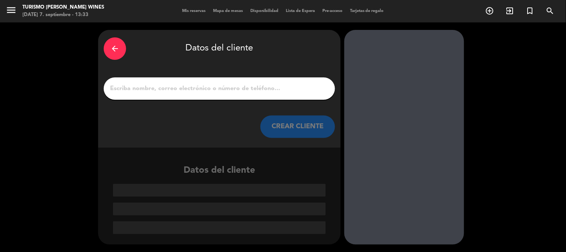
scroll to position [0, 0]
click at [156, 80] on div at bounding box center [219, 88] width 231 height 22
click at [155, 82] on div at bounding box center [219, 88] width 231 height 22
click at [155, 87] on input "1" at bounding box center [219, 88] width 220 height 10
paste input "[PERSON_NAME]"
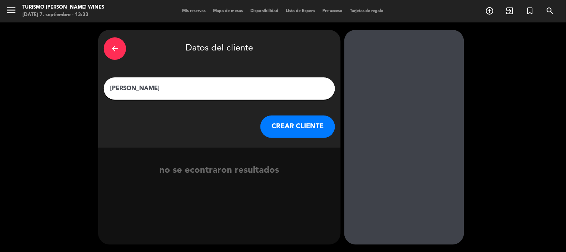
type input "[PERSON_NAME]"
click at [286, 126] on button "CREAR CLIENTE" at bounding box center [298, 126] width 75 height 22
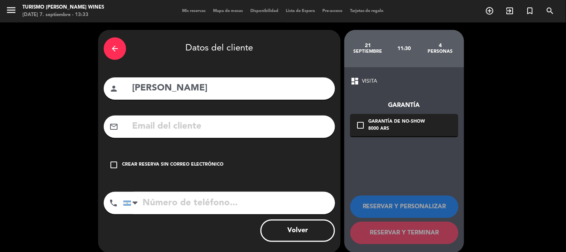
paste input "1159380981"
type input "1159380981"
paste input "[EMAIL_ADDRESS][DOMAIN_NAME]"
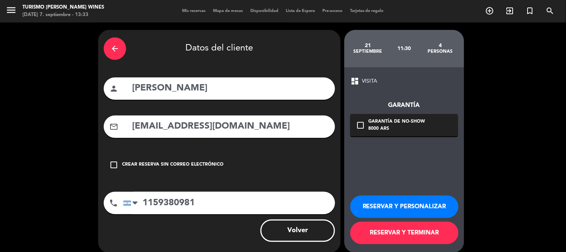
type input "[EMAIL_ADDRESS][DOMAIN_NAME]"
click at [404, 207] on button "RESERVAR Y PERSONALIZAR" at bounding box center [405, 206] width 108 height 22
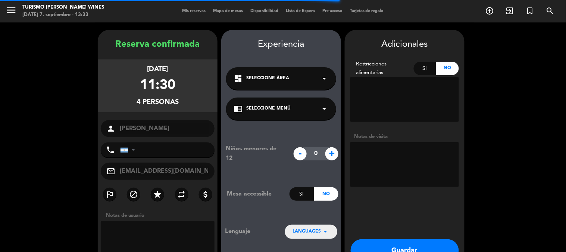
type input "[PHONE_NUMBER]"
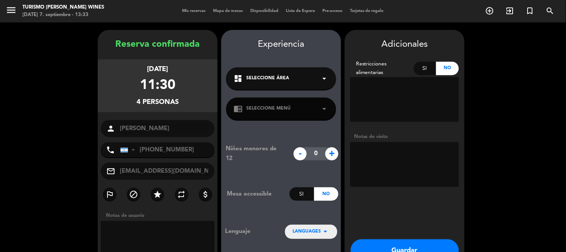
click at [392, 158] on textarea at bounding box center [405, 164] width 109 height 45
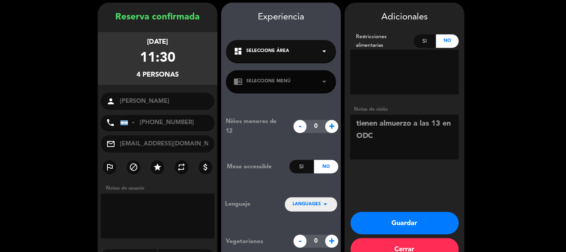
scroll to position [41, 0]
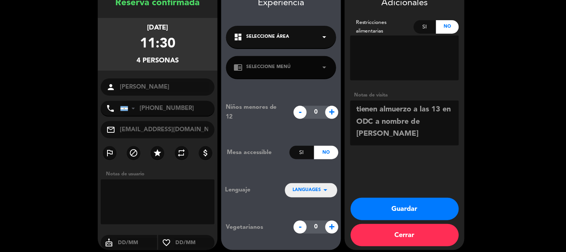
type textarea "tienen almuerzo a las 13 en ODC a nombre de [PERSON_NAME]"
click at [405, 206] on button "Guardar" at bounding box center [405, 208] width 108 height 22
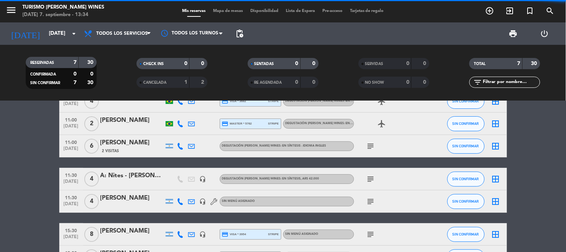
scroll to position [41, 0]
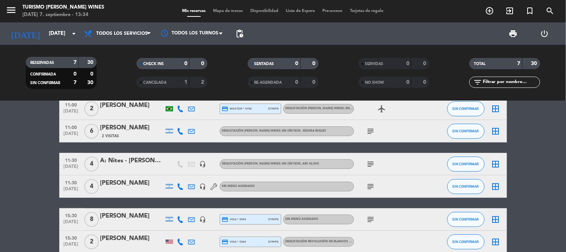
click at [122, 185] on div "[PERSON_NAME]" at bounding box center [131, 183] width 63 height 10
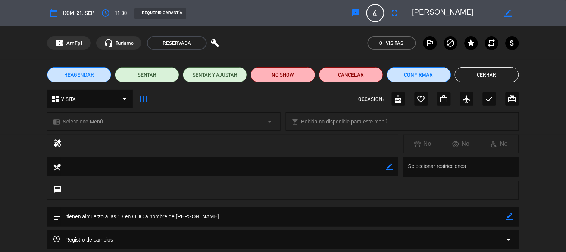
click at [148, 16] on div "REQUERIR GARANTÍA" at bounding box center [160, 13] width 52 height 11
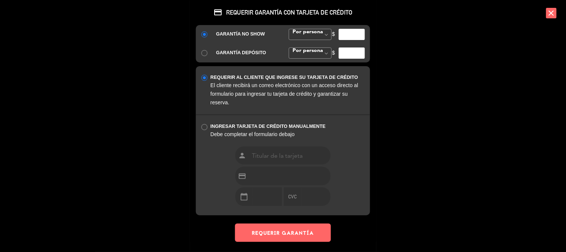
click at [154, 13] on div "credit_card REQUERIR GARANTÍA CON TARJETA DE CRÉDITO GARANTÍA NO SHOW Por perso…" at bounding box center [283, 126] width 566 height 252
click at [256, 230] on button "REQUERIR GARANTÍA" at bounding box center [283, 232] width 96 height 18
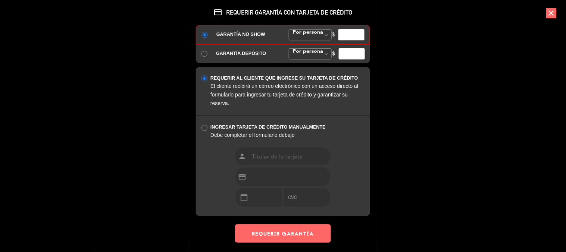
click at [319, 35] on span "Por persona" at bounding box center [310, 34] width 43 height 11
click at [318, 45] on div "GARANTÍA NO SHOW Por persona Monto Fijo Monto Fijo Por persona Monto Fijo $ GAR…" at bounding box center [283, 44] width 174 height 38
click at [335, 33] on div "$" at bounding box center [348, 34] width 43 height 11
type input "1"
click at [363, 34] on input "1" at bounding box center [352, 34] width 26 height 11
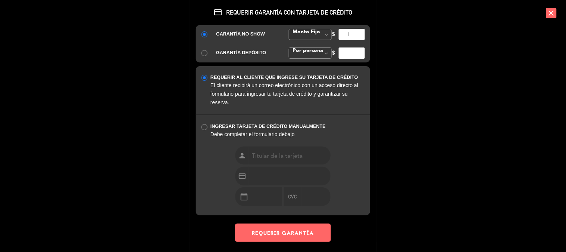
click at [555, 12] on icon "close" at bounding box center [551, 13] width 10 height 10
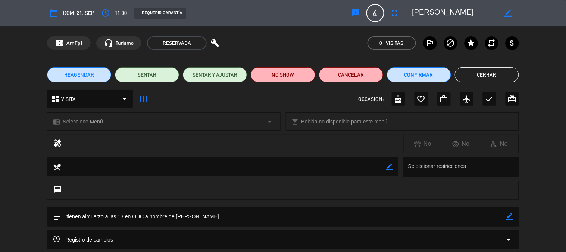
click at [471, 75] on button "Cerrar" at bounding box center [487, 74] width 64 height 15
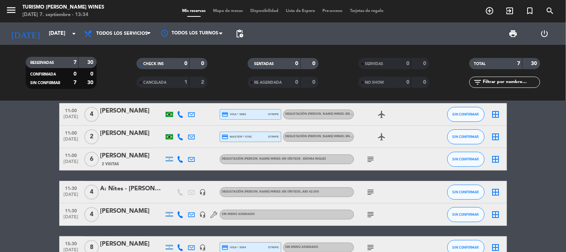
scroll to position [0, 0]
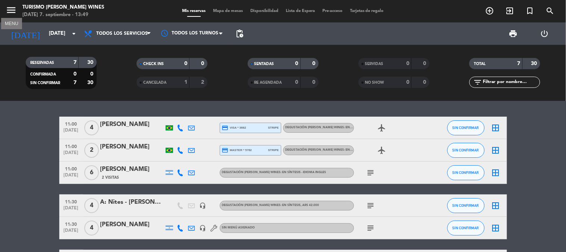
click at [7, 11] on icon "menu" at bounding box center [11, 9] width 11 height 11
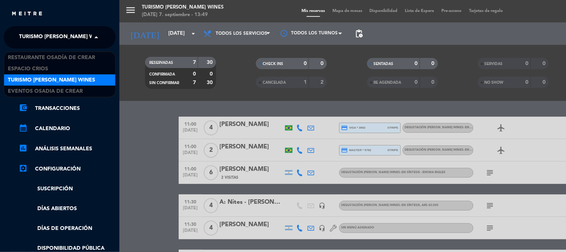
click at [46, 35] on span "Turismo [PERSON_NAME] Wines" at bounding box center [62, 37] width 87 height 16
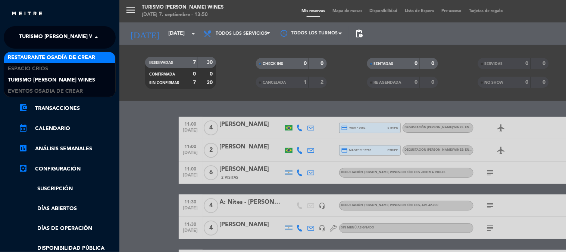
click at [62, 55] on span "Restaurante Osadía de Crear" at bounding box center [51, 57] width 87 height 9
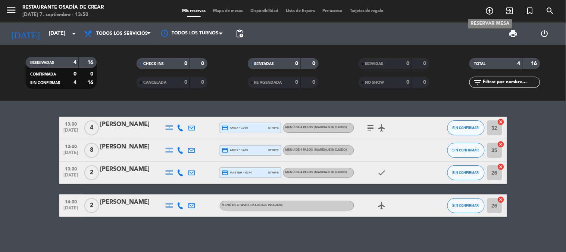
click at [491, 10] on icon "add_circle_outline" at bounding box center [490, 10] width 9 height 9
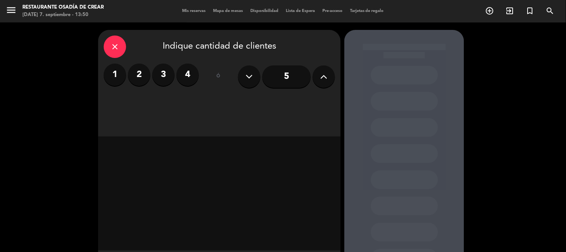
click at [130, 75] on label "2" at bounding box center [139, 74] width 22 height 22
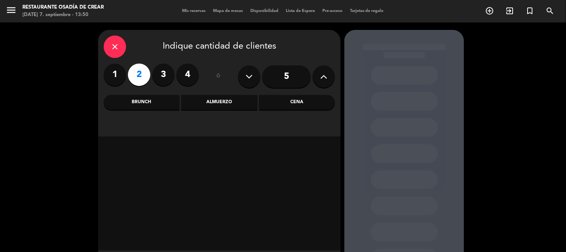
click at [233, 103] on div "Almuerzo" at bounding box center [219, 102] width 76 height 15
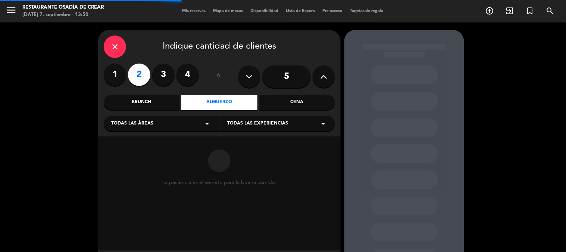
click at [234, 124] on span "Todas las experiencias" at bounding box center [257, 123] width 61 height 7
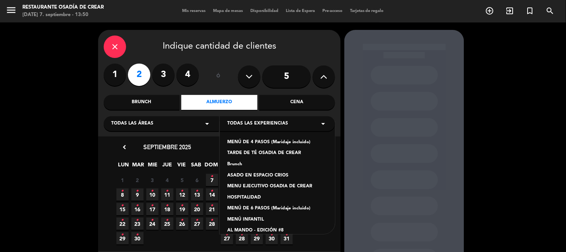
click at [274, 141] on div "MENÚ DE 4 PASOS (Maridaje incluido)" at bounding box center [277, 141] width 100 height 7
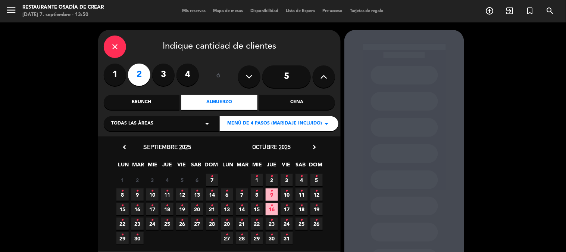
scroll to position [38, 0]
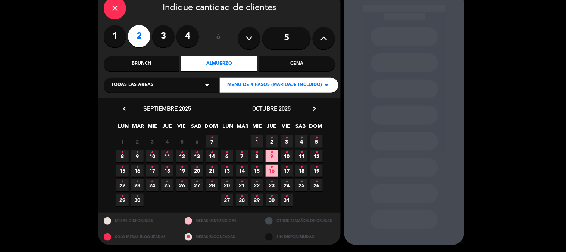
click at [213, 138] on icon "•" at bounding box center [212, 138] width 3 height 12
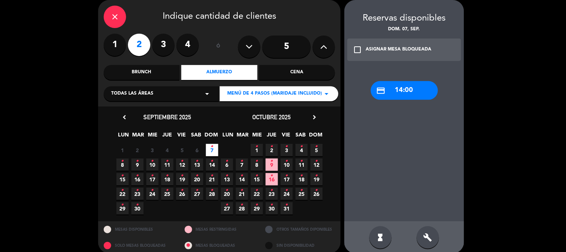
click at [389, 96] on div "credit_card 14:00" at bounding box center [404, 90] width 67 height 19
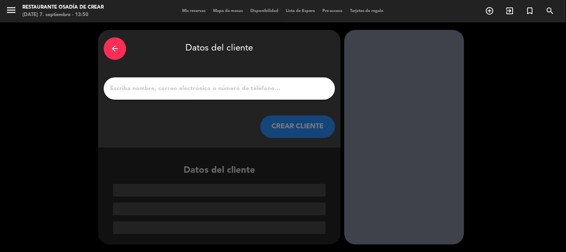
paste input "[PERSON_NAME]"
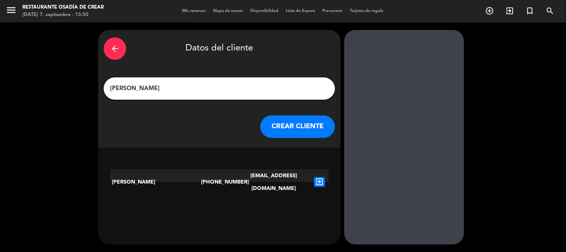
type input "[PERSON_NAME]"
click at [303, 125] on button "CREAR CLIENTE" at bounding box center [298, 126] width 75 height 22
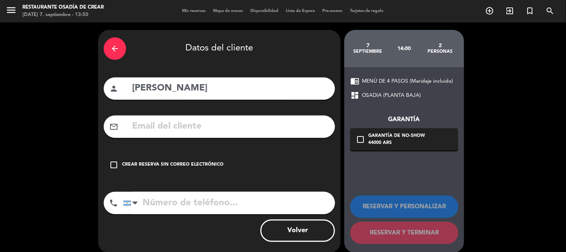
click at [136, 164] on div "Crear reserva sin correo electrónico" at bounding box center [173, 164] width 102 height 7
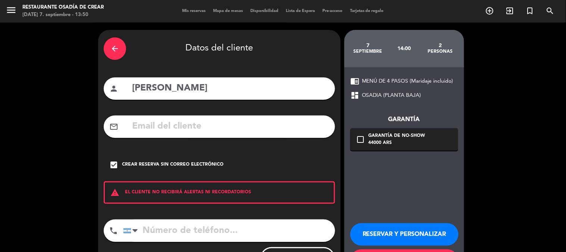
scroll to position [36, 0]
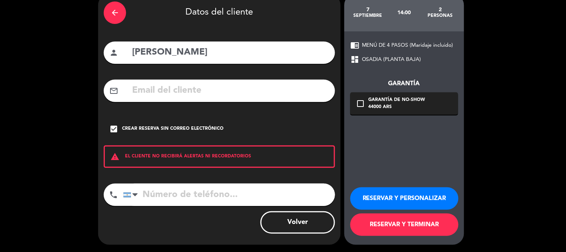
click at [402, 220] on button "RESERVAR Y TERMINAR" at bounding box center [405, 224] width 108 height 22
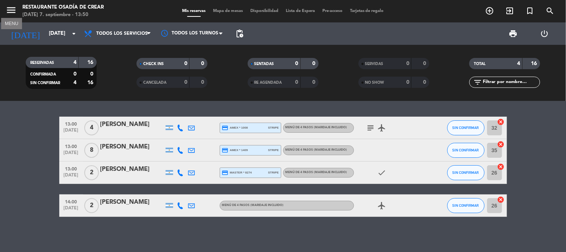
click at [12, 16] on button "menu" at bounding box center [11, 11] width 11 height 14
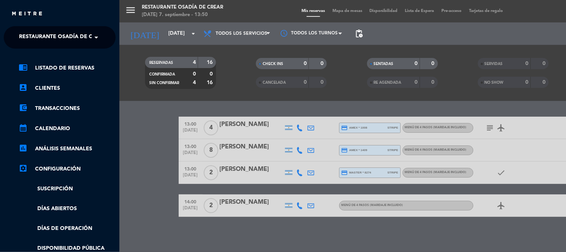
click at [122, 140] on div "menu Restaurante Osadía de Crear [DATE] 7. septiembre - 13:50 Mis reservas Mapa…" at bounding box center [402, 126] width 566 height 252
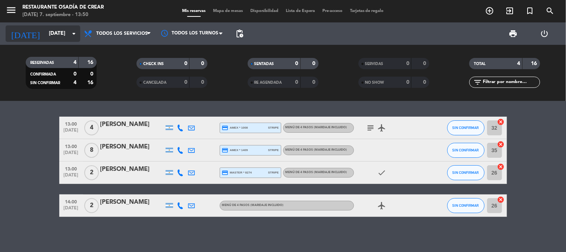
click at [45, 38] on input "[DATE]" at bounding box center [80, 33] width 71 height 13
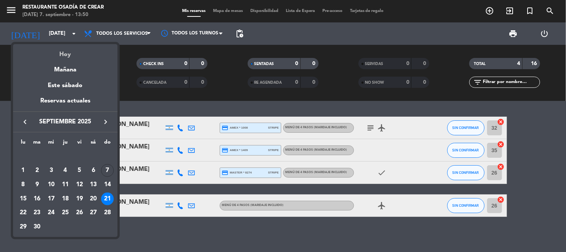
click at [57, 56] on div "Hoy" at bounding box center [65, 51] width 105 height 15
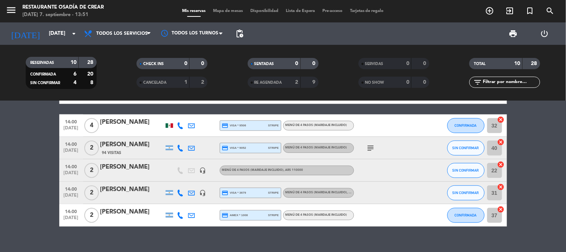
scroll to position [147, 0]
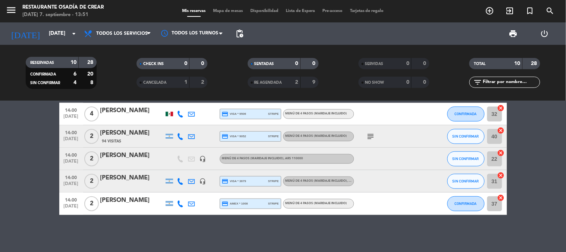
click at [25, 202] on bookings-row "12:00 [DATE] 6 [PERSON_NAME] [PERSON_NAME] credit_card master * 2453 stripe MEN…" at bounding box center [283, 92] width 566 height 245
click at [45, 30] on input "[DATE]" at bounding box center [80, 33] width 71 height 13
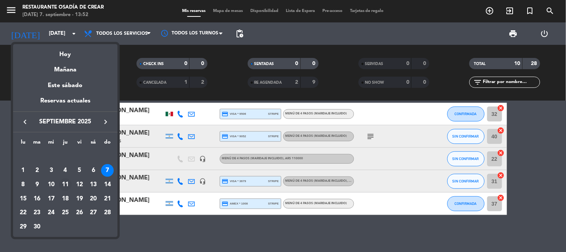
click at [65, 187] on div "11" at bounding box center [65, 184] width 13 height 13
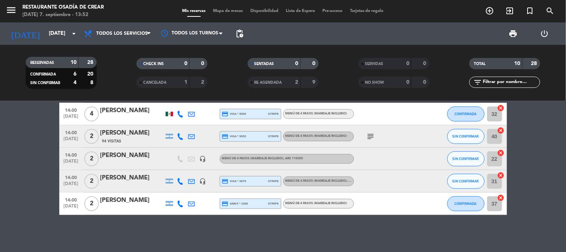
type input "[DEMOGRAPHIC_DATA][DATE]"
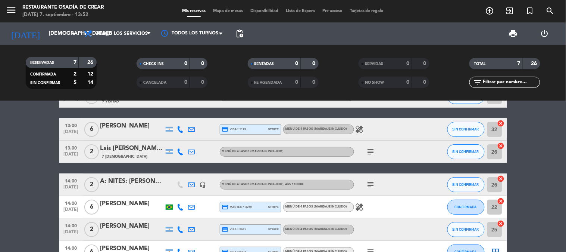
scroll to position [0, 0]
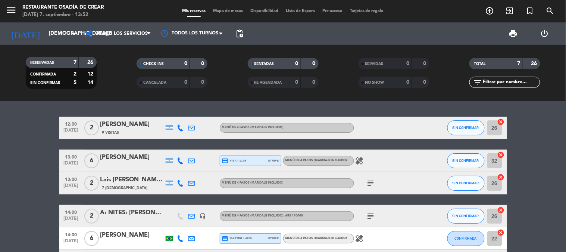
click at [136, 125] on div "[PERSON_NAME]" at bounding box center [131, 124] width 63 height 10
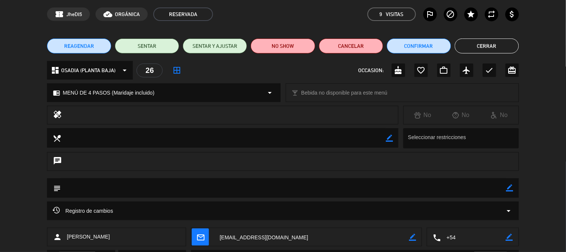
scroll to position [41, 0]
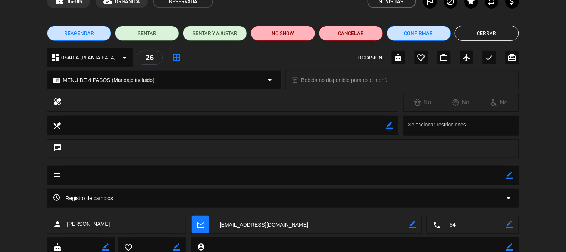
click at [75, 199] on span "Registro de cambios" at bounding box center [83, 197] width 60 height 9
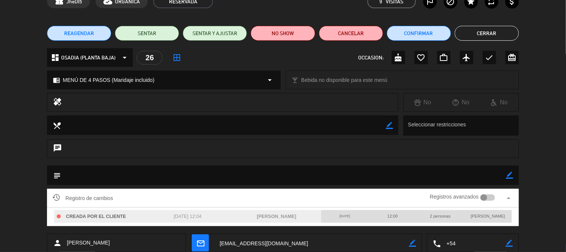
click at [62, 198] on span "Registro de cambios" at bounding box center [83, 197] width 60 height 9
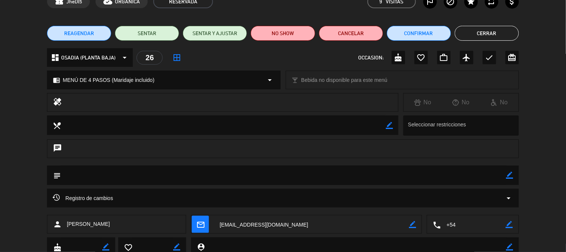
click at [493, 38] on button "Cerrar" at bounding box center [487, 33] width 64 height 15
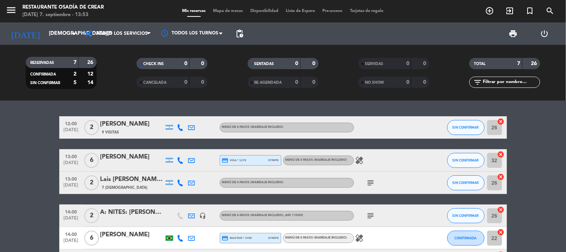
scroll to position [0, 0]
